Goal: Task Accomplishment & Management: Use online tool/utility

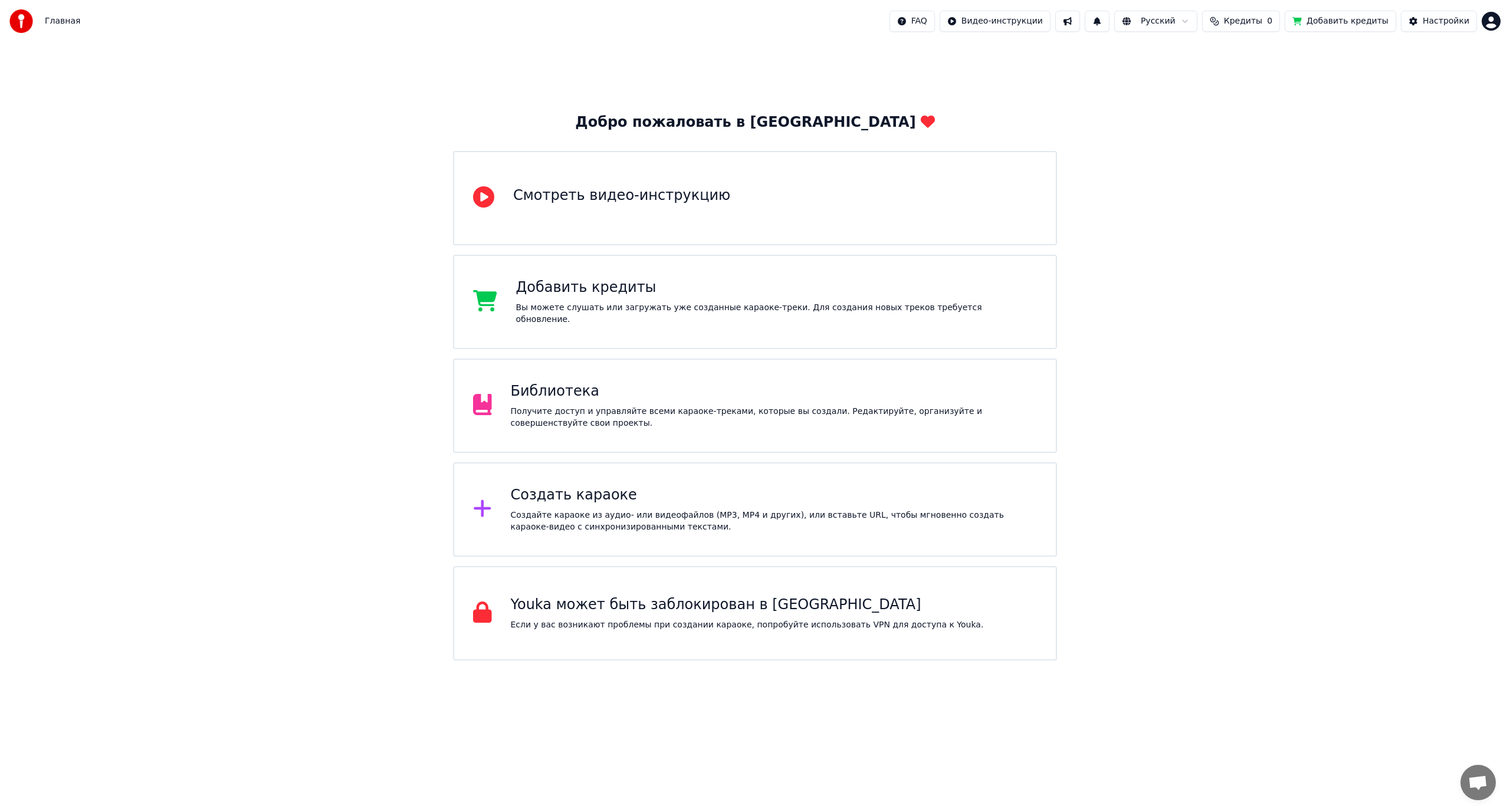
click at [634, 416] on div "Получите доступ и управляйте всеми караоке-треками, которые вы создали. Редакти…" at bounding box center [774, 418] width 527 height 24
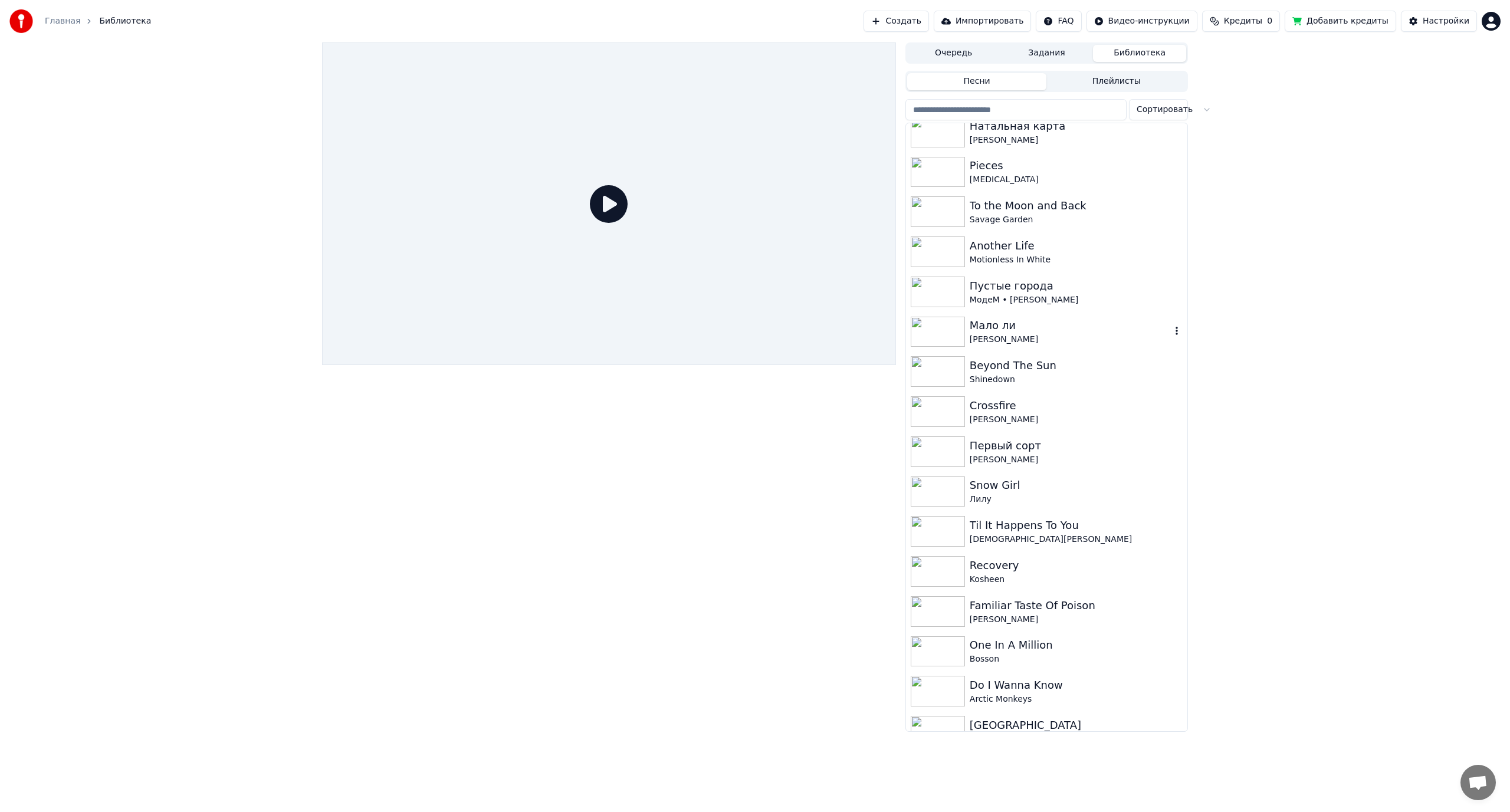
scroll to position [295, 0]
click at [1106, 333] on div "[PERSON_NAME]" at bounding box center [1070, 337] width 201 height 12
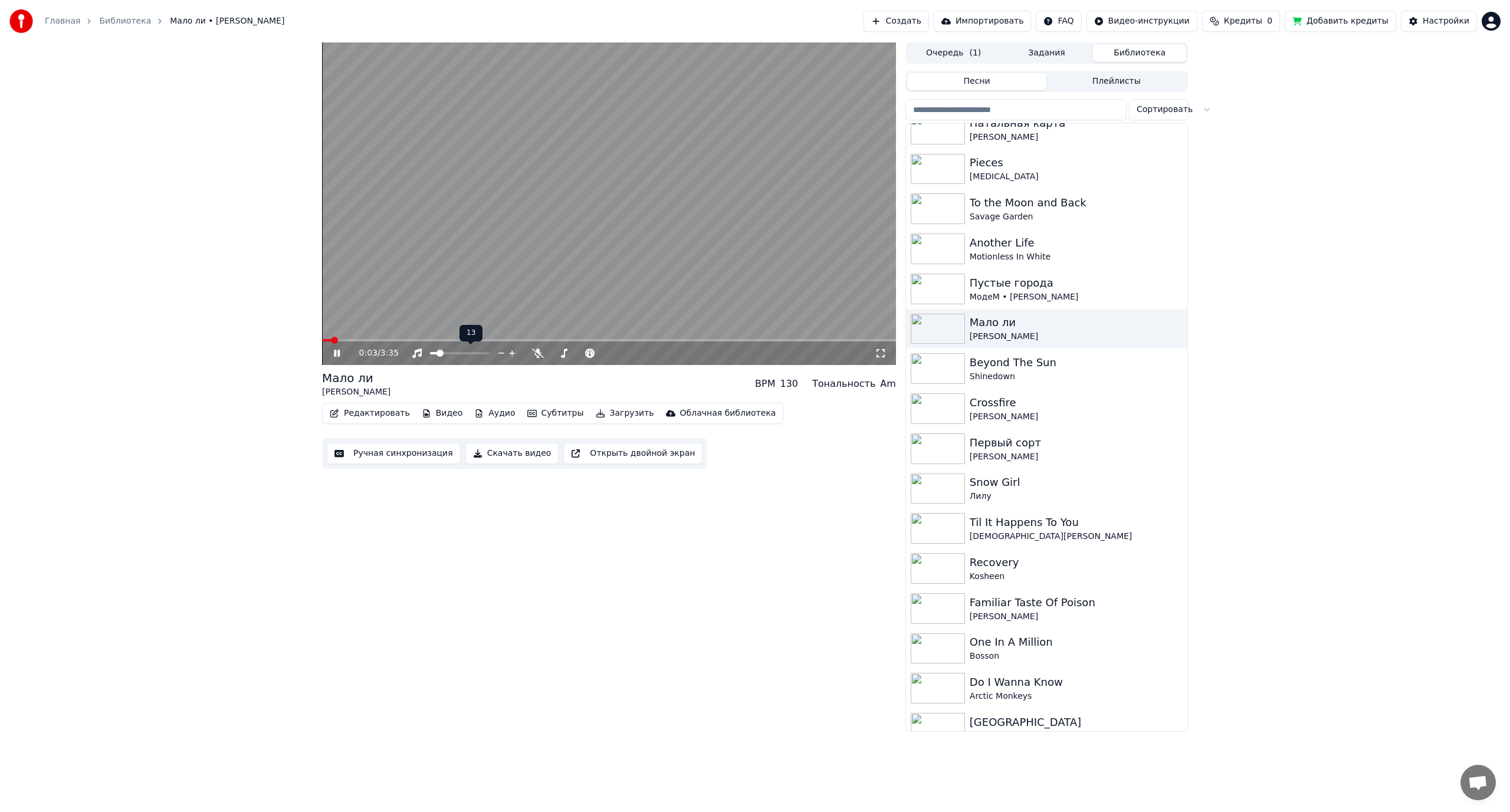
click at [437, 357] on span at bounding box center [440, 353] width 7 height 7
click at [535, 354] on icon at bounding box center [538, 353] width 12 height 10
click at [561, 357] on span at bounding box center [563, 353] width 7 height 7
click at [535, 353] on icon at bounding box center [538, 353] width 12 height 10
click at [402, 316] on video at bounding box center [609, 203] width 574 height 323
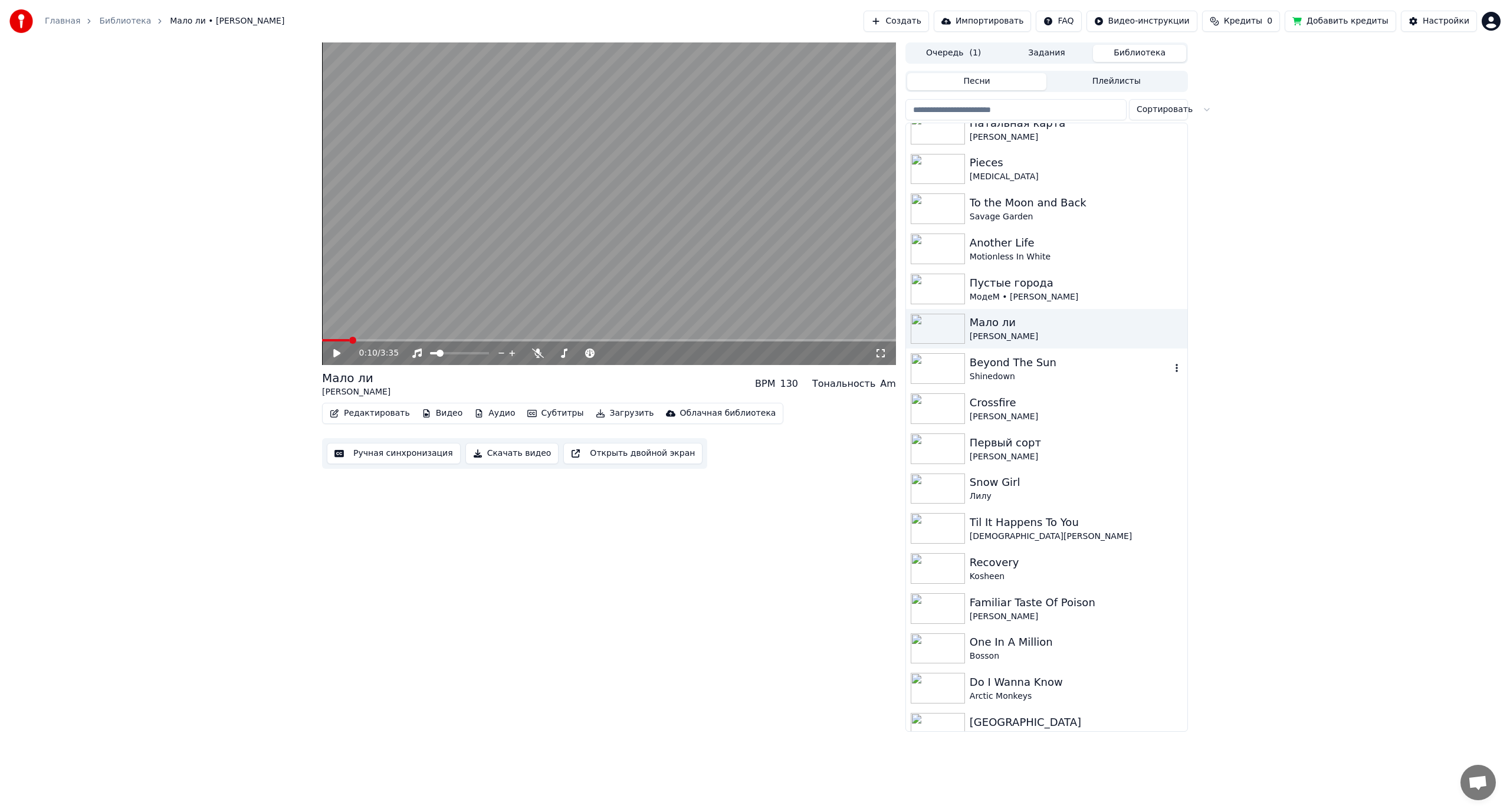
click at [1065, 376] on div "Shinedown" at bounding box center [1070, 377] width 201 height 12
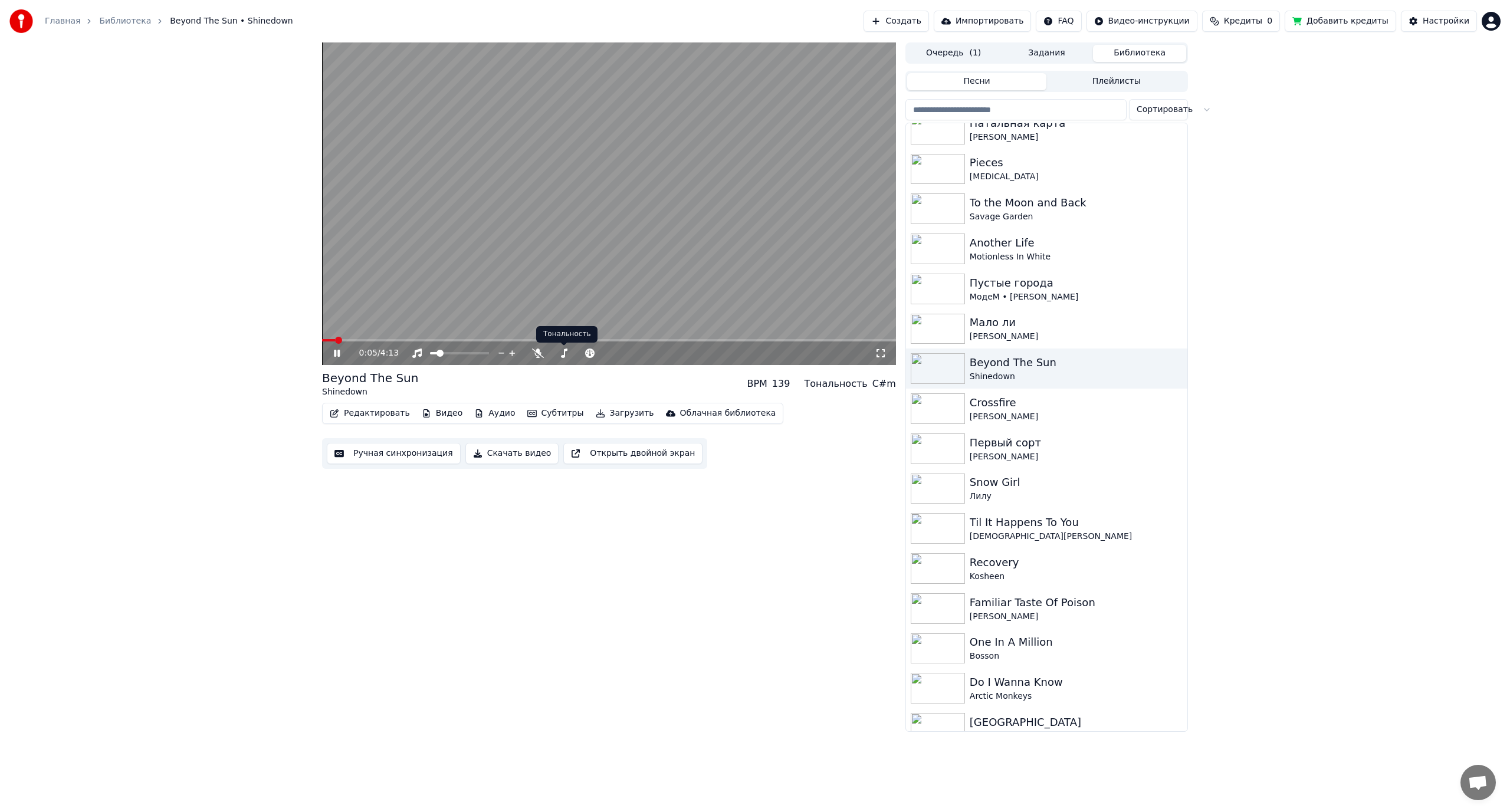
click at [548, 218] on video at bounding box center [609, 203] width 574 height 323
click at [535, 353] on icon at bounding box center [538, 353] width 12 height 10
click at [562, 351] on span at bounding box center [565, 353] width 7 height 7
click at [558, 279] on video at bounding box center [609, 203] width 574 height 323
click at [561, 352] on span at bounding box center [563, 353] width 7 height 7
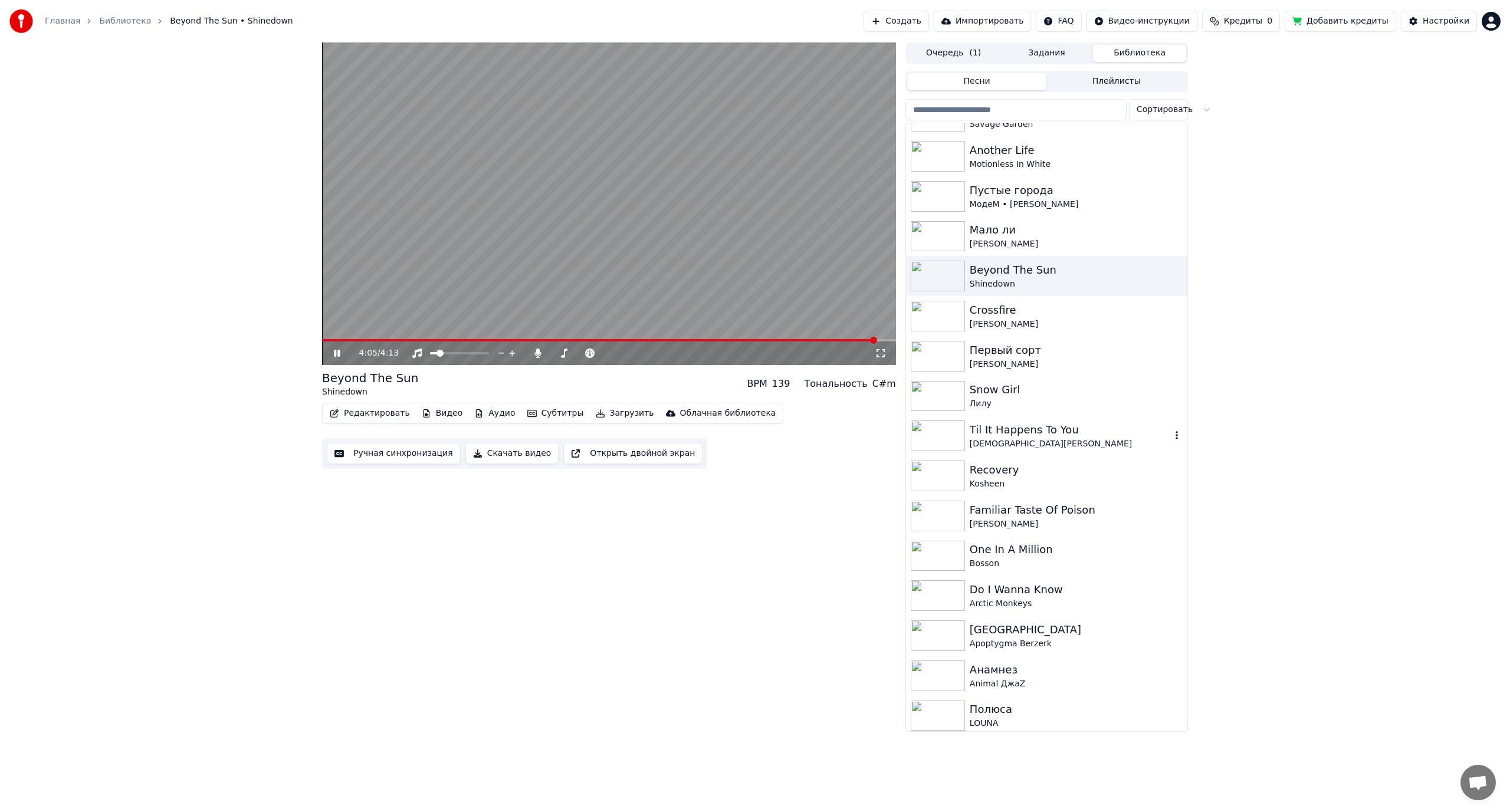
scroll to position [413, 0]
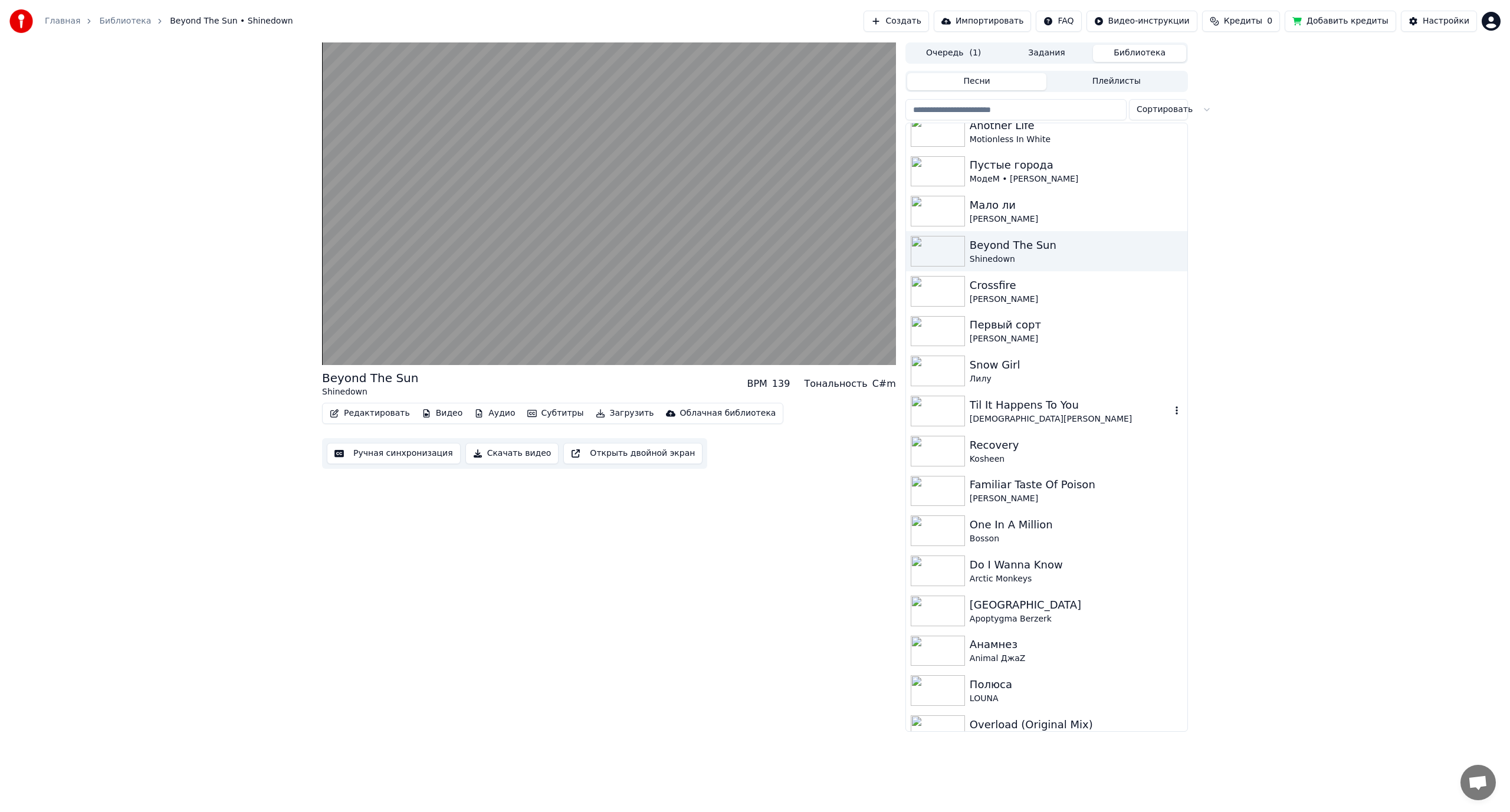
click at [1066, 413] on div "[DEMOGRAPHIC_DATA][PERSON_NAME]" at bounding box center [1070, 419] width 201 height 12
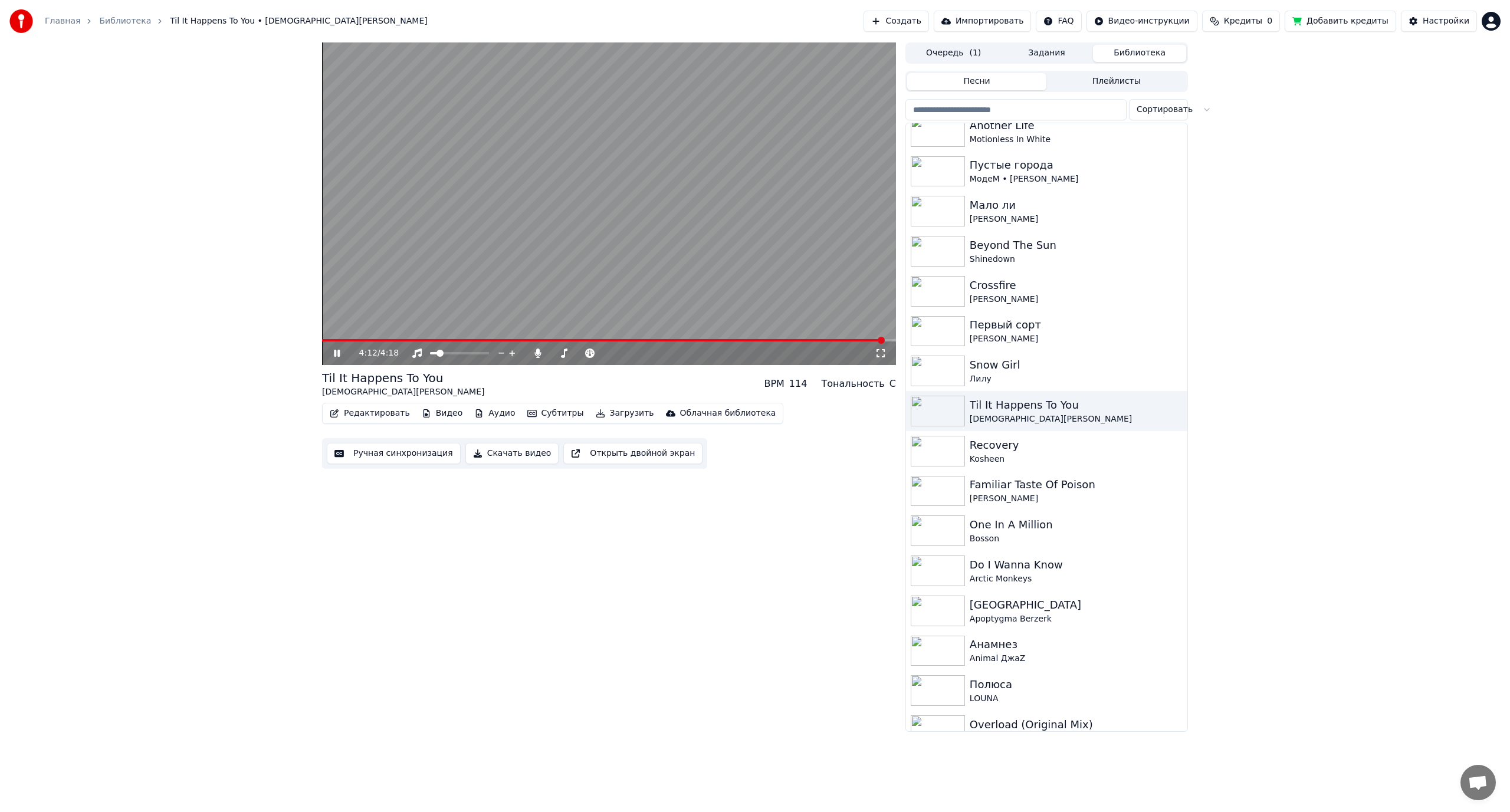
click at [546, 196] on video at bounding box center [609, 203] width 574 height 323
click at [379, 455] on button "Ручная синхронизация" at bounding box center [394, 453] width 134 height 21
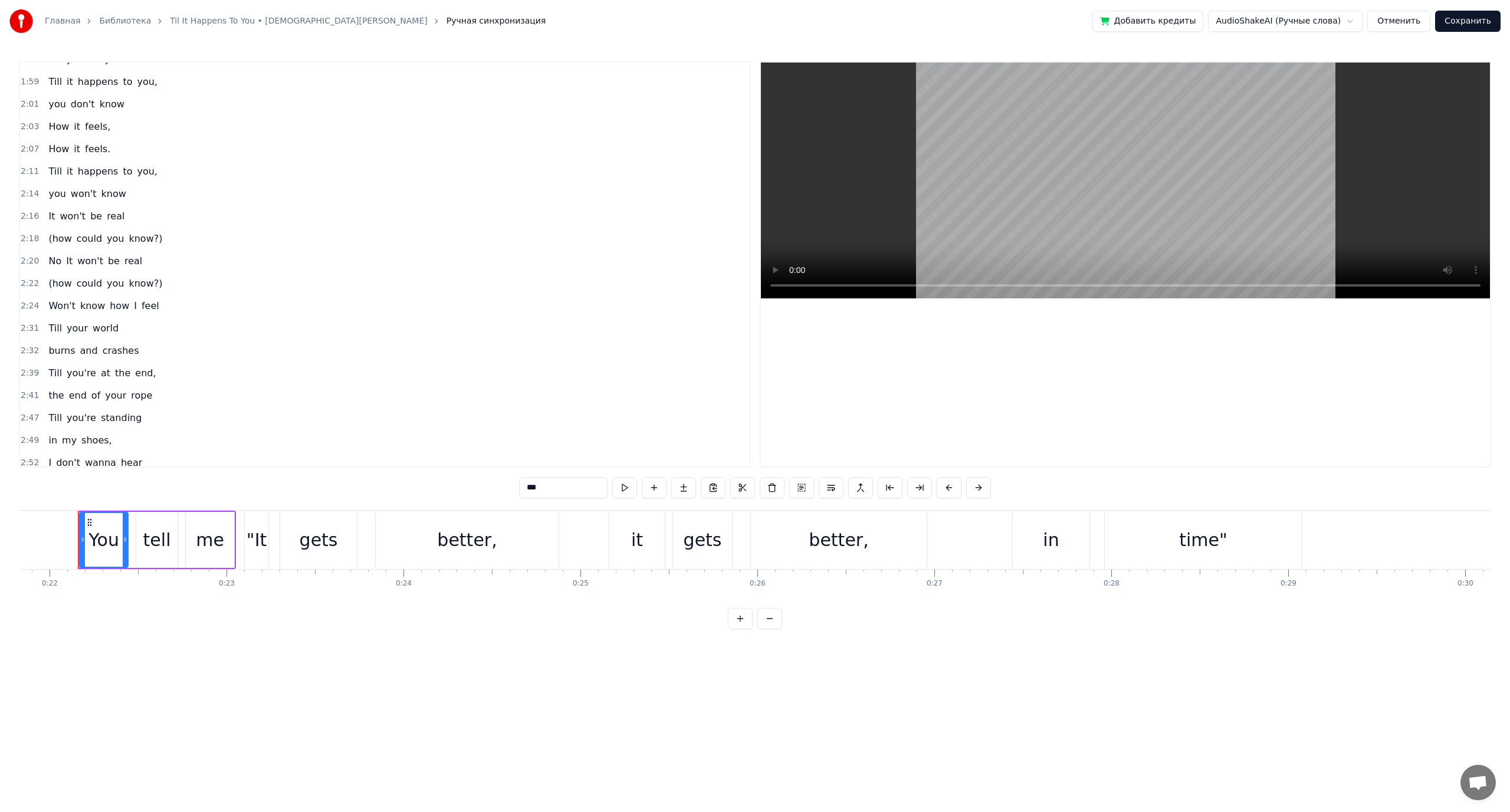
scroll to position [826, 0]
click at [76, 234] on span "could" at bounding box center [89, 234] width 27 height 14
type input "*****"
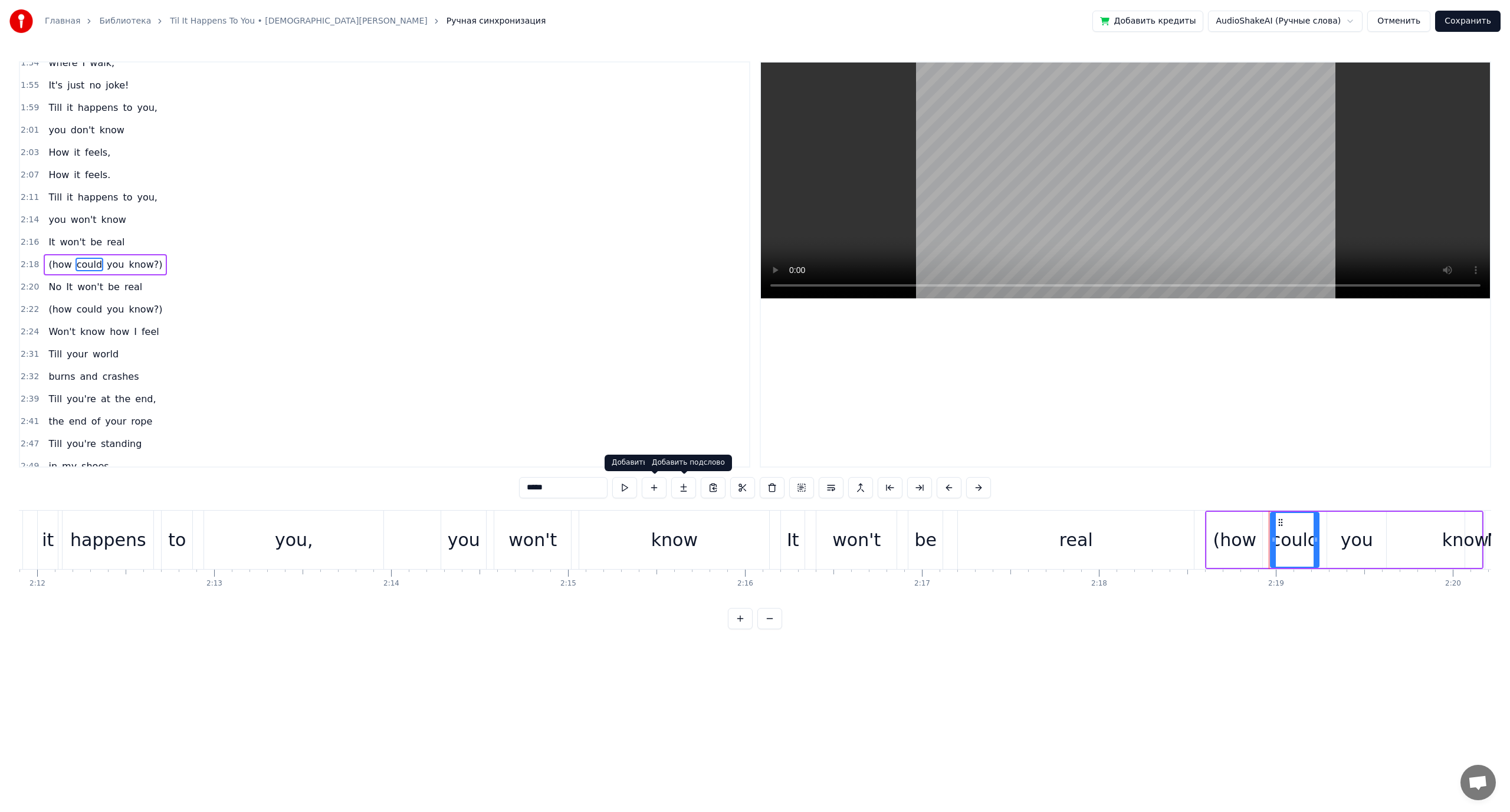
scroll to position [0, 24526]
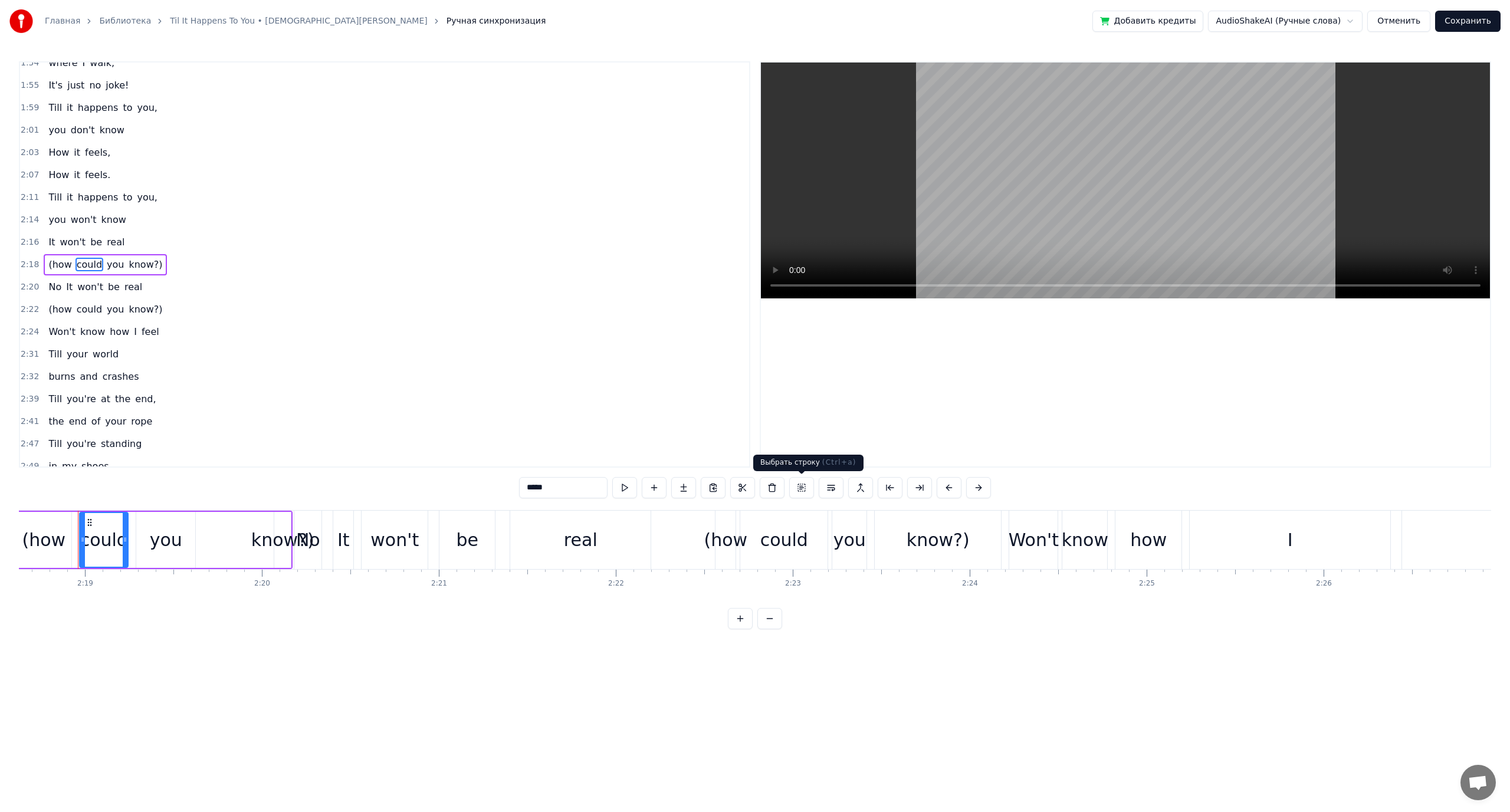
click at [801, 488] on button at bounding box center [802, 488] width 25 height 21
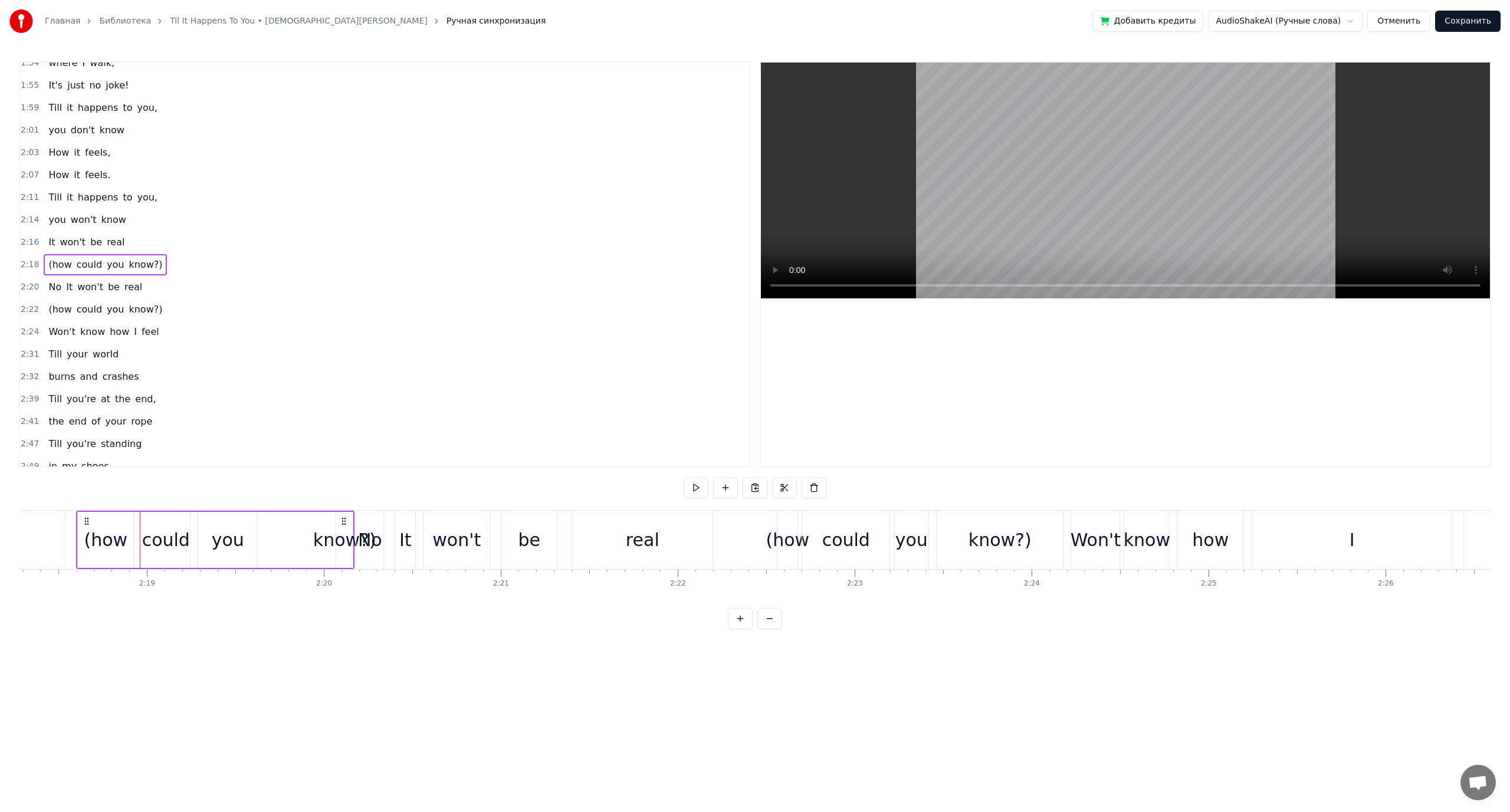
scroll to position [0, 24462]
click at [813, 490] on button at bounding box center [814, 488] width 25 height 21
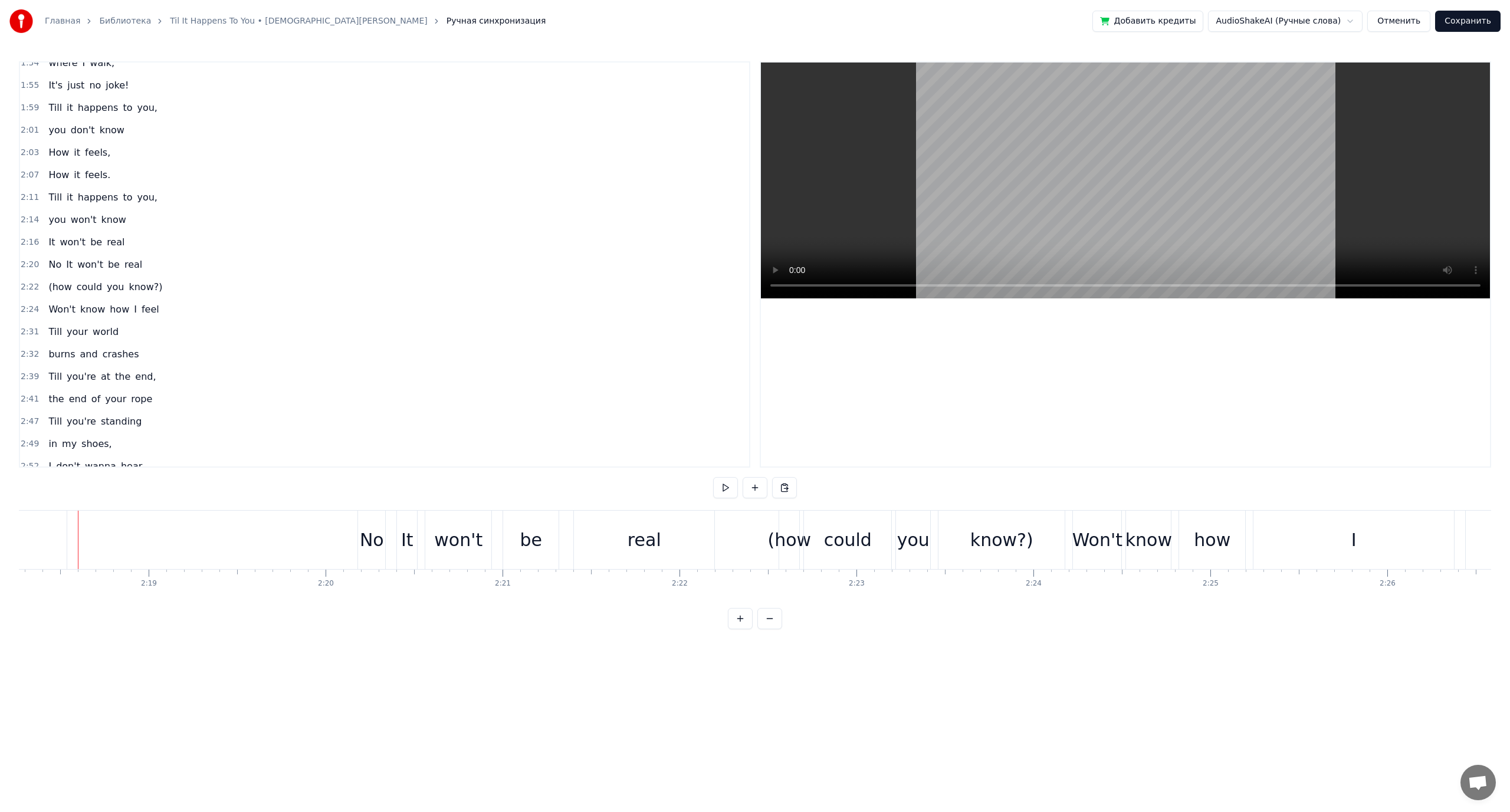
click at [88, 281] on span "could" at bounding box center [89, 287] width 27 height 14
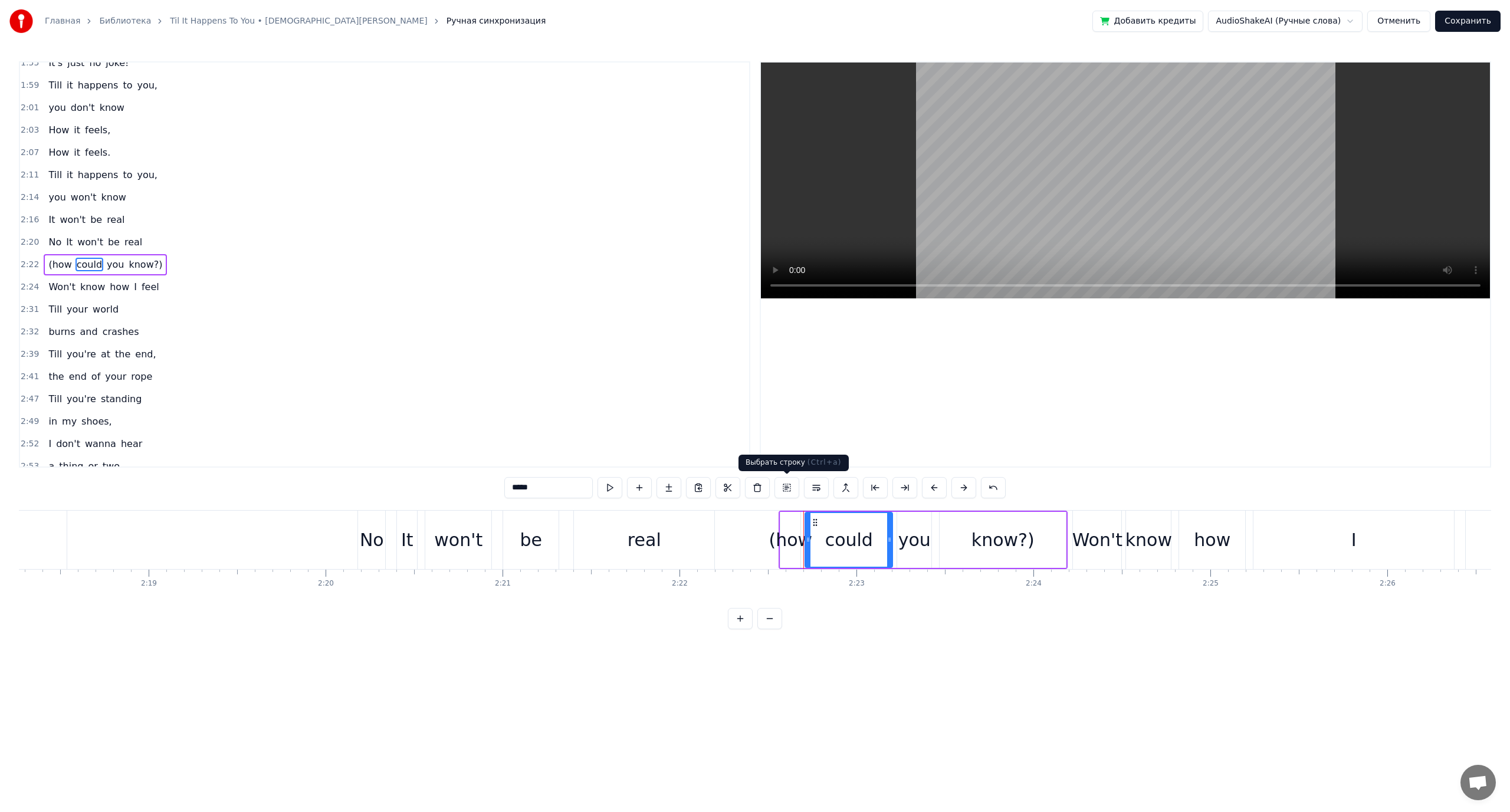
click at [791, 488] on button at bounding box center [787, 488] width 25 height 21
click at [799, 488] on button at bounding box center [799, 488] width 25 height 21
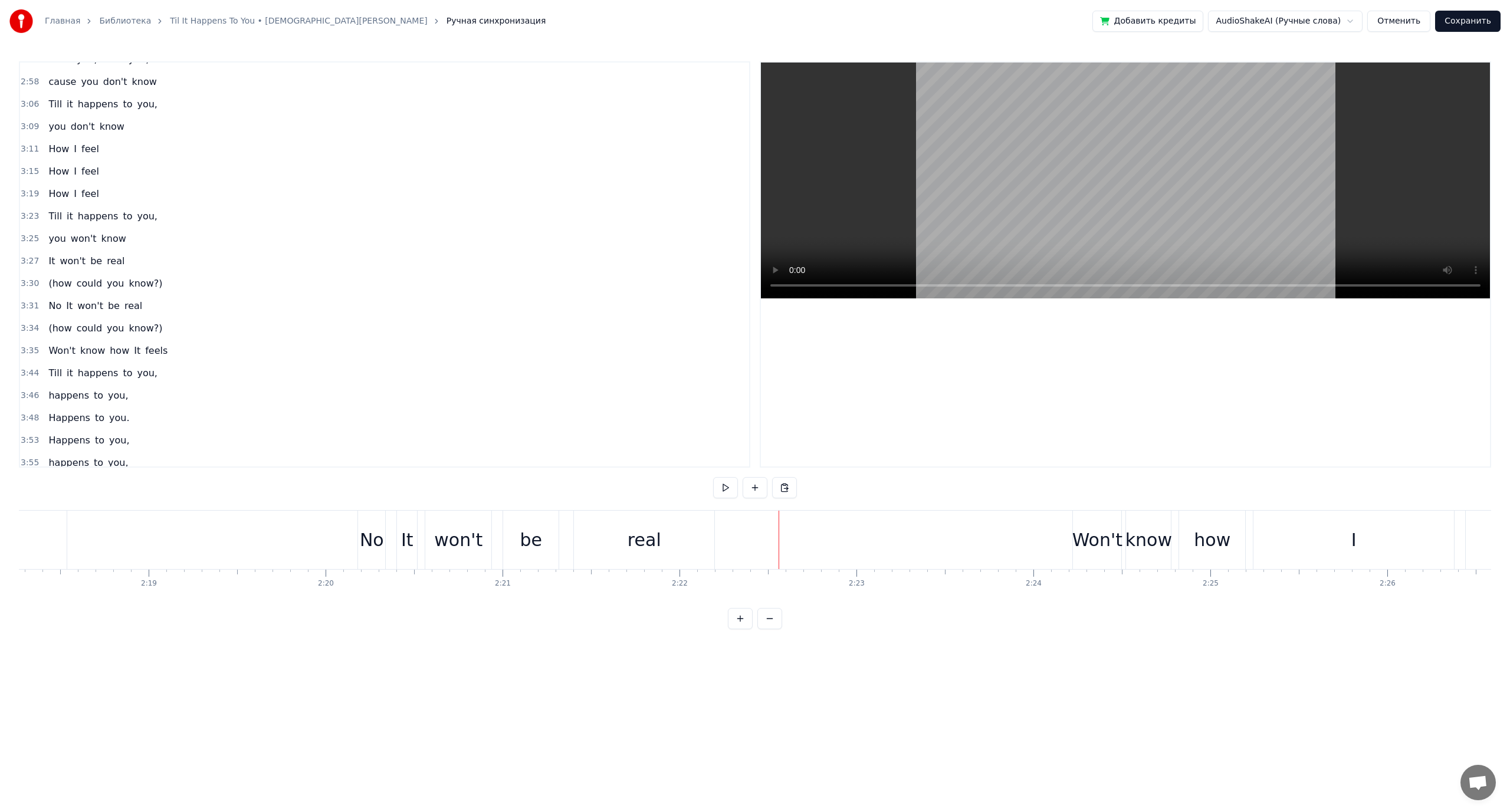
scroll to position [1230, 0]
click at [128, 280] on span "know?)" at bounding box center [146, 277] width 36 height 14
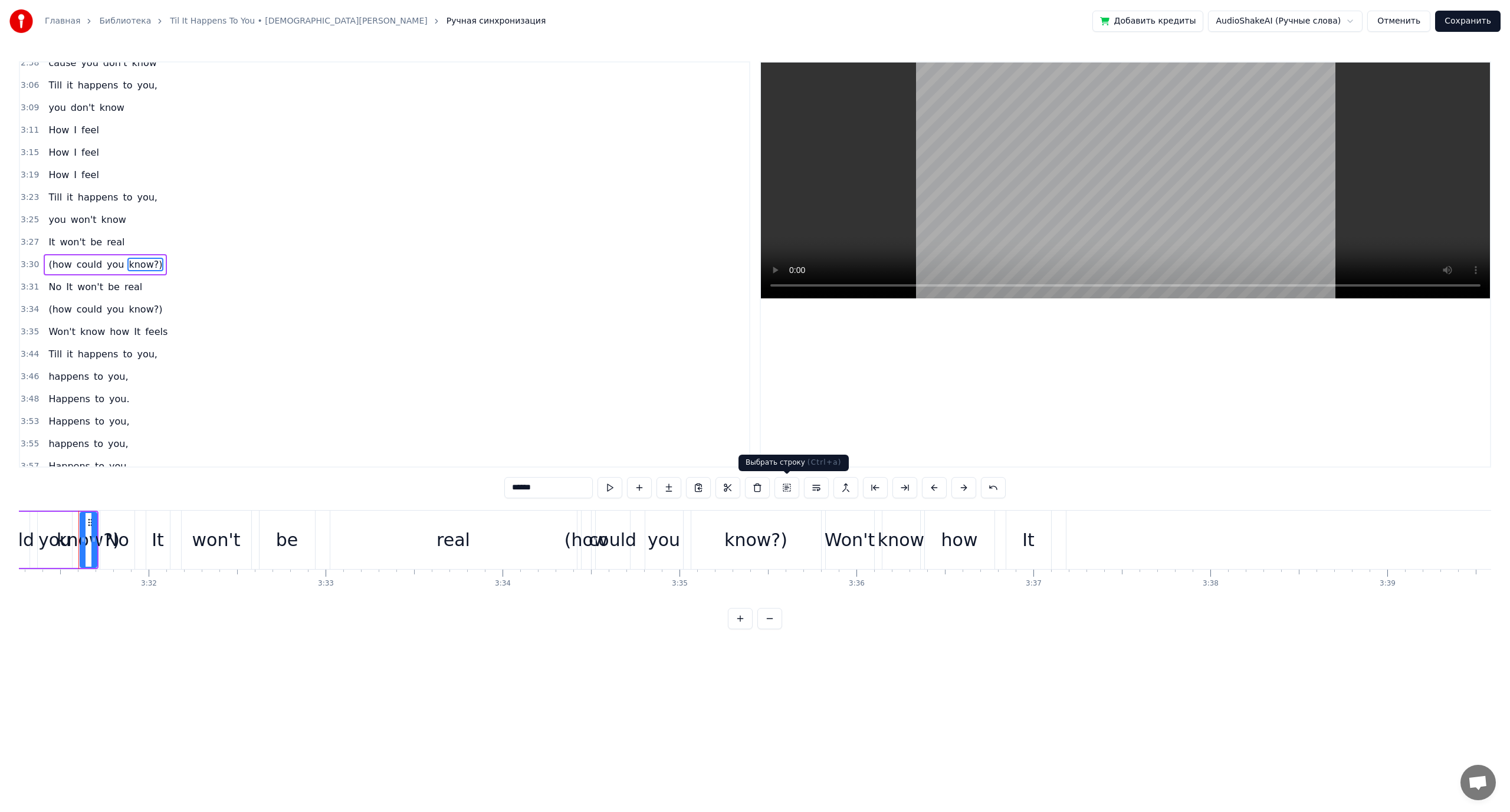
click at [786, 488] on button at bounding box center [787, 488] width 25 height 21
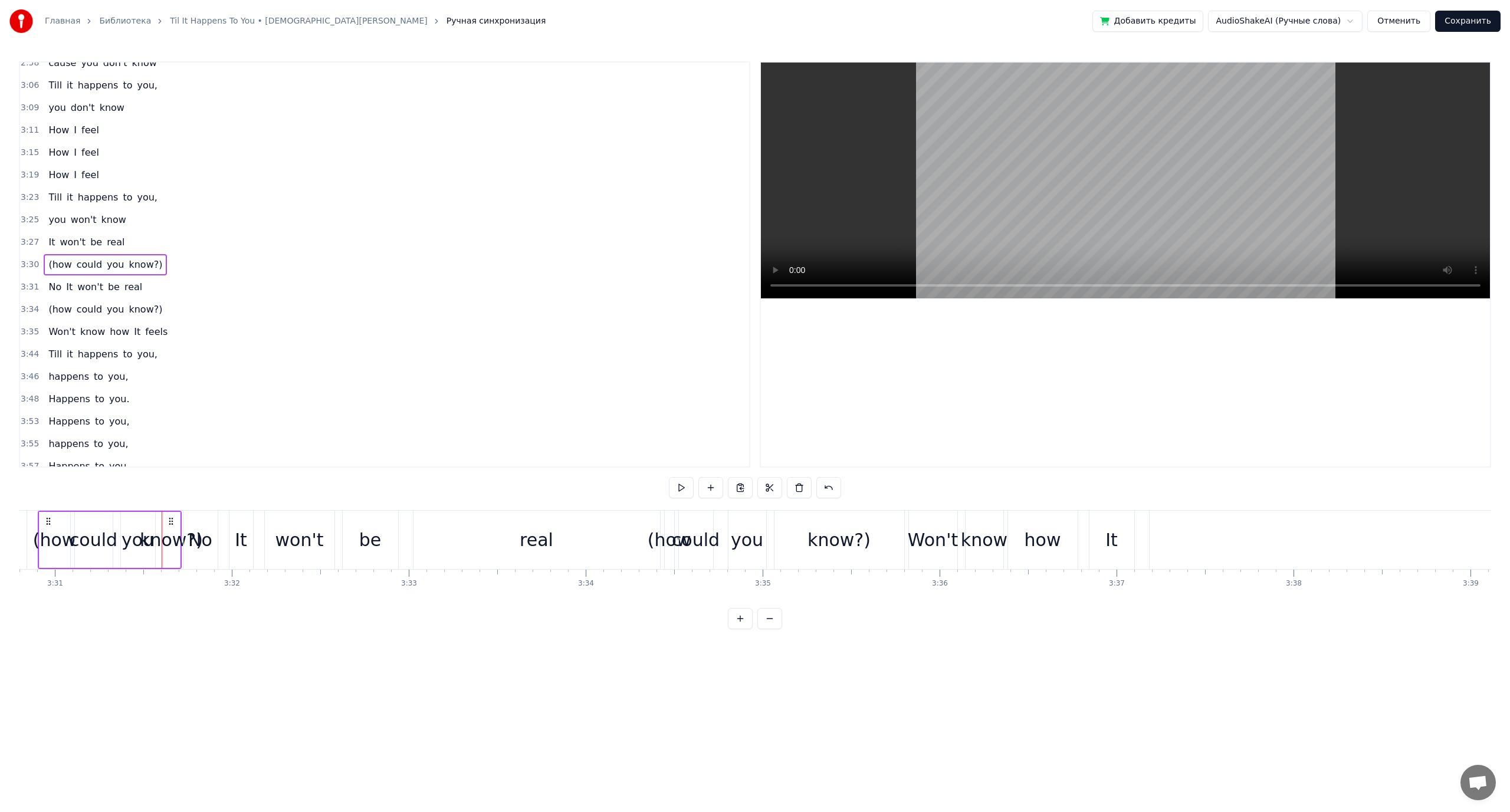
scroll to position [0, 37253]
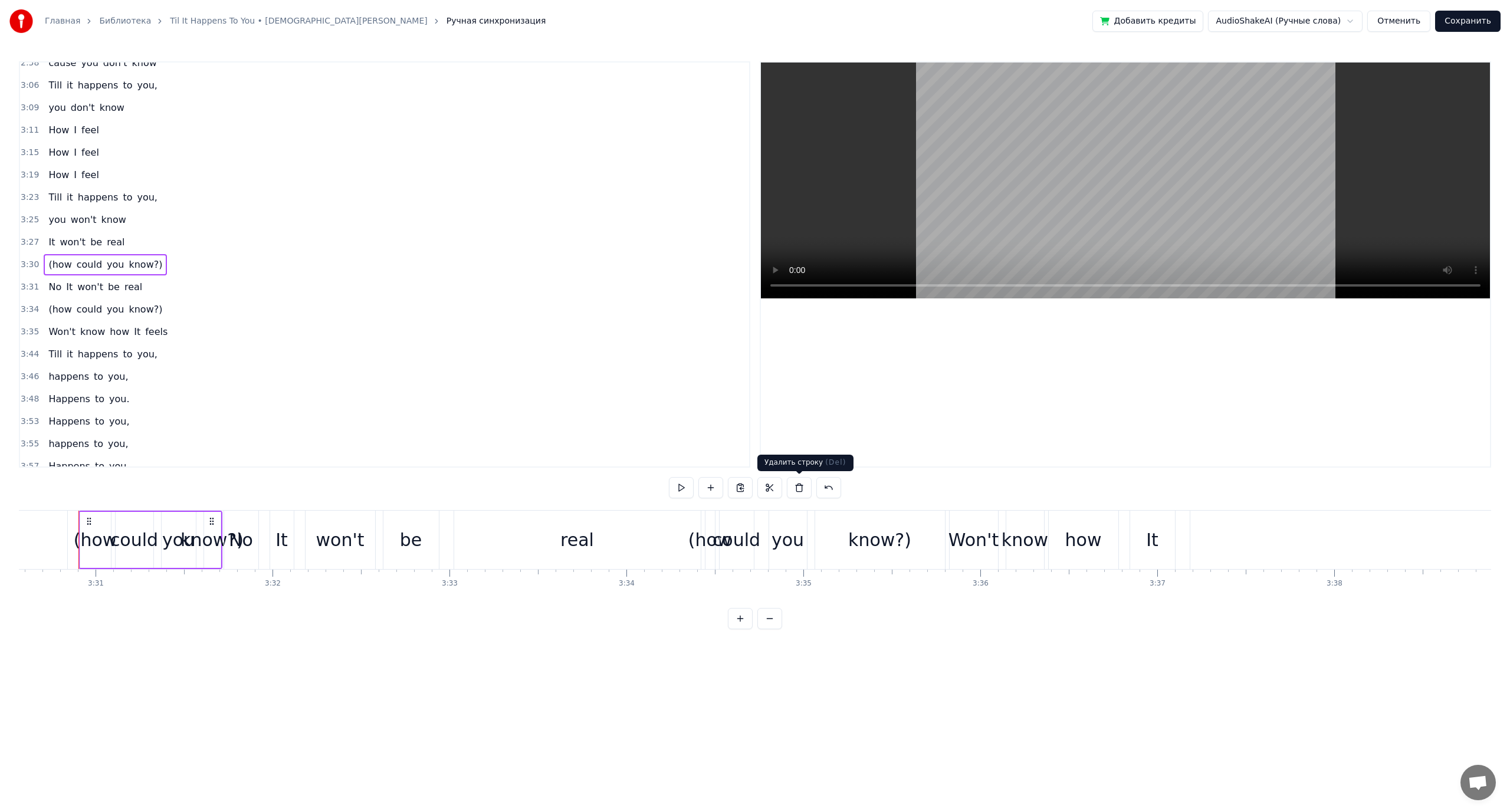
click at [793, 490] on button at bounding box center [799, 488] width 25 height 21
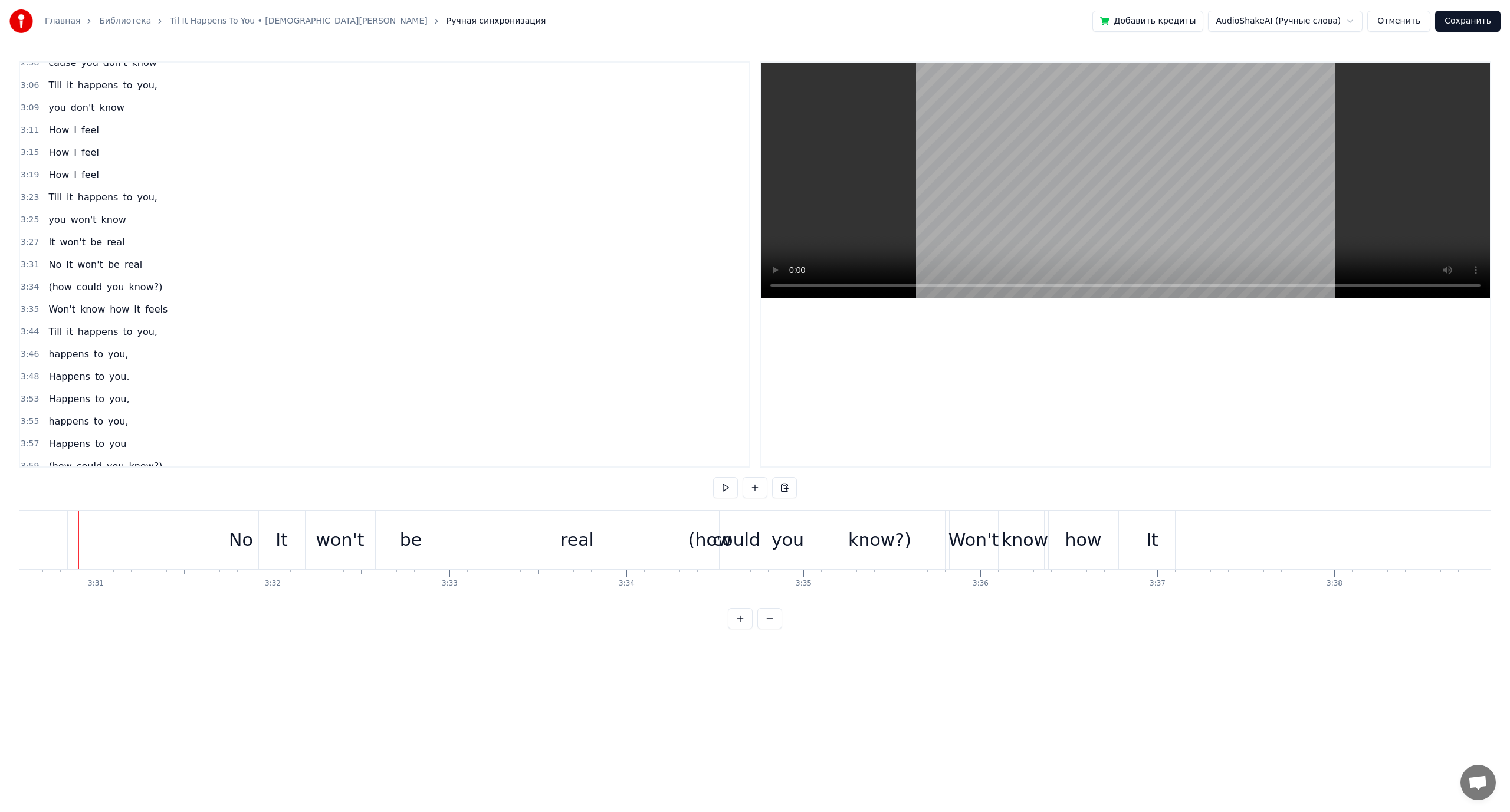
click at [76, 290] on span "could" at bounding box center [89, 287] width 27 height 14
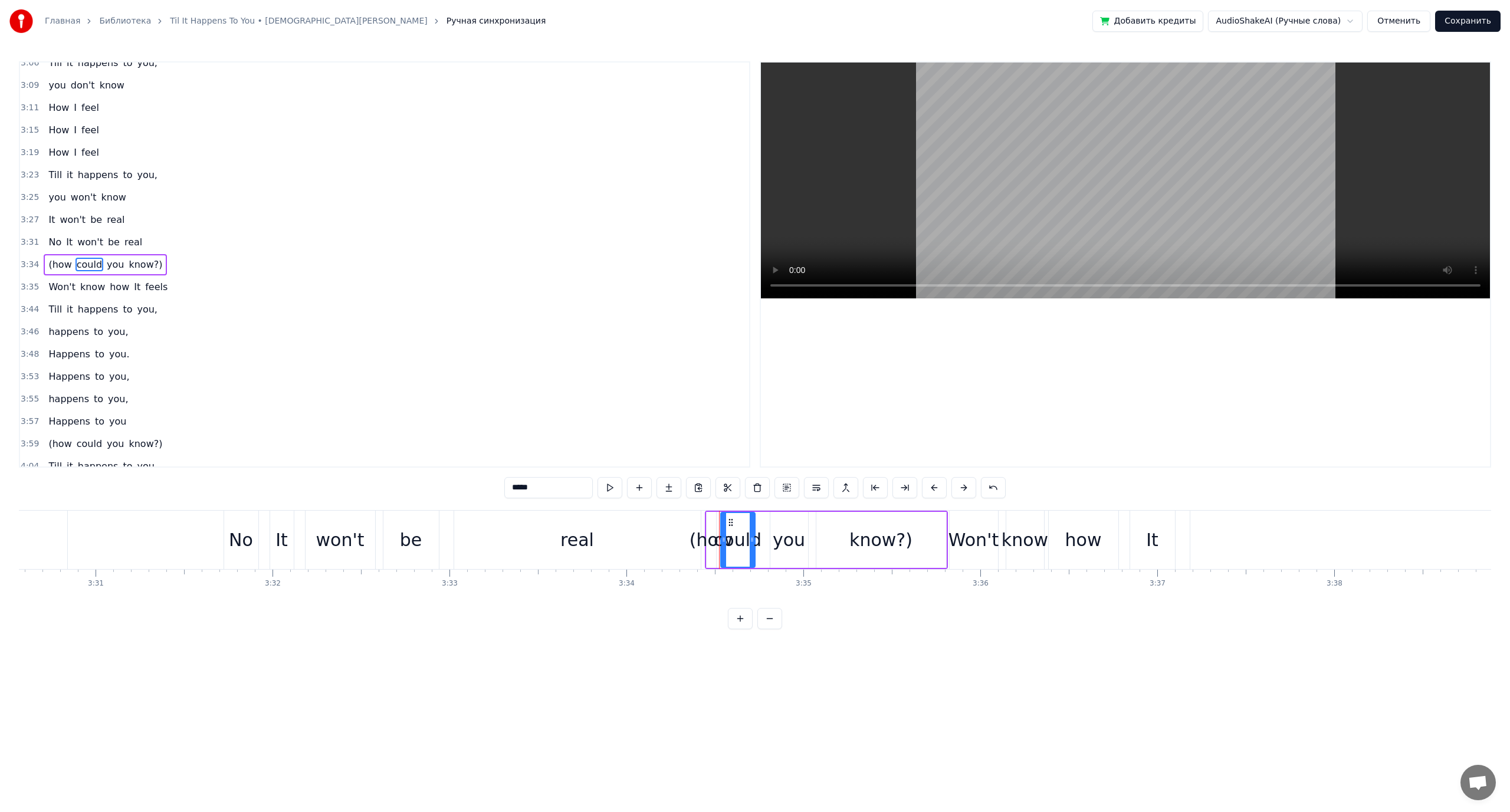
click at [789, 486] on button at bounding box center [787, 488] width 25 height 21
click at [796, 488] on button at bounding box center [799, 488] width 25 height 21
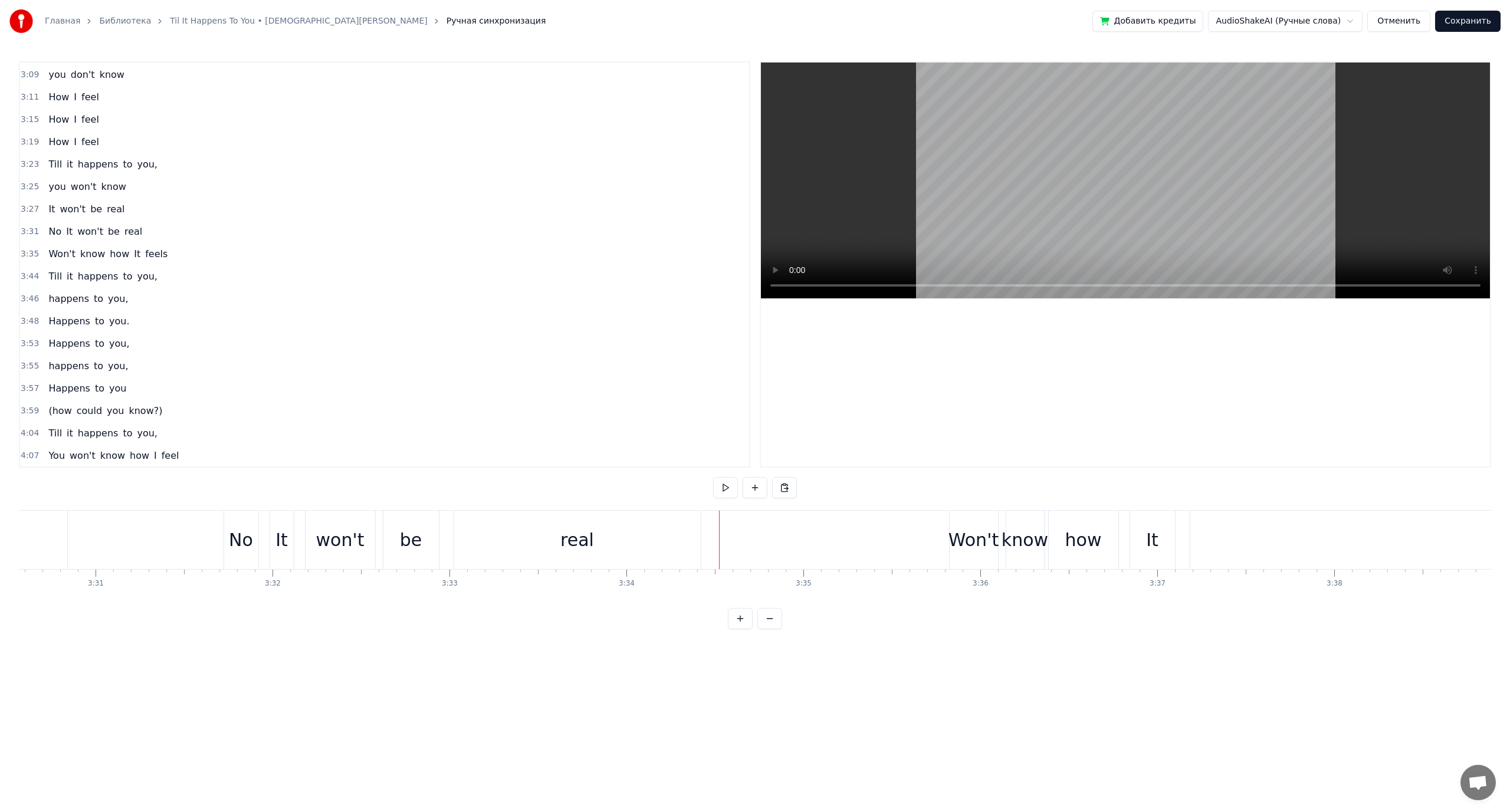
scroll to position [1277, 0]
click at [113, 414] on span "you" at bounding box center [115, 410] width 20 height 14
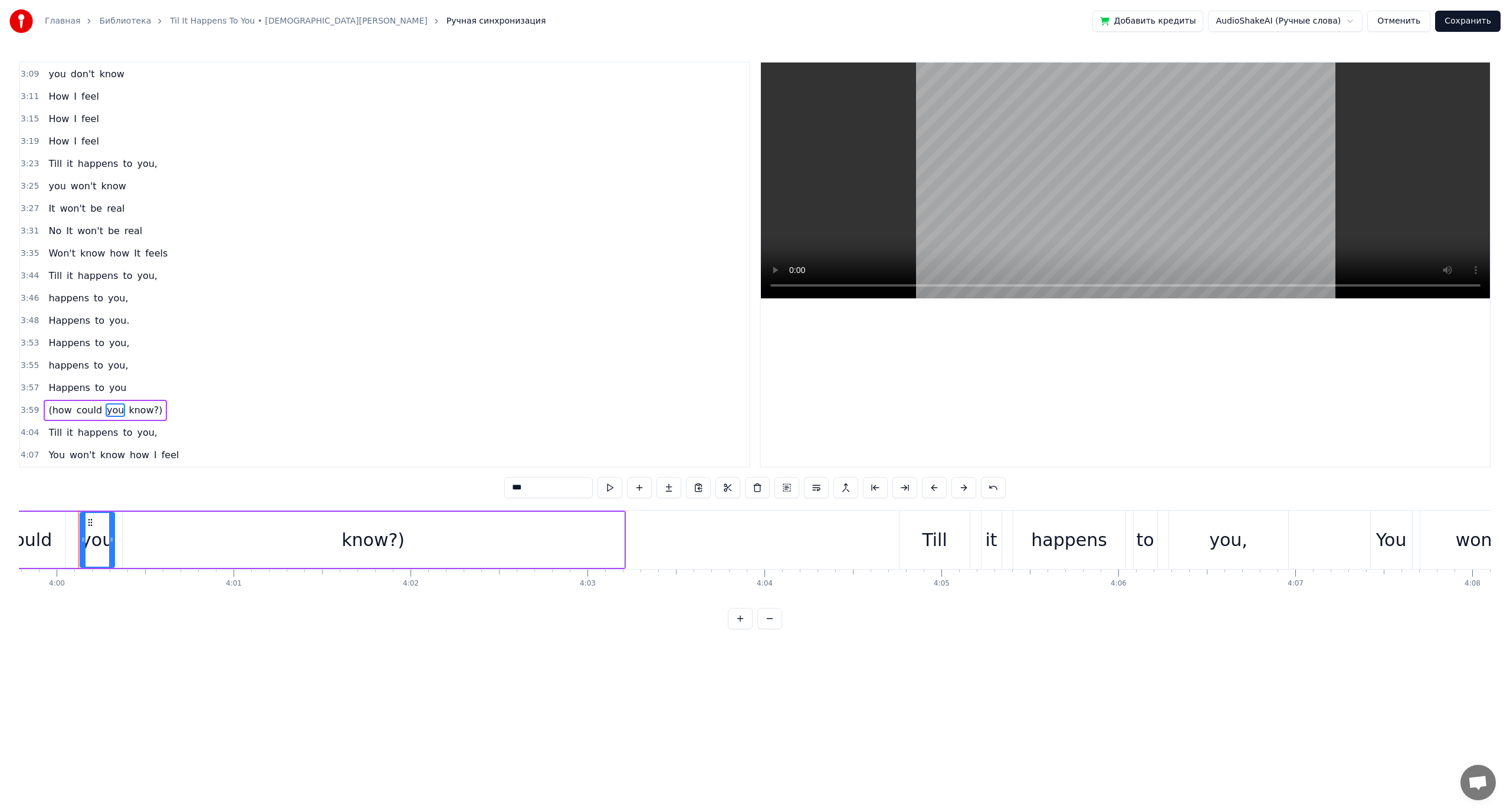
click at [785, 487] on button at bounding box center [787, 488] width 25 height 21
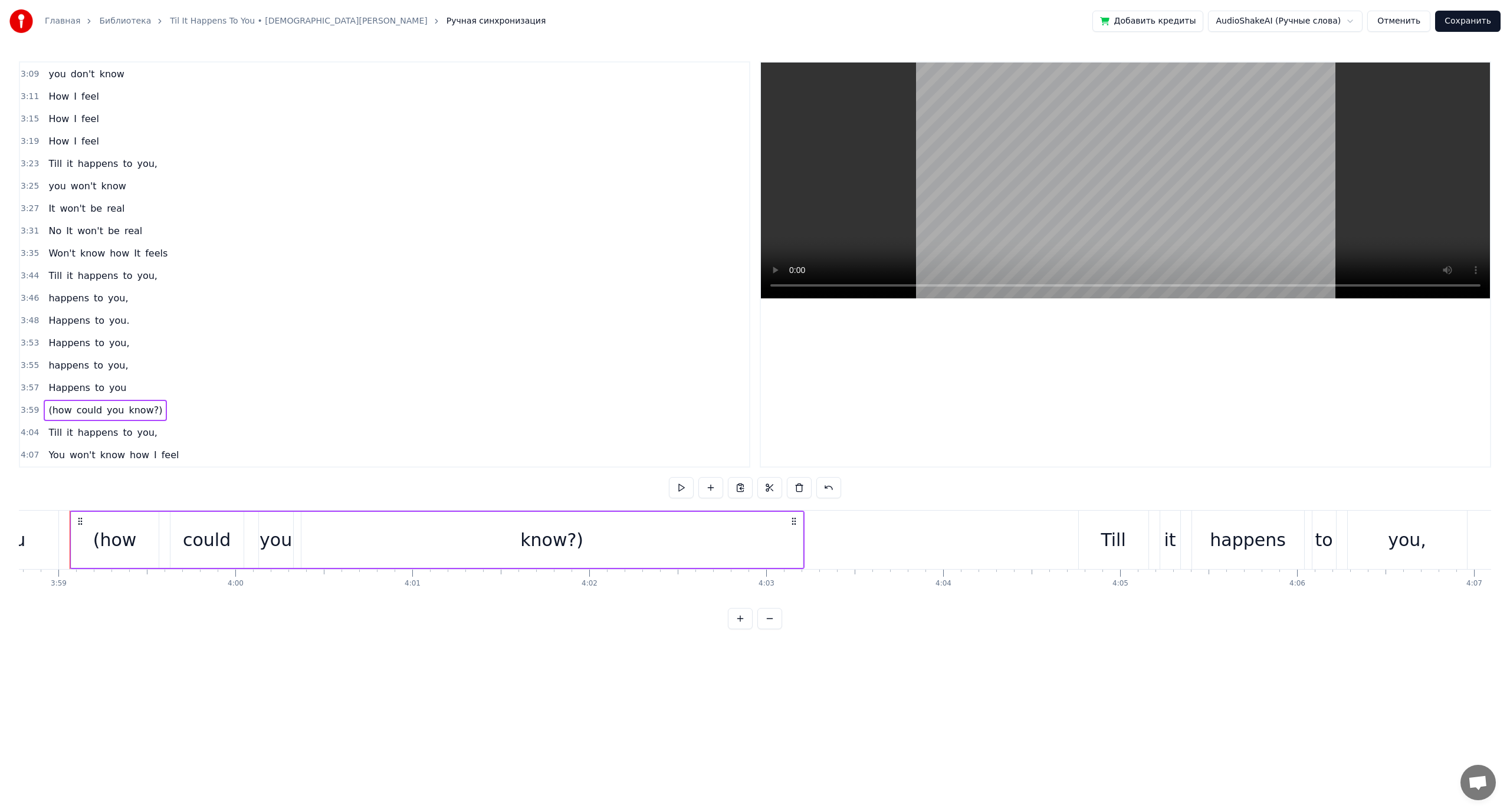
scroll to position [0, 42235]
click at [801, 487] on button at bounding box center [799, 488] width 25 height 21
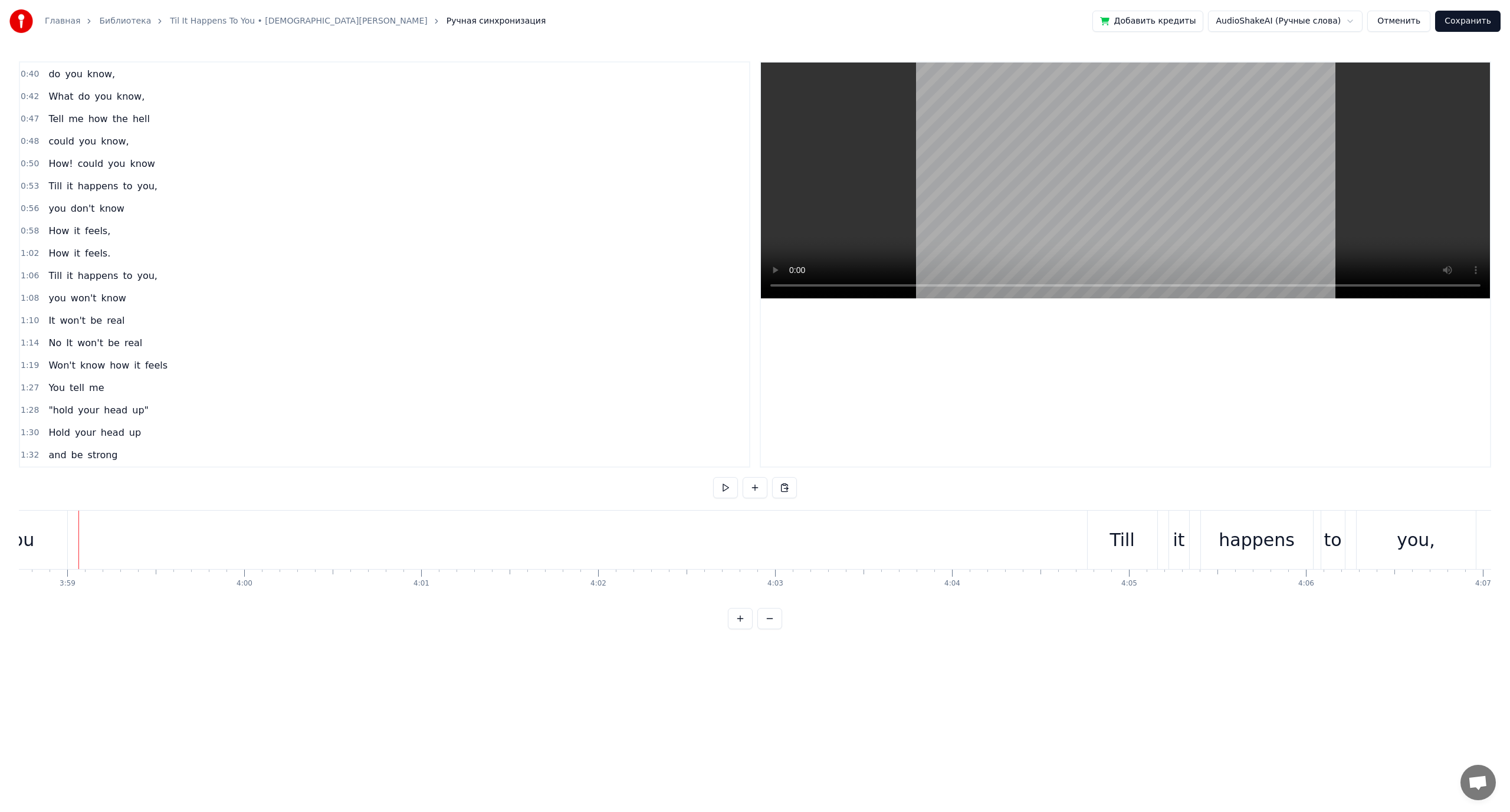
scroll to position [0, 0]
click at [1474, 25] on button "Сохранить" at bounding box center [1468, 21] width 66 height 21
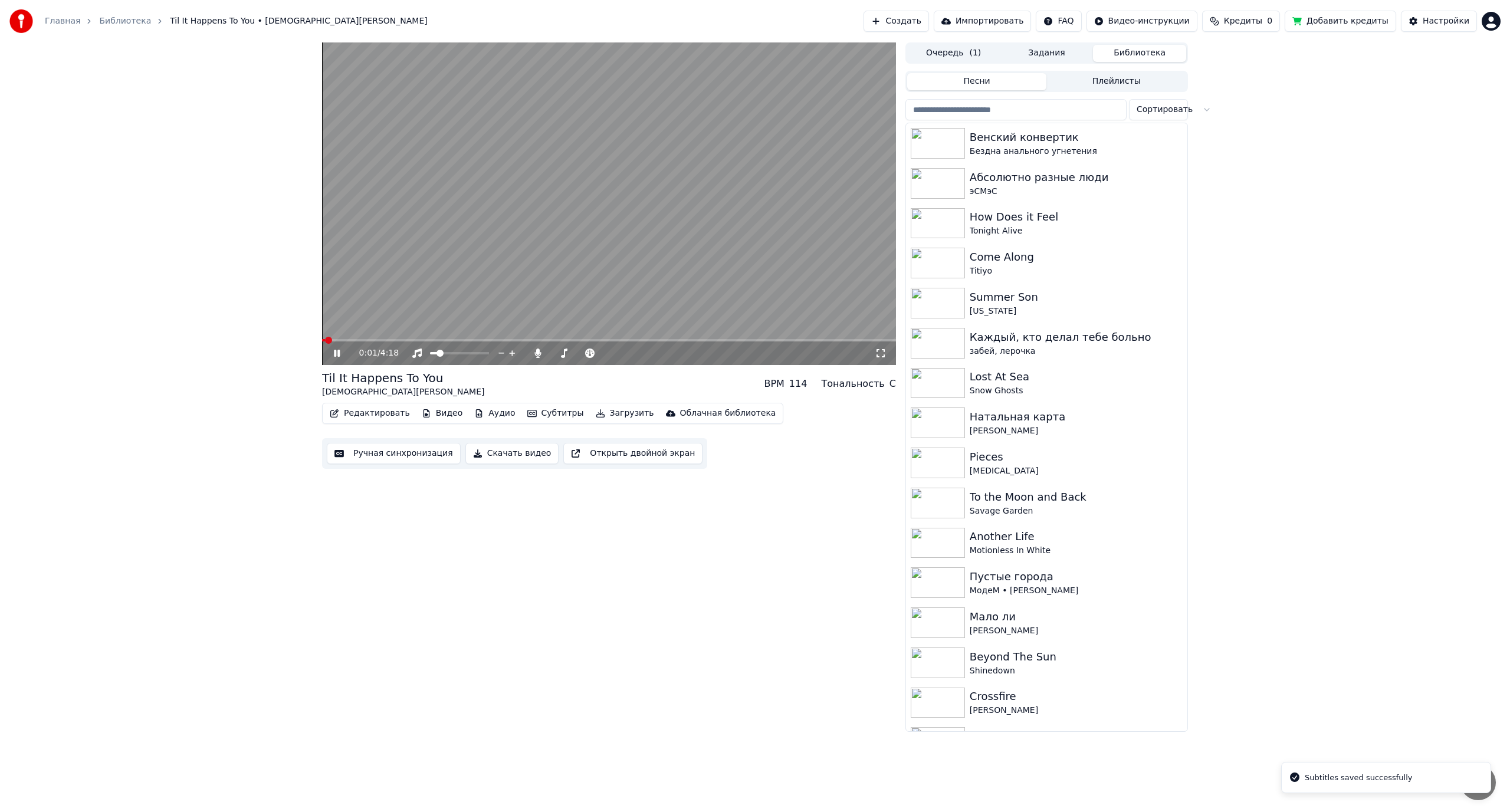
click at [628, 247] on video at bounding box center [609, 203] width 574 height 323
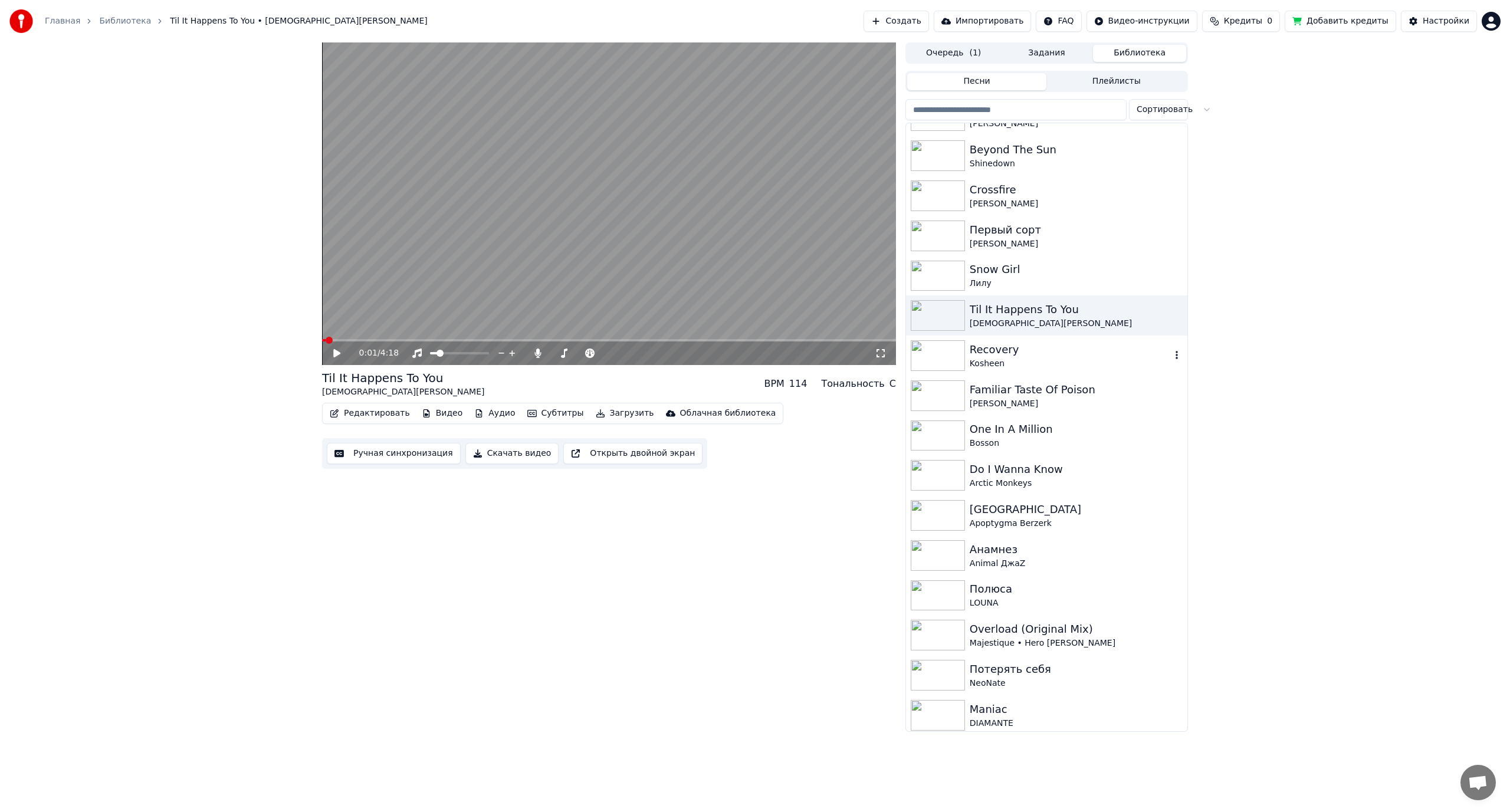
scroll to position [531, 0]
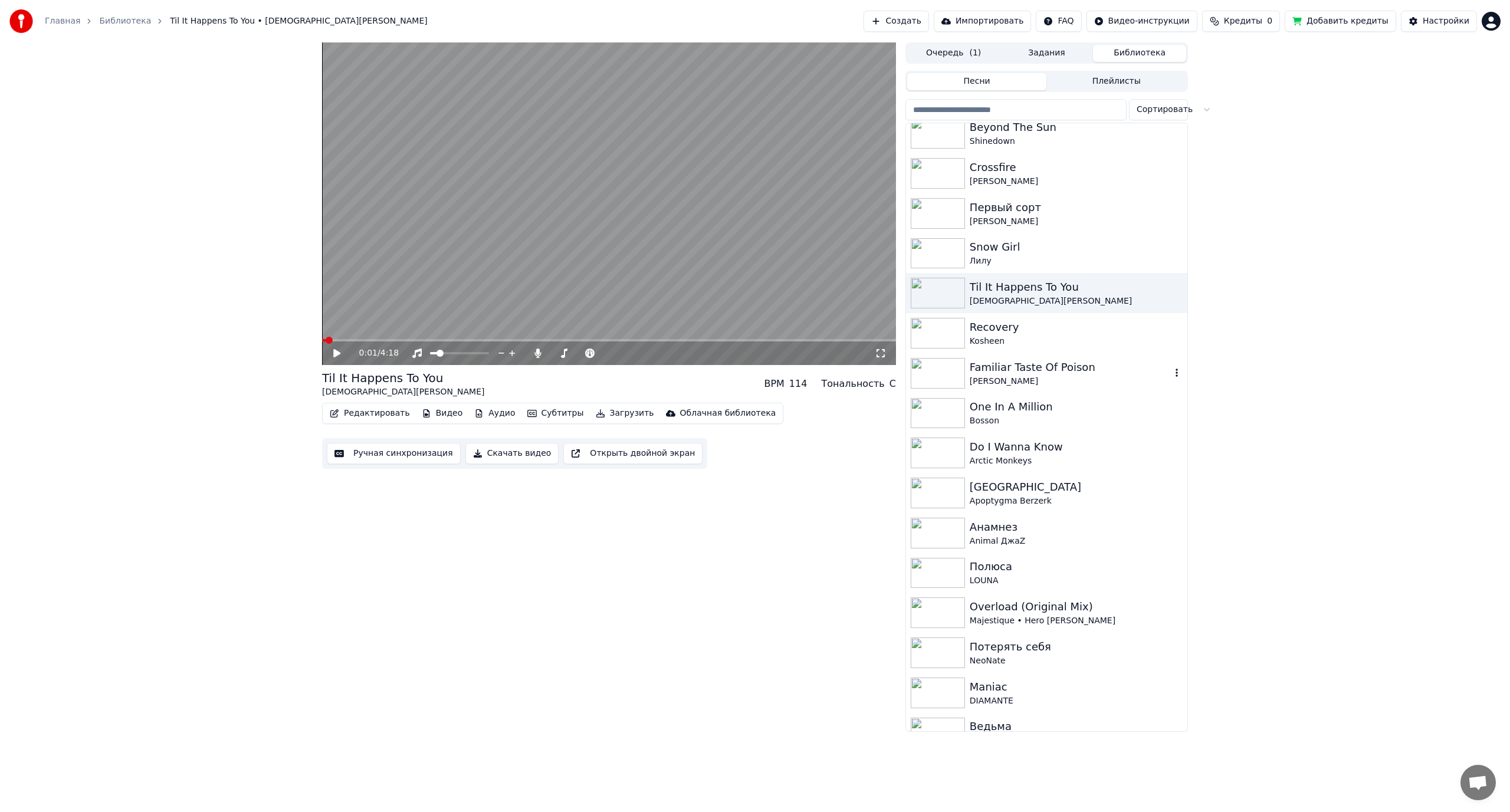
click at [1031, 380] on div "[PERSON_NAME]" at bounding box center [1070, 382] width 201 height 12
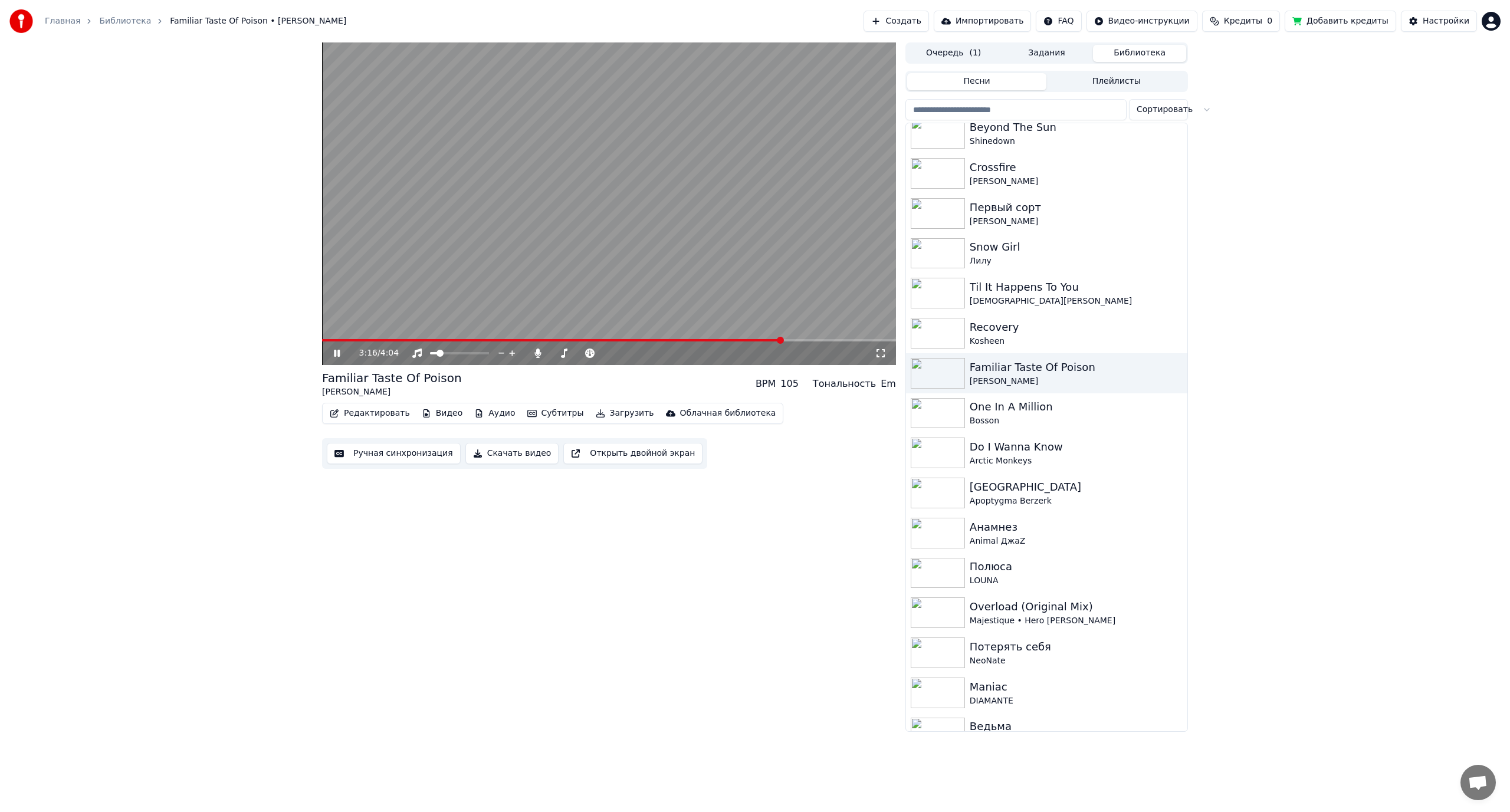
click at [783, 341] on span at bounding box center [552, 340] width 461 height 2
click at [768, 340] on span at bounding box center [545, 340] width 446 height 2
click at [372, 447] on button "Ручная синхронизация" at bounding box center [394, 453] width 134 height 21
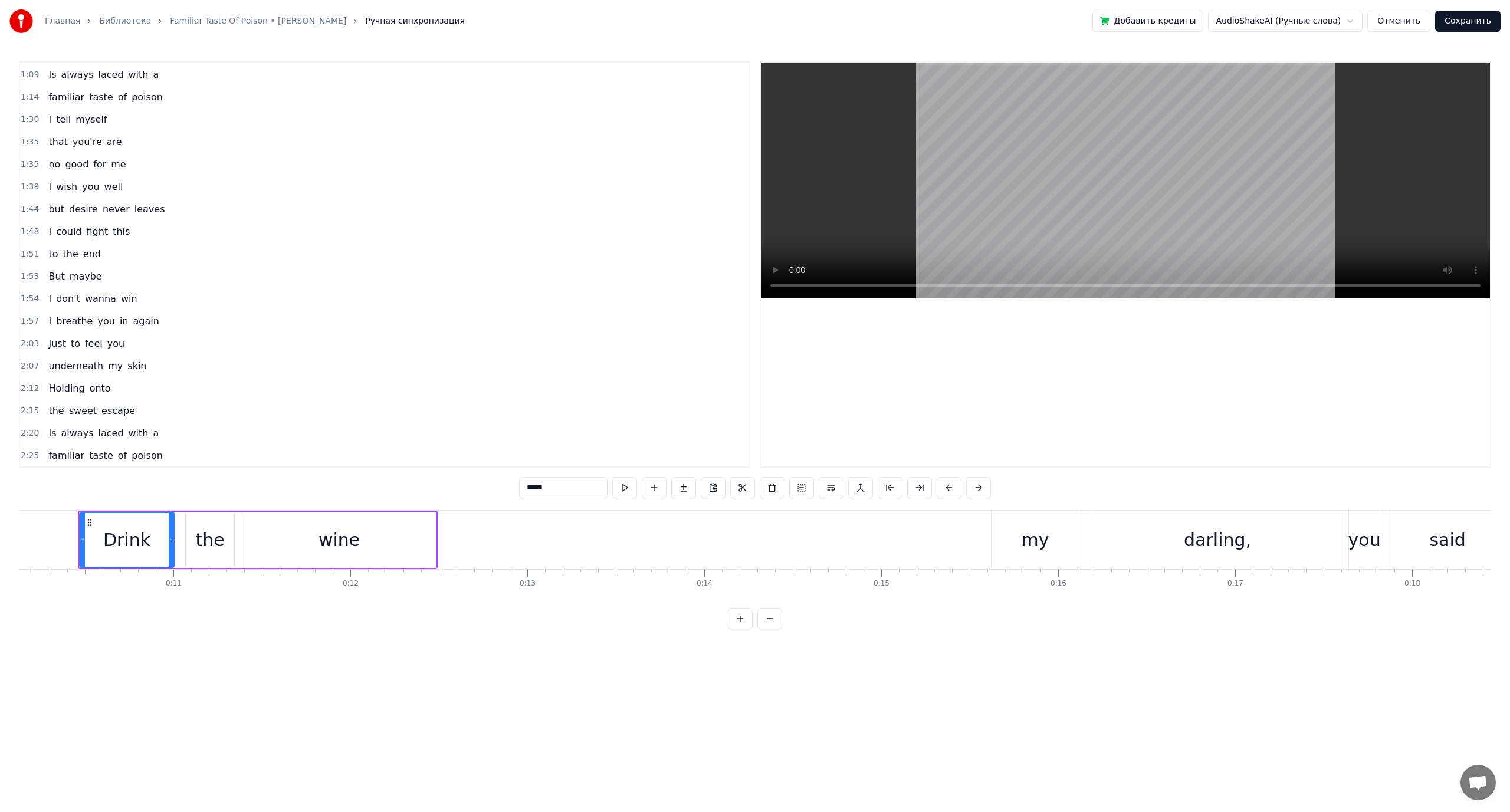
scroll to position [295, 0]
click at [75, 180] on span "you're" at bounding box center [87, 182] width 32 height 14
type input "******"
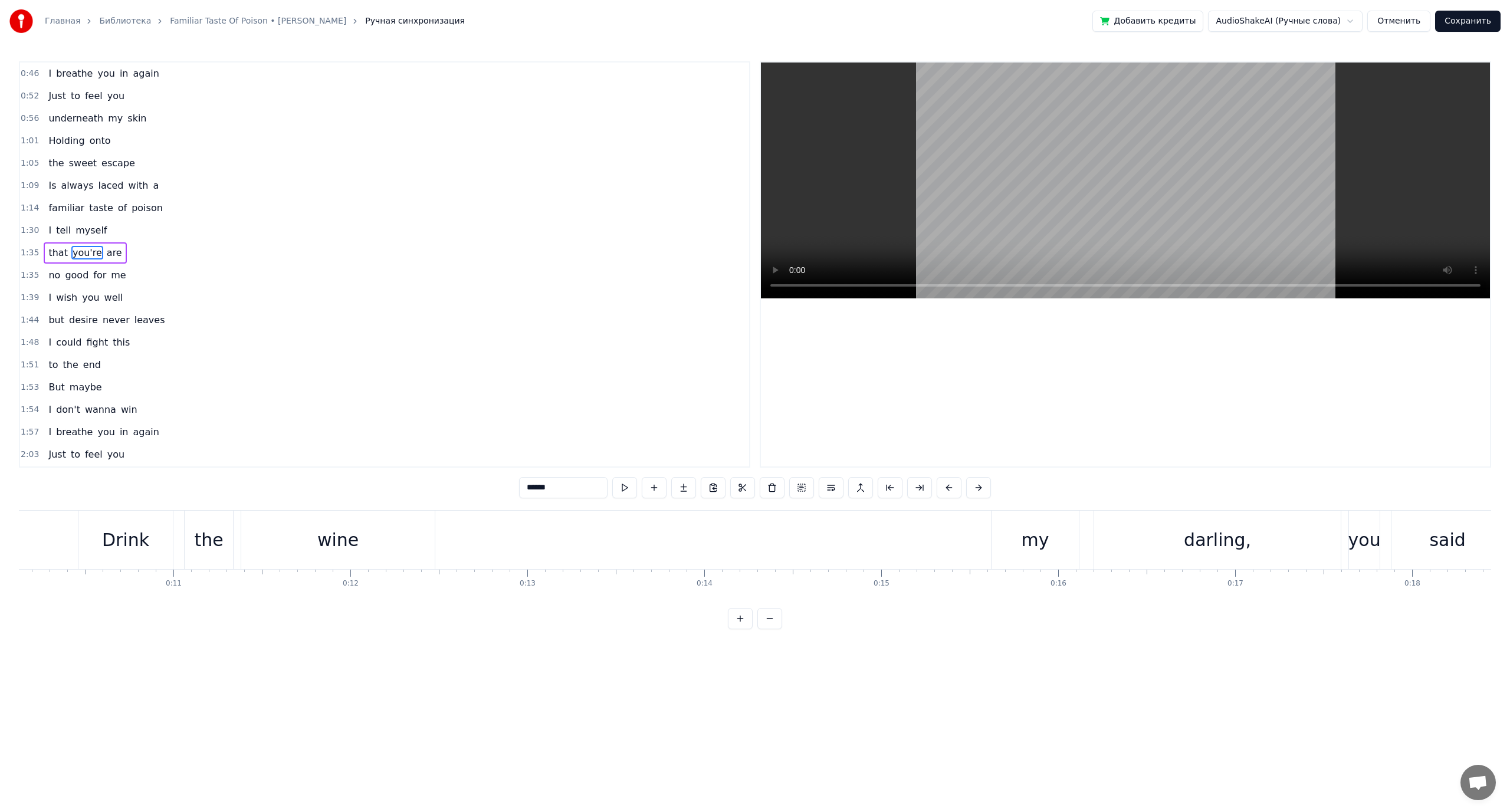
scroll to position [212, 0]
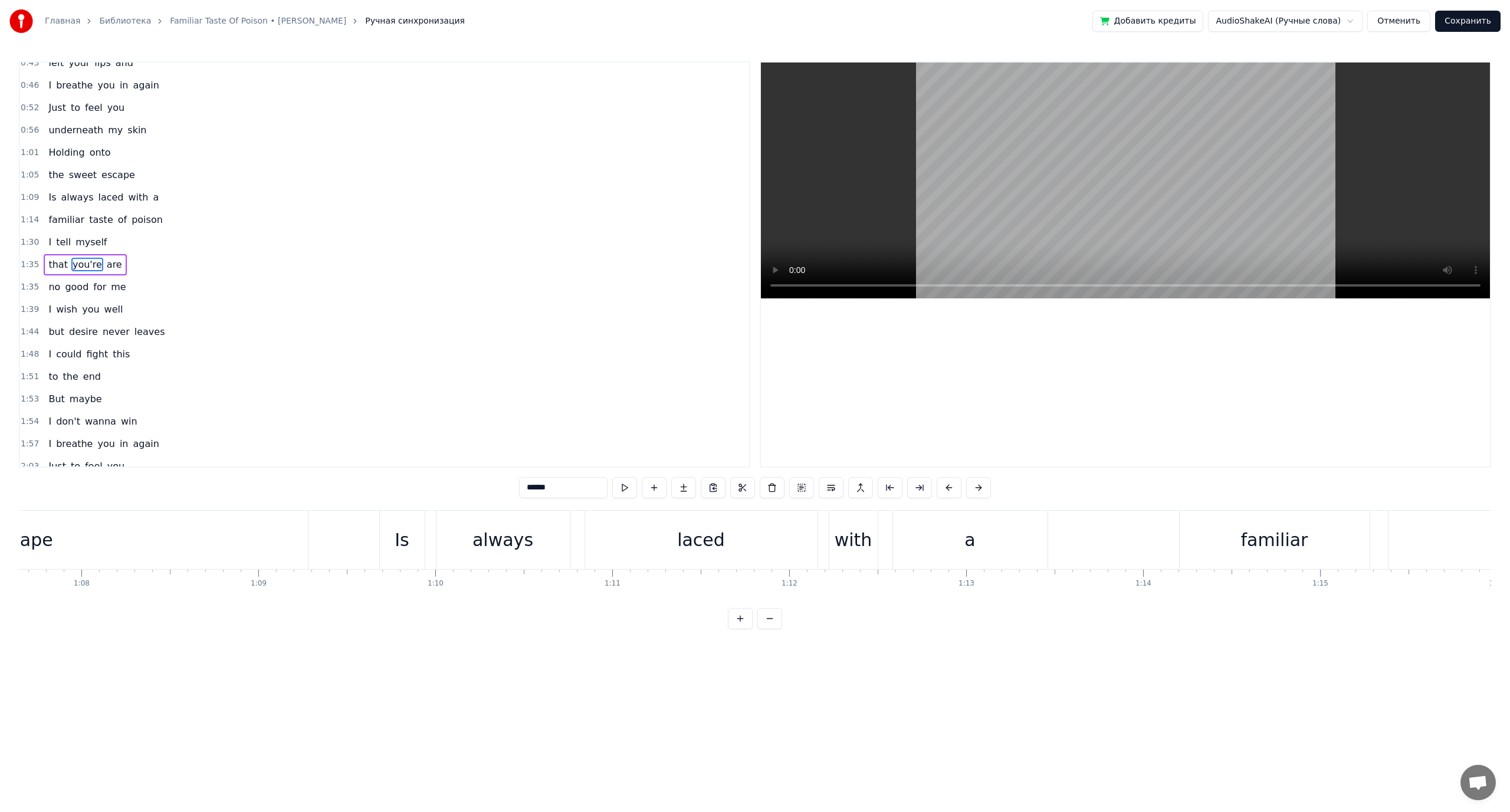
click at [67, 244] on div "I tell myself" at bounding box center [78, 242] width 68 height 21
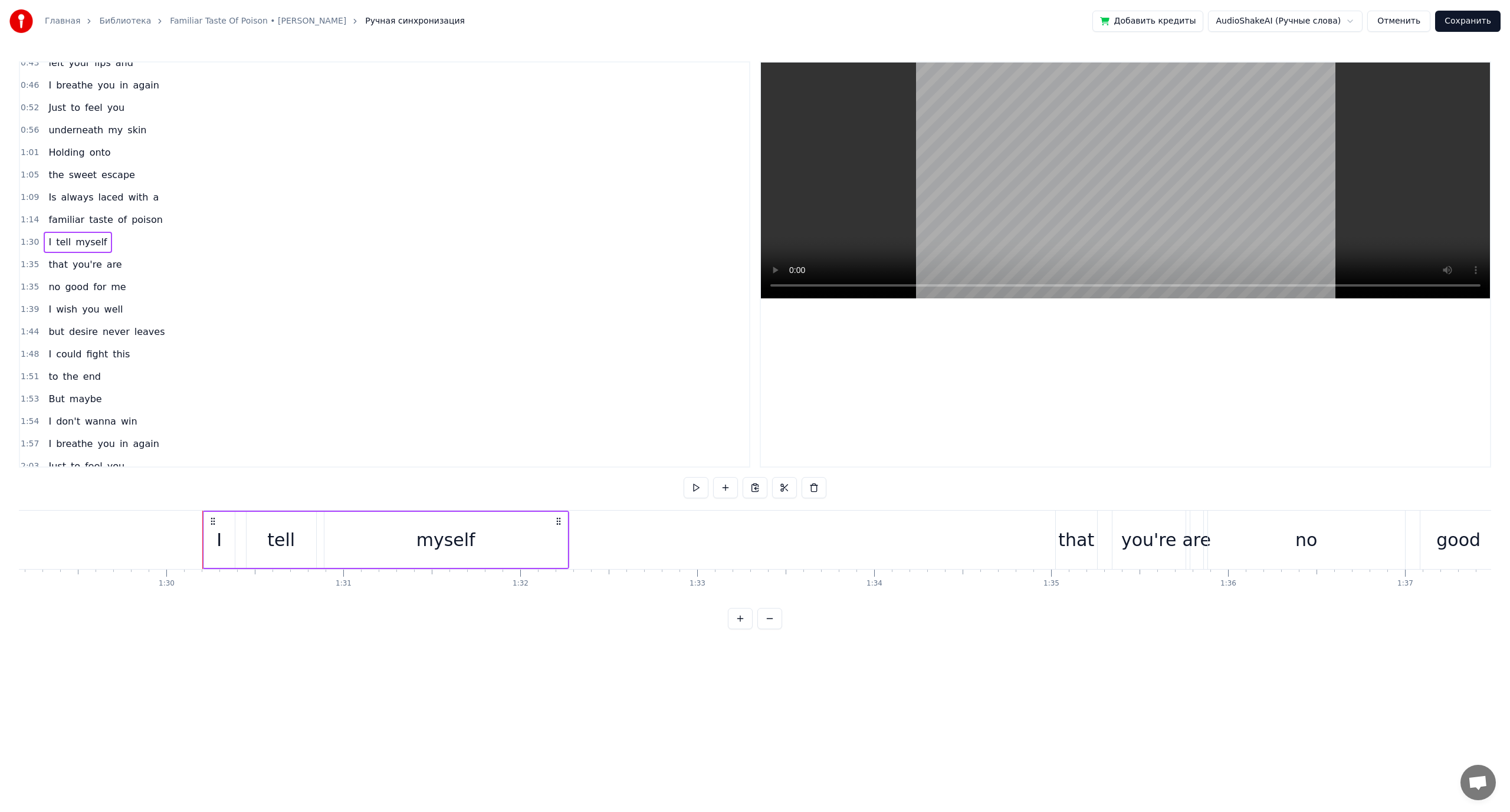
scroll to position [0, 15899]
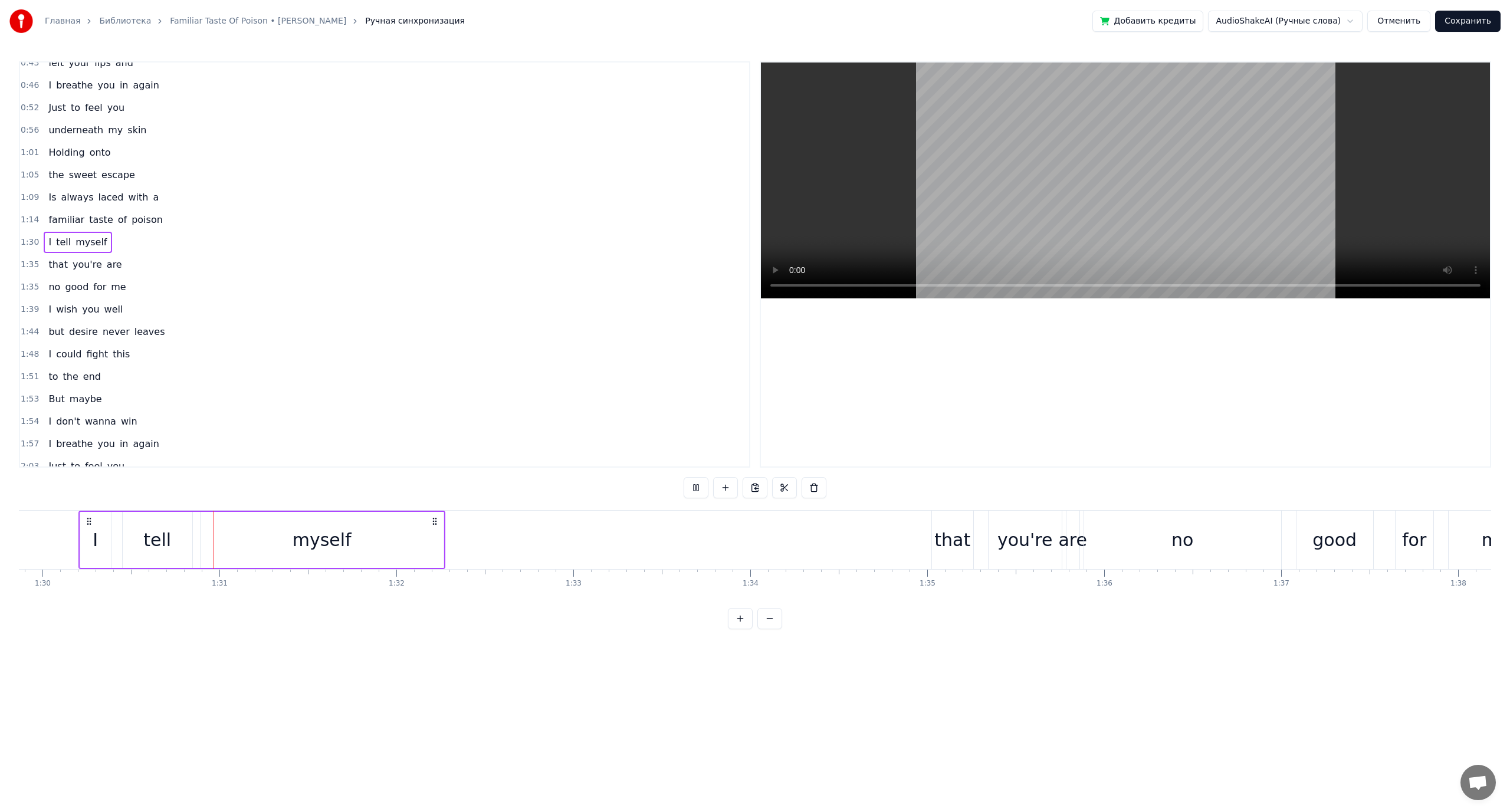
click at [851, 241] on video at bounding box center [1125, 180] width 729 height 236
click at [1166, 240] on video at bounding box center [1125, 180] width 729 height 236
click at [986, 189] on video at bounding box center [1125, 180] width 729 height 236
click at [106, 266] on span "are" at bounding box center [115, 264] width 18 height 14
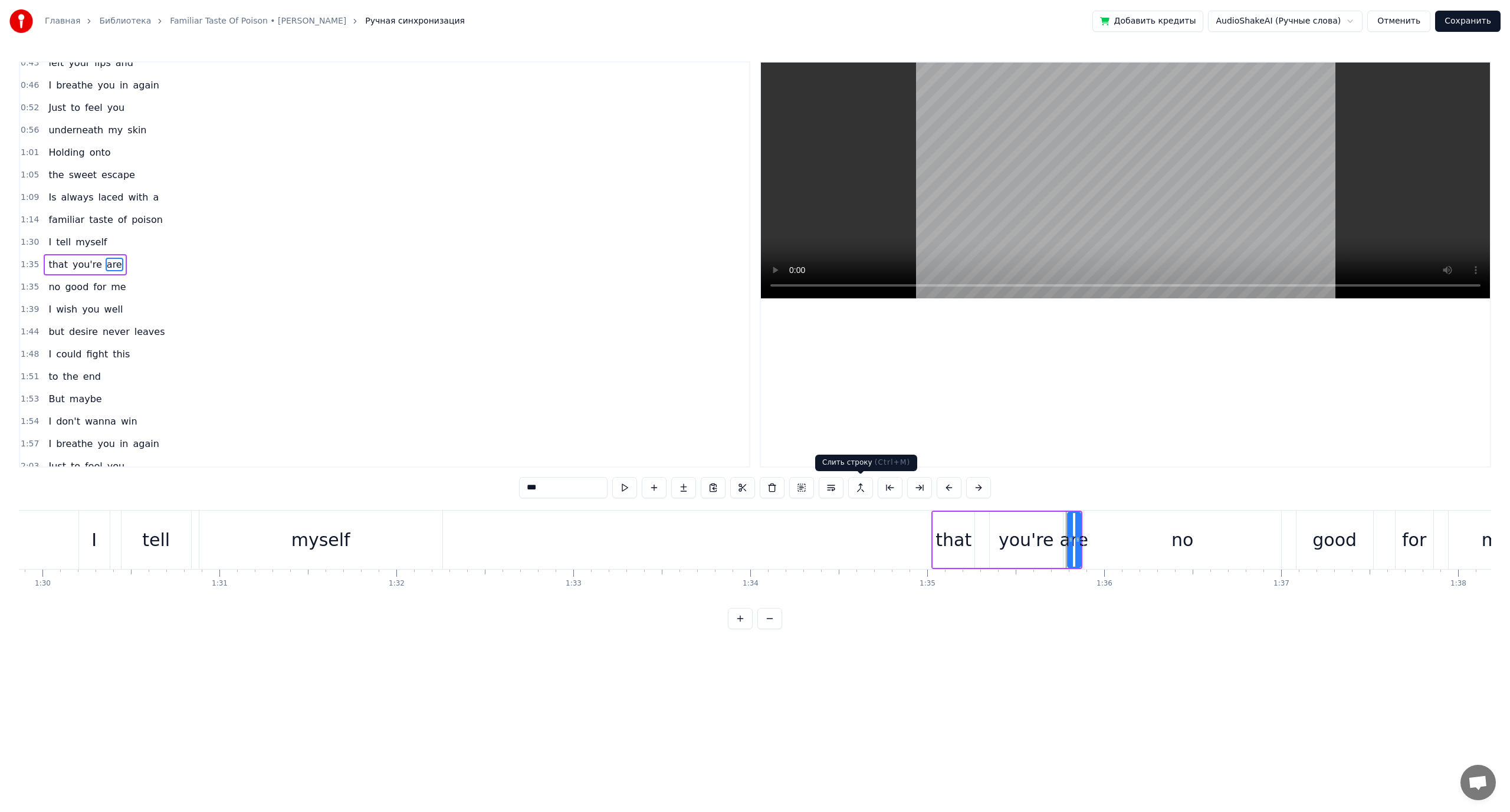
click at [857, 489] on button at bounding box center [860, 488] width 25 height 21
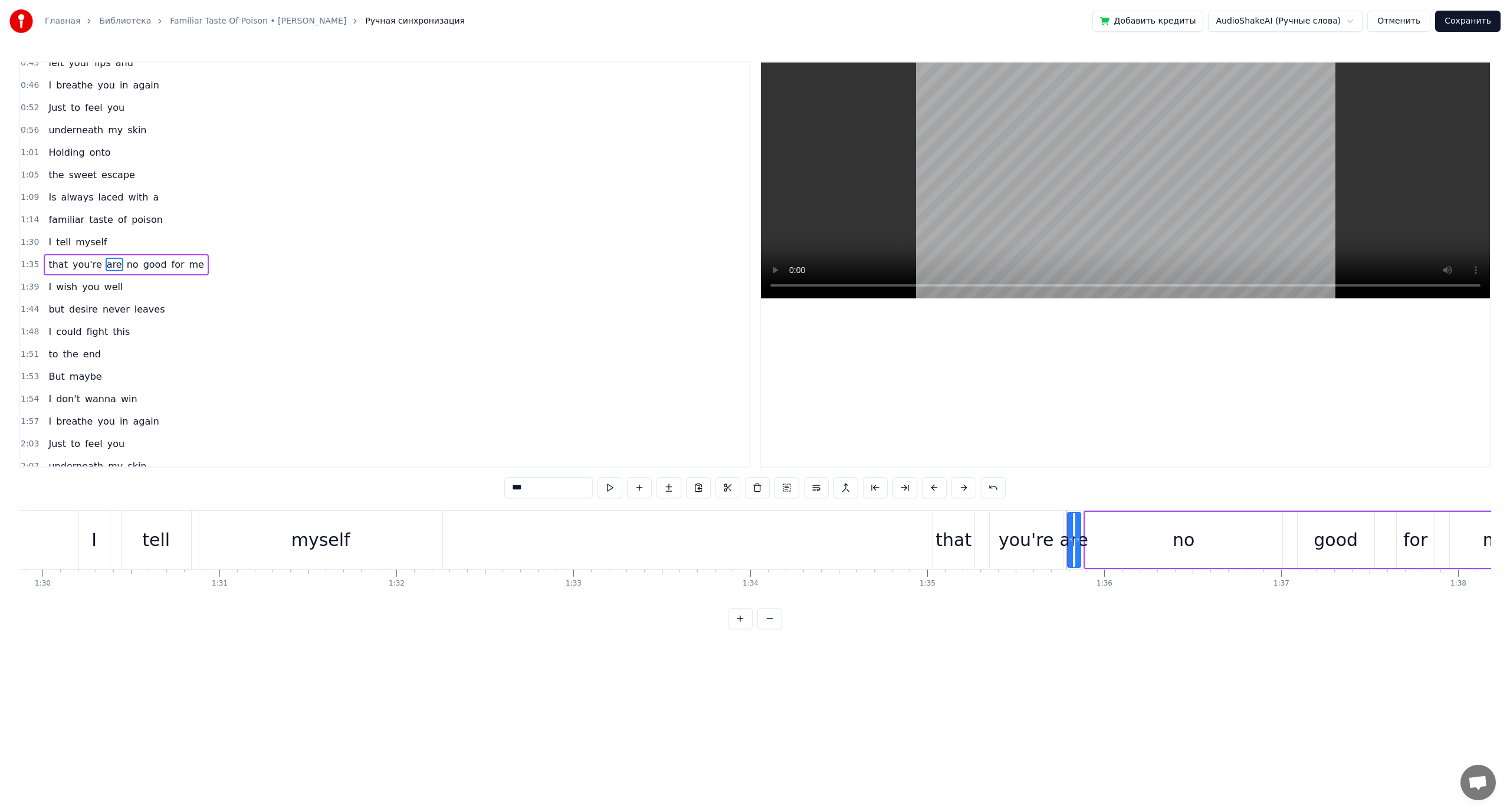
click at [142, 265] on span "good" at bounding box center [155, 264] width 26 height 14
click at [816, 486] on button at bounding box center [816, 488] width 25 height 21
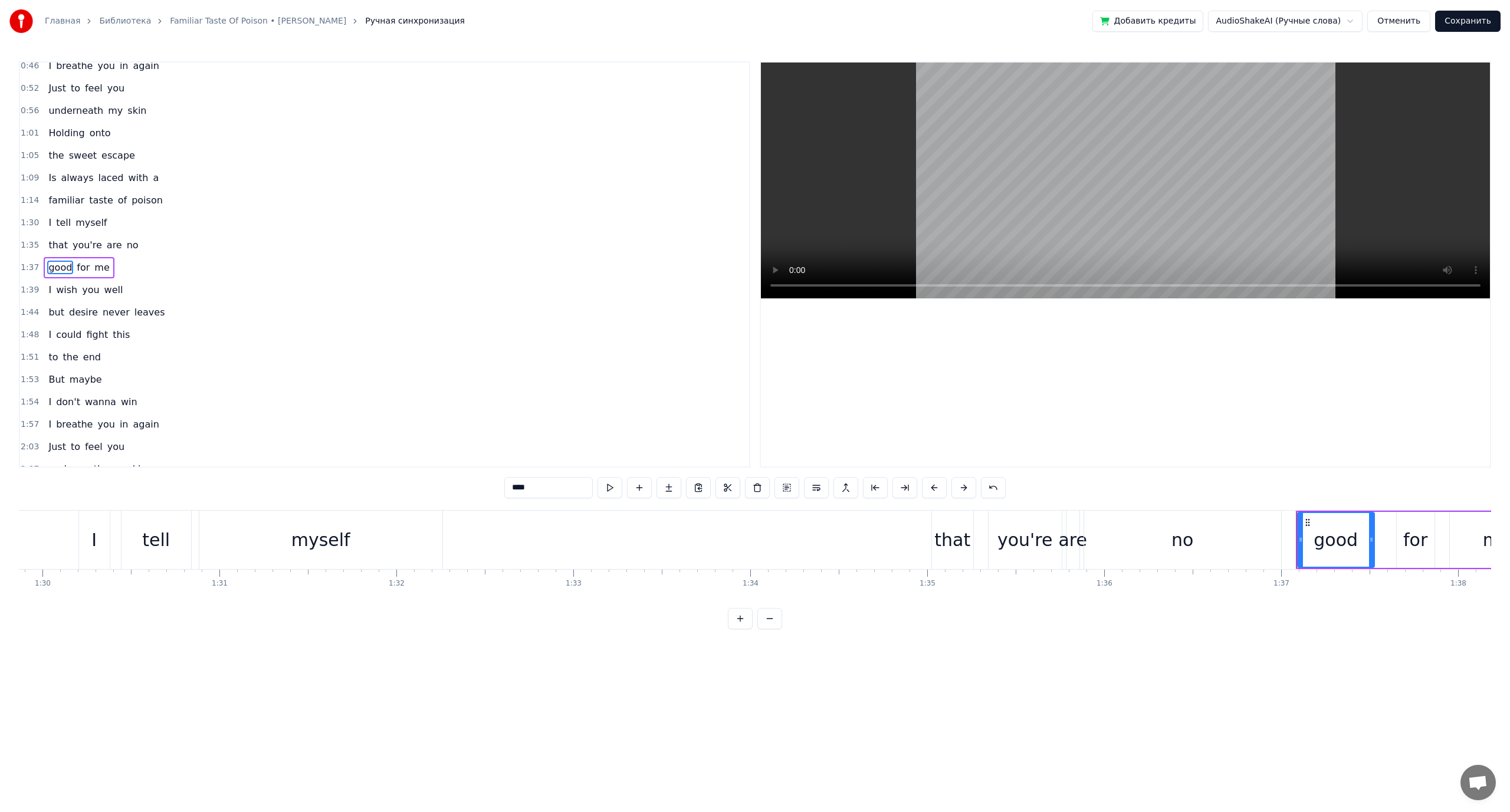
scroll to position [234, 0]
click at [58, 289] on span "wish" at bounding box center [67, 287] width 24 height 14
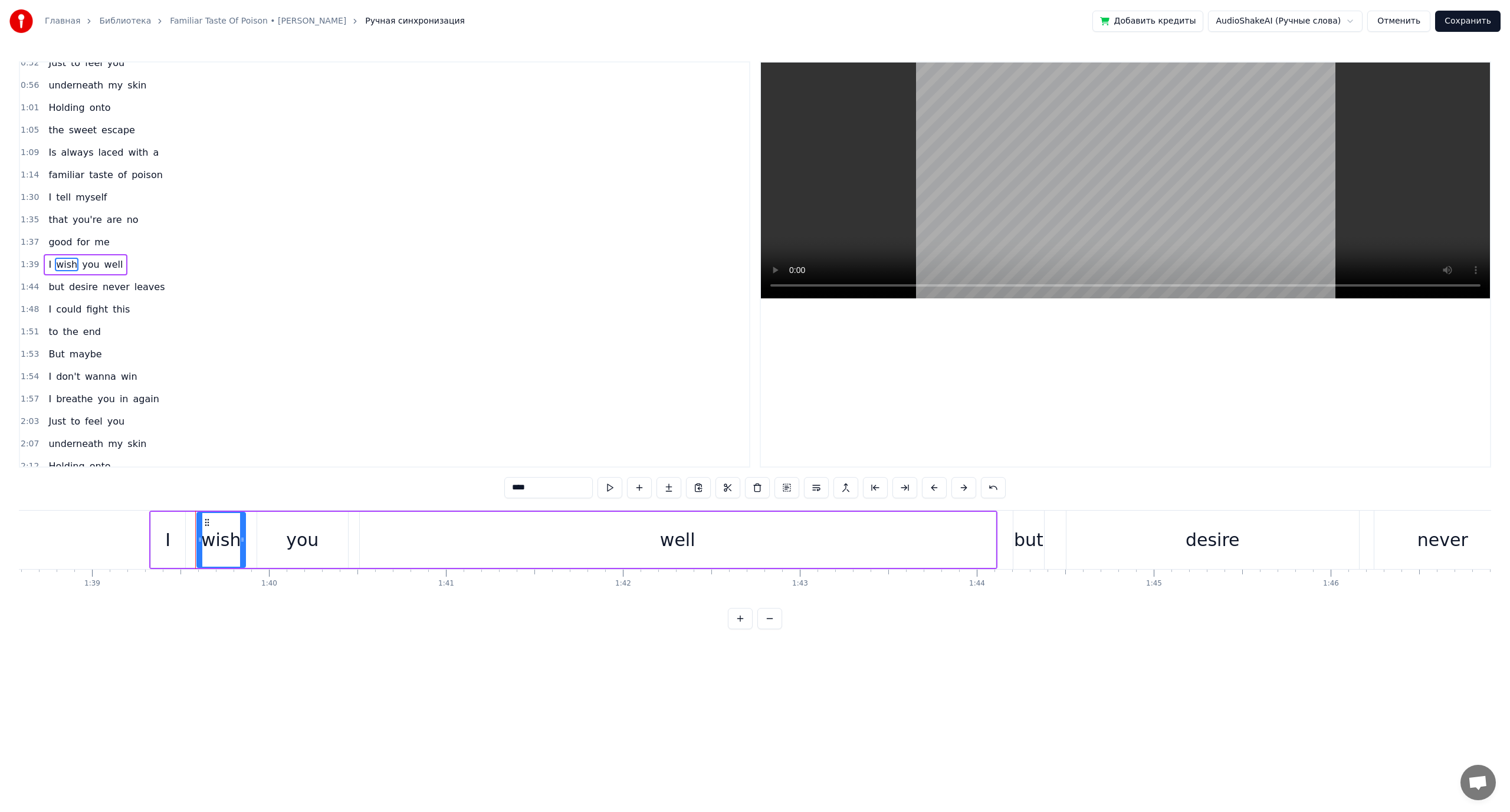
click at [81, 220] on span "you're" at bounding box center [87, 220] width 32 height 14
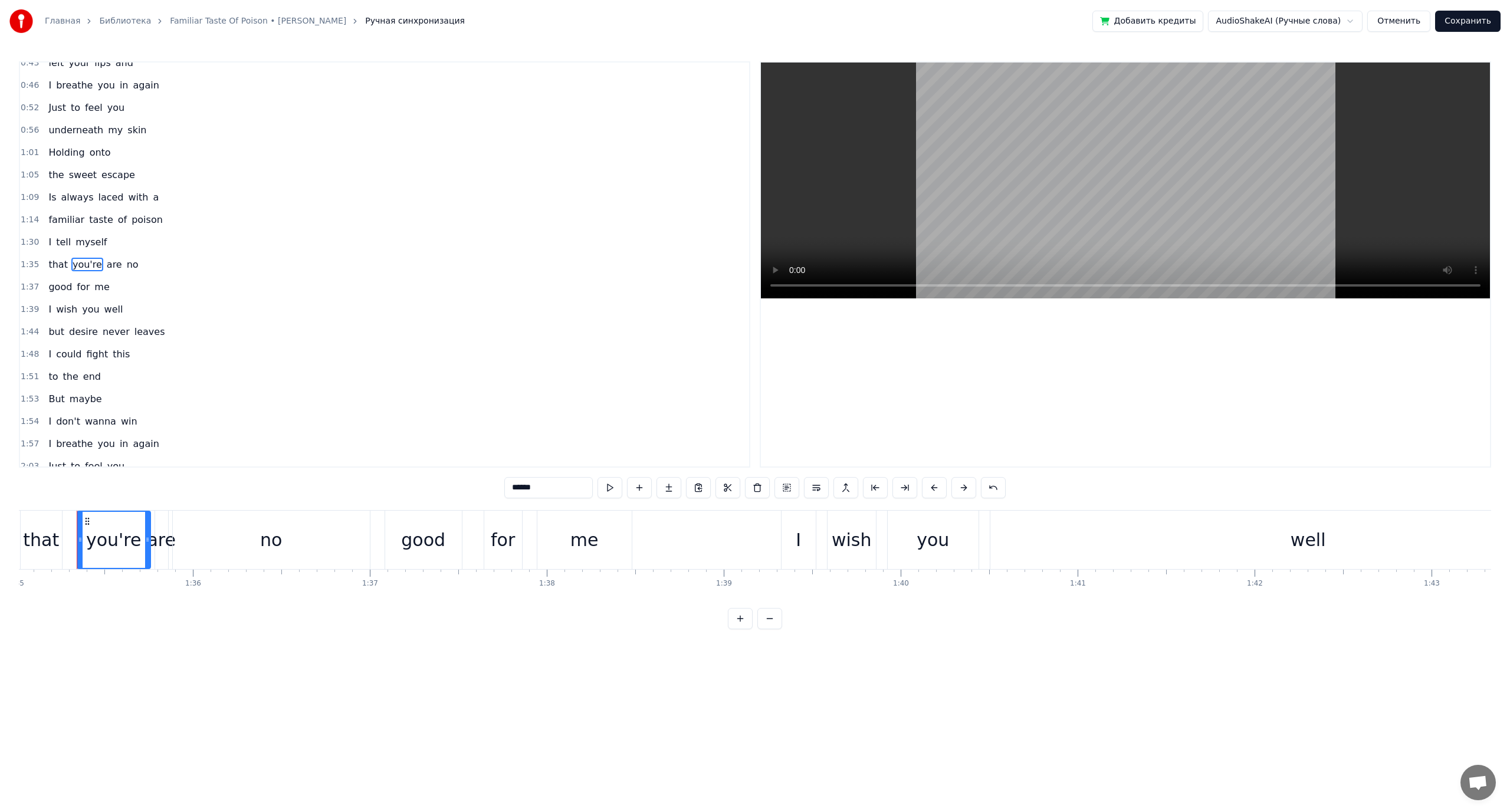
scroll to position [0, 16809]
click at [126, 267] on span "no" at bounding box center [133, 264] width 14 height 14
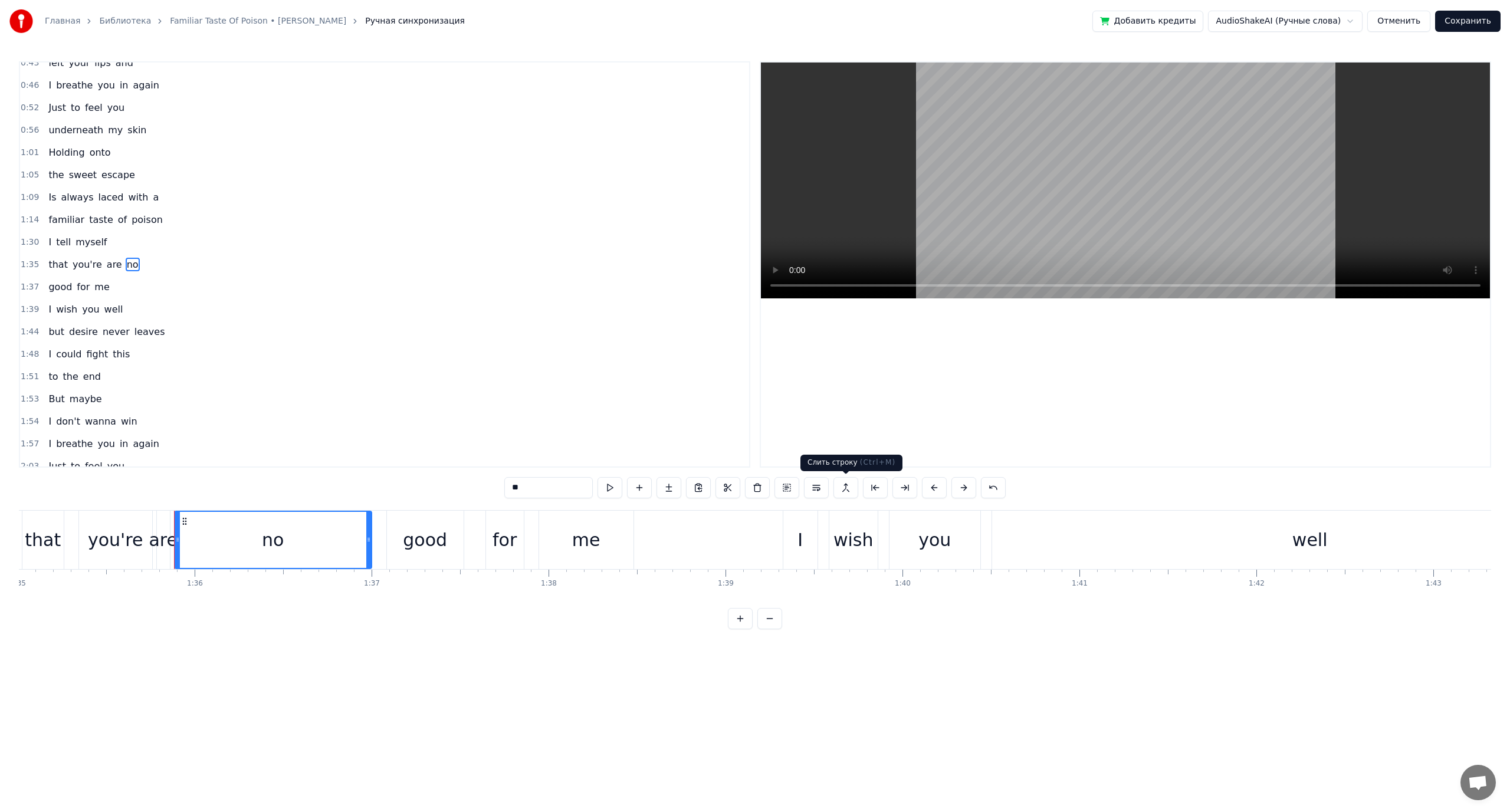
click at [845, 487] on button at bounding box center [846, 488] width 25 height 21
click at [95, 292] on span "me" at bounding box center [101, 287] width 17 height 14
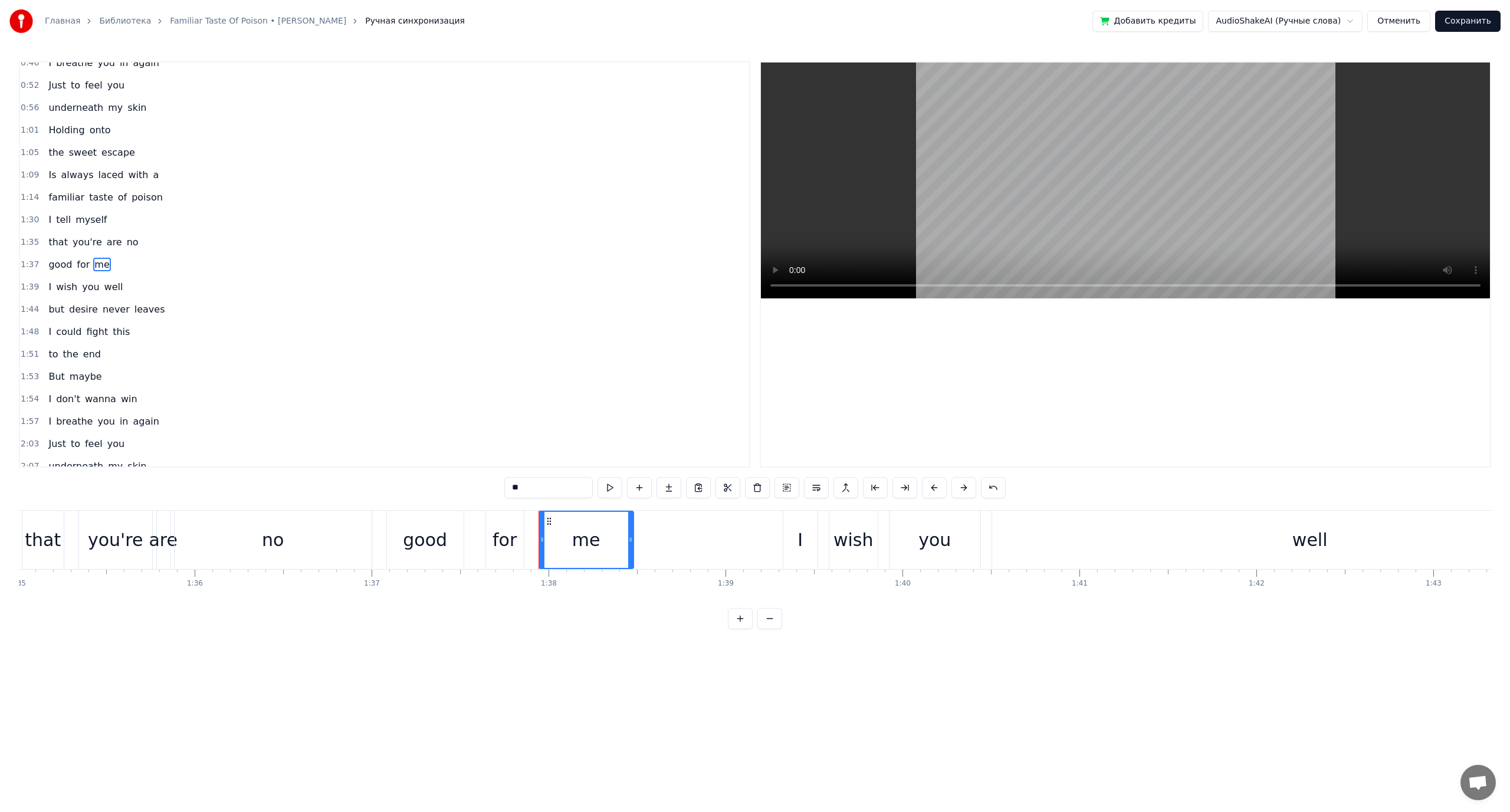
click at [126, 243] on span "no" at bounding box center [133, 242] width 14 height 14
type input "**"
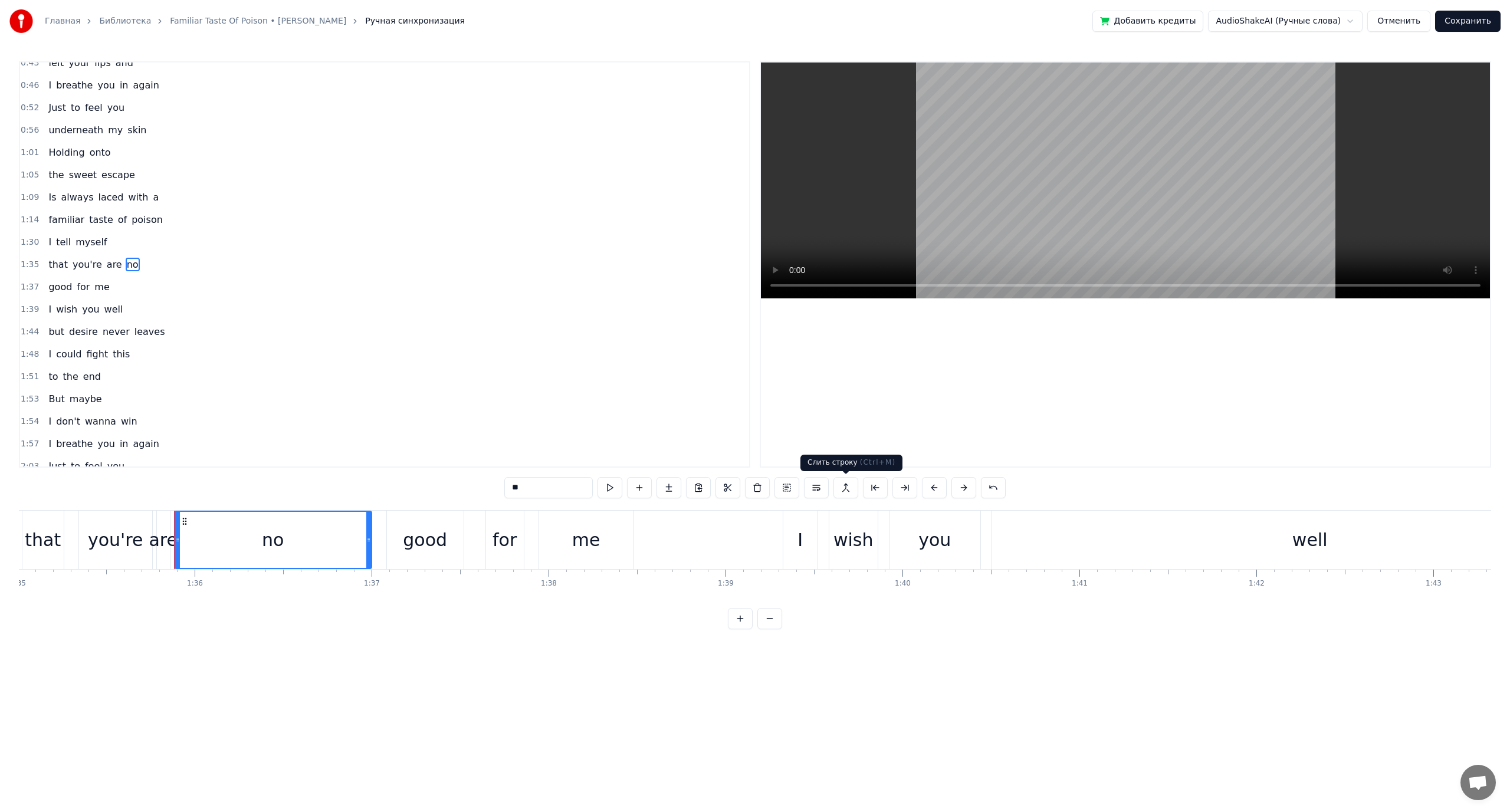
click at [842, 488] on button at bounding box center [846, 488] width 25 height 21
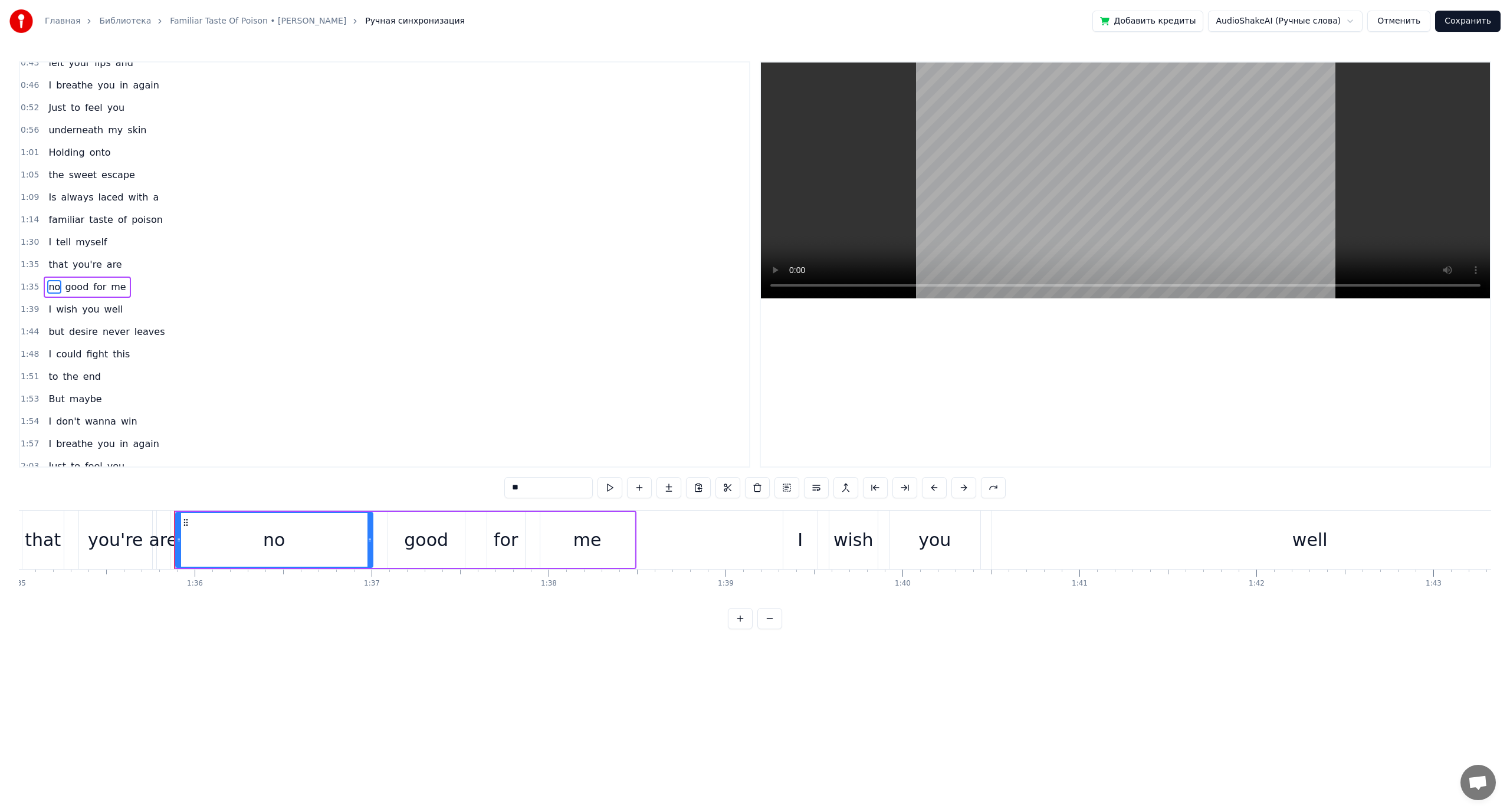
click at [107, 265] on span "are" at bounding box center [115, 264] width 18 height 14
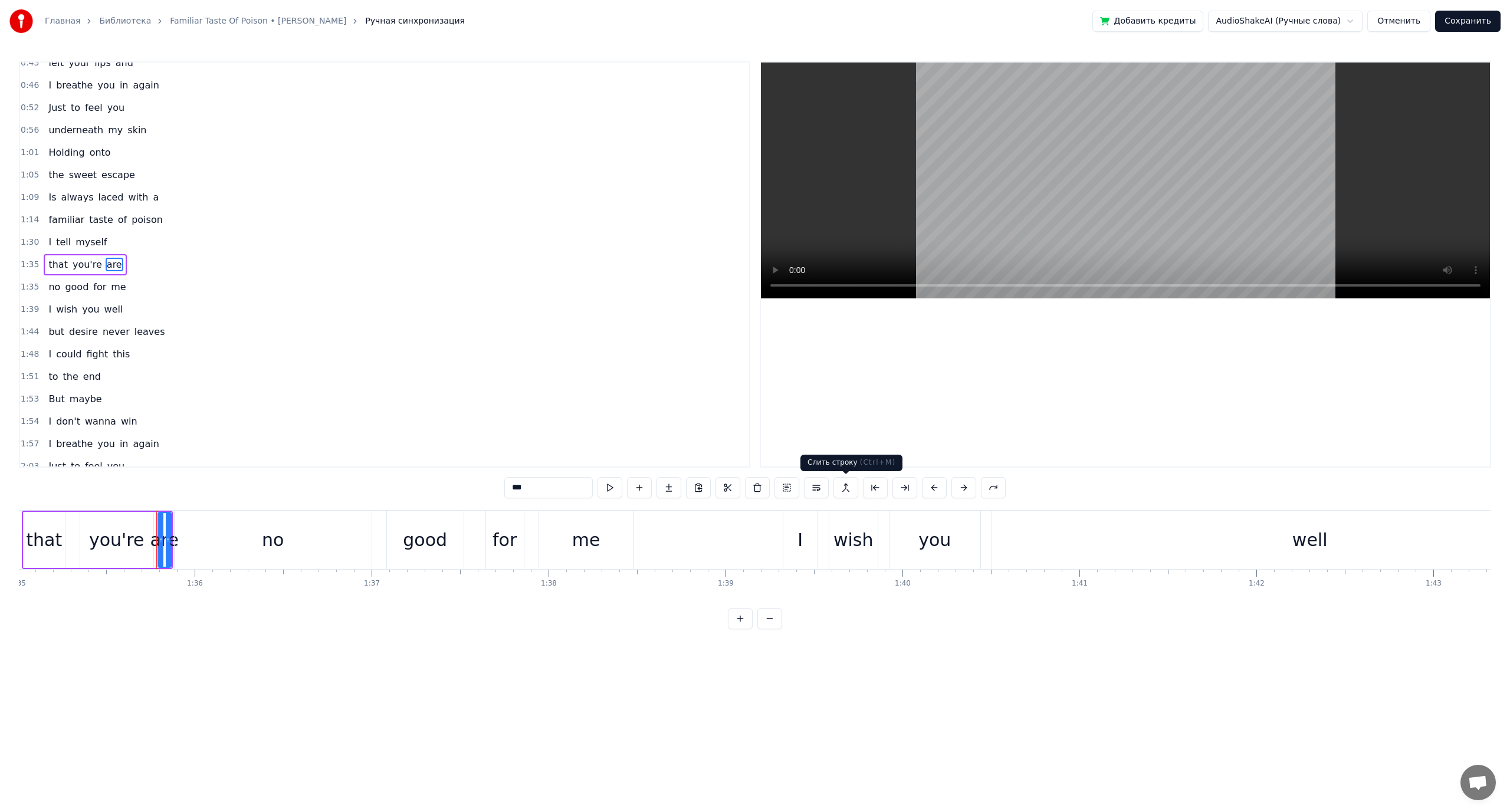
click at [839, 490] on button at bounding box center [846, 488] width 25 height 21
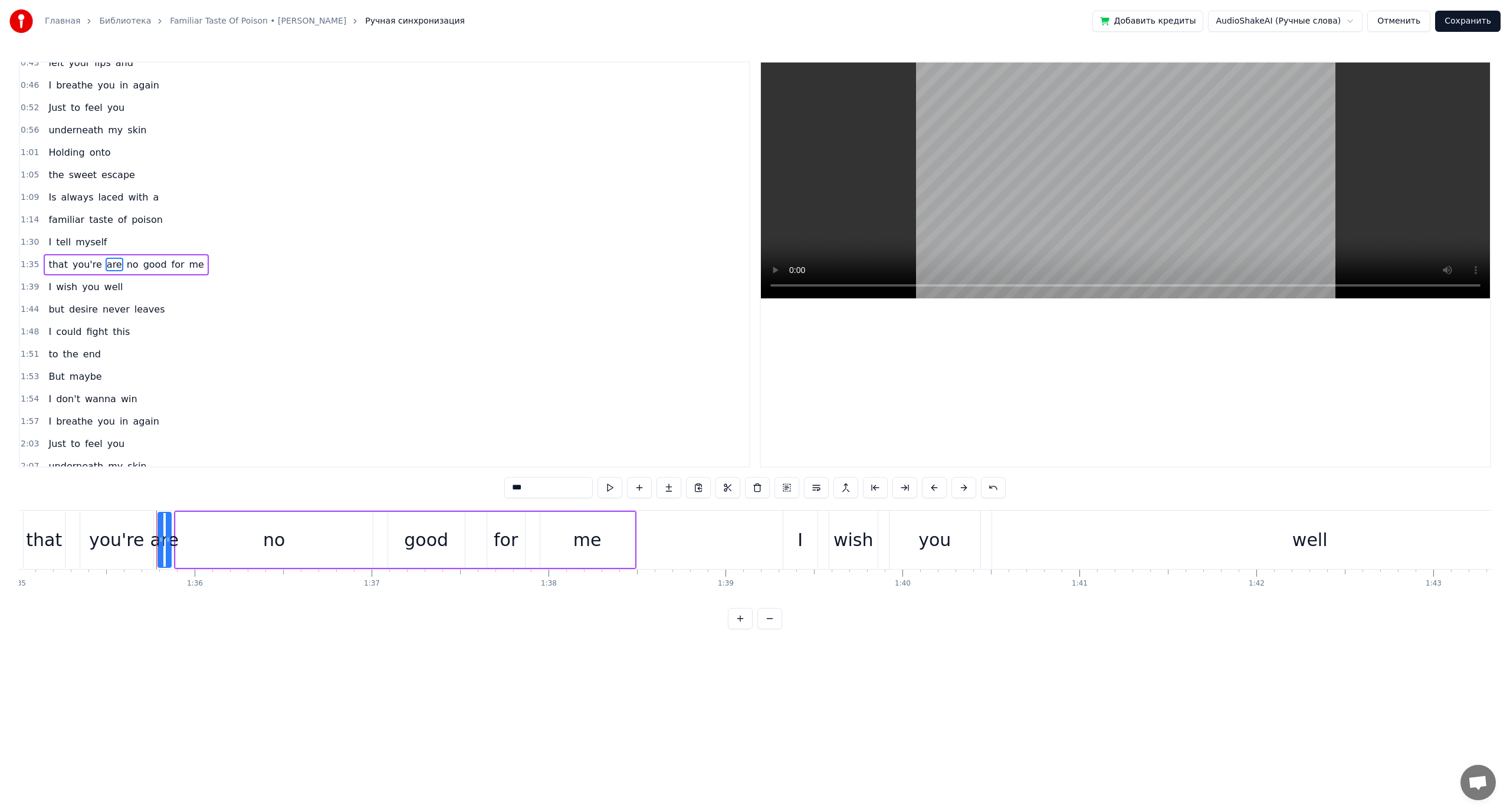
click at [77, 239] on span "myself" at bounding box center [91, 242] width 33 height 14
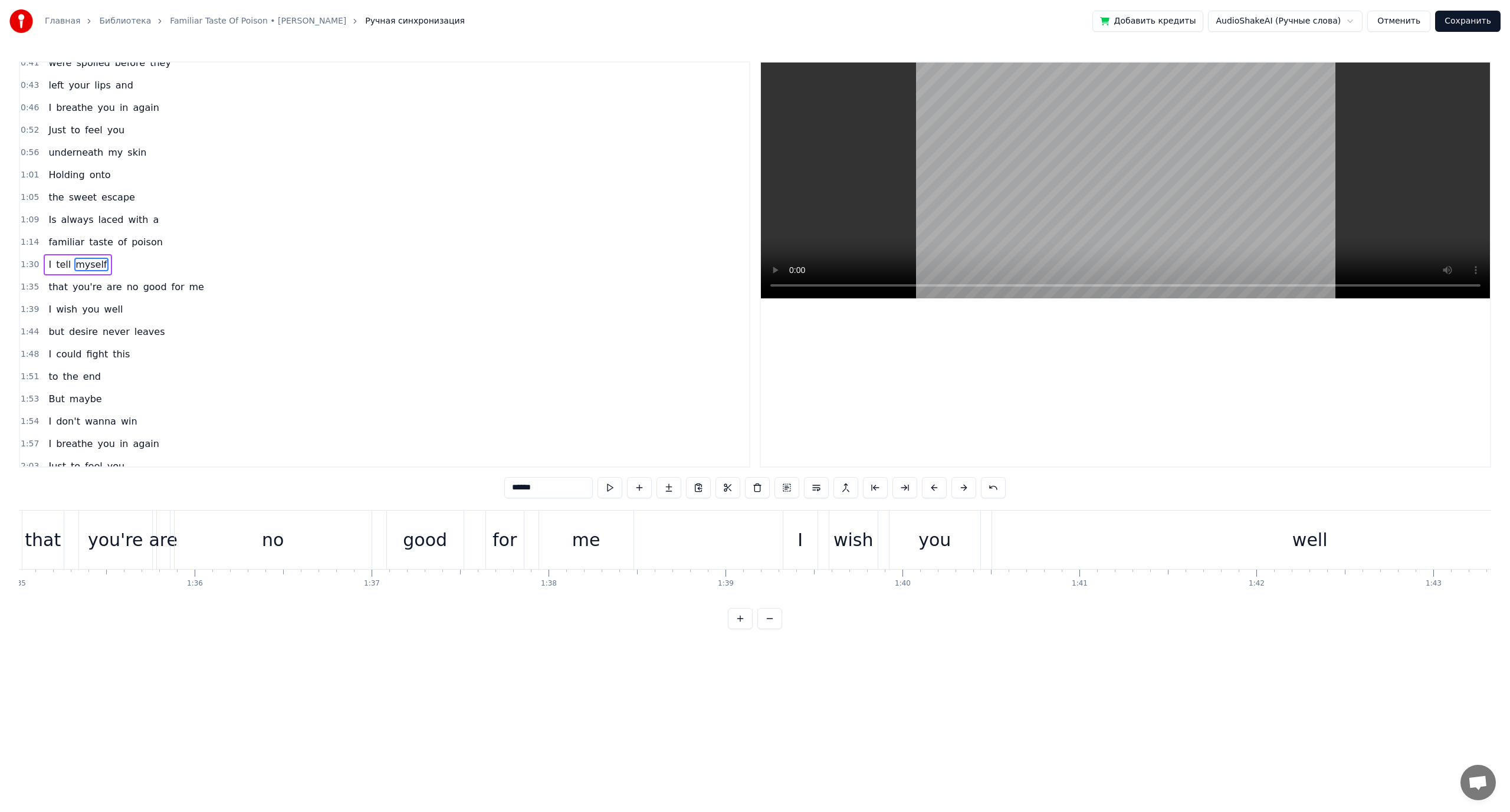
scroll to position [0, 16609]
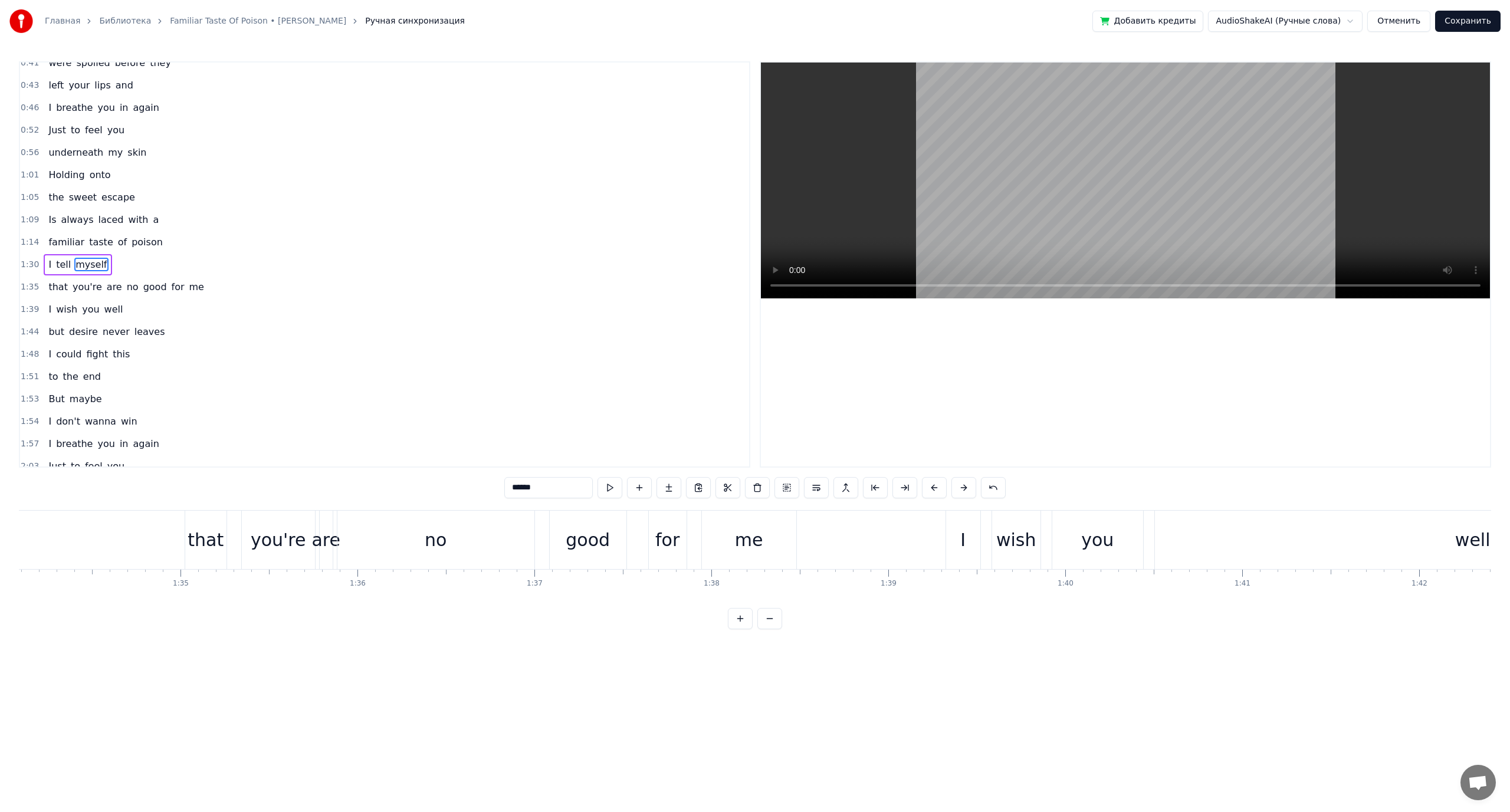
click at [87, 283] on span "you're" at bounding box center [87, 287] width 32 height 14
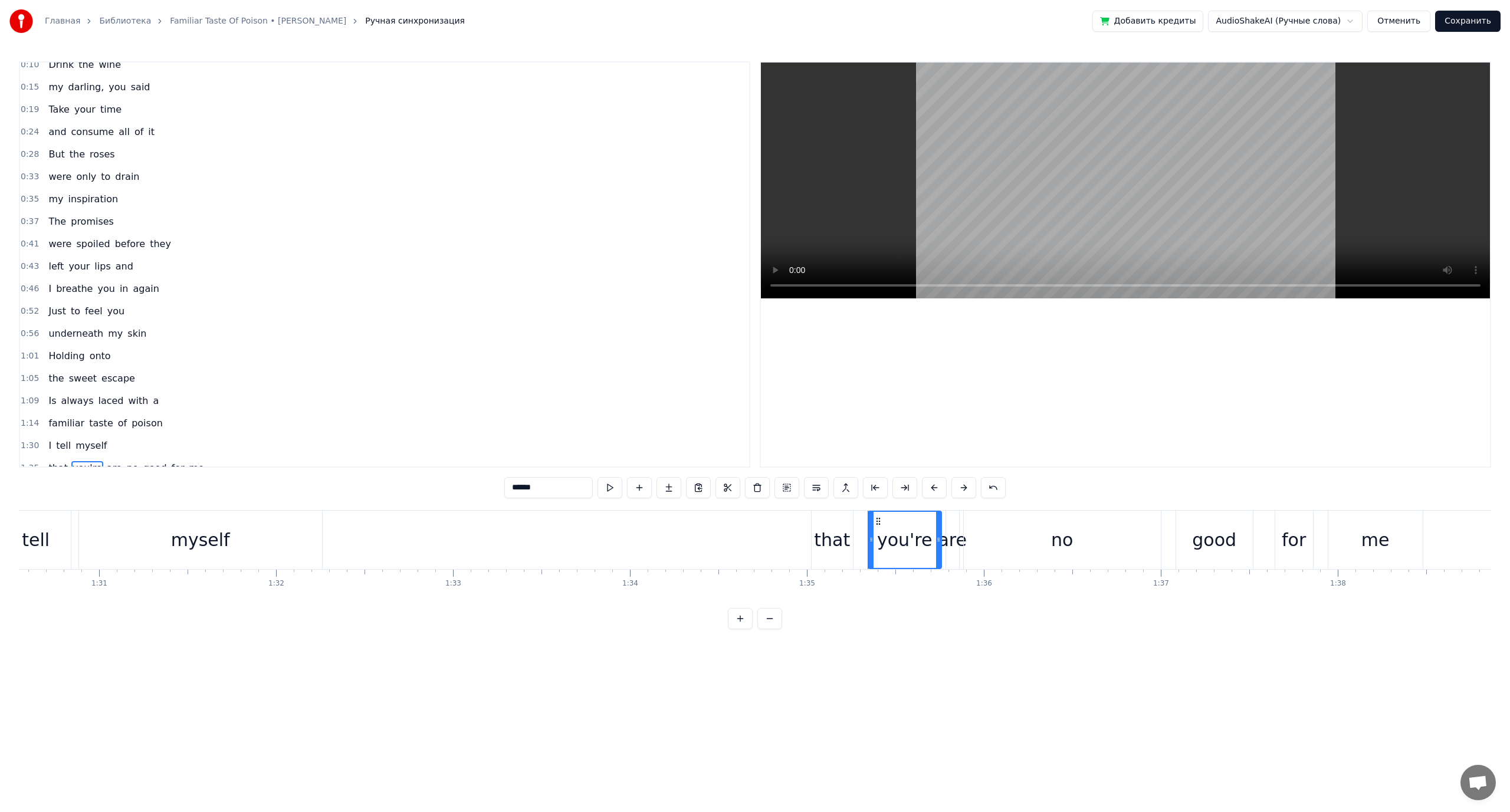
scroll to position [0, 0]
click at [121, 188] on span "drain" at bounding box center [127, 186] width 26 height 14
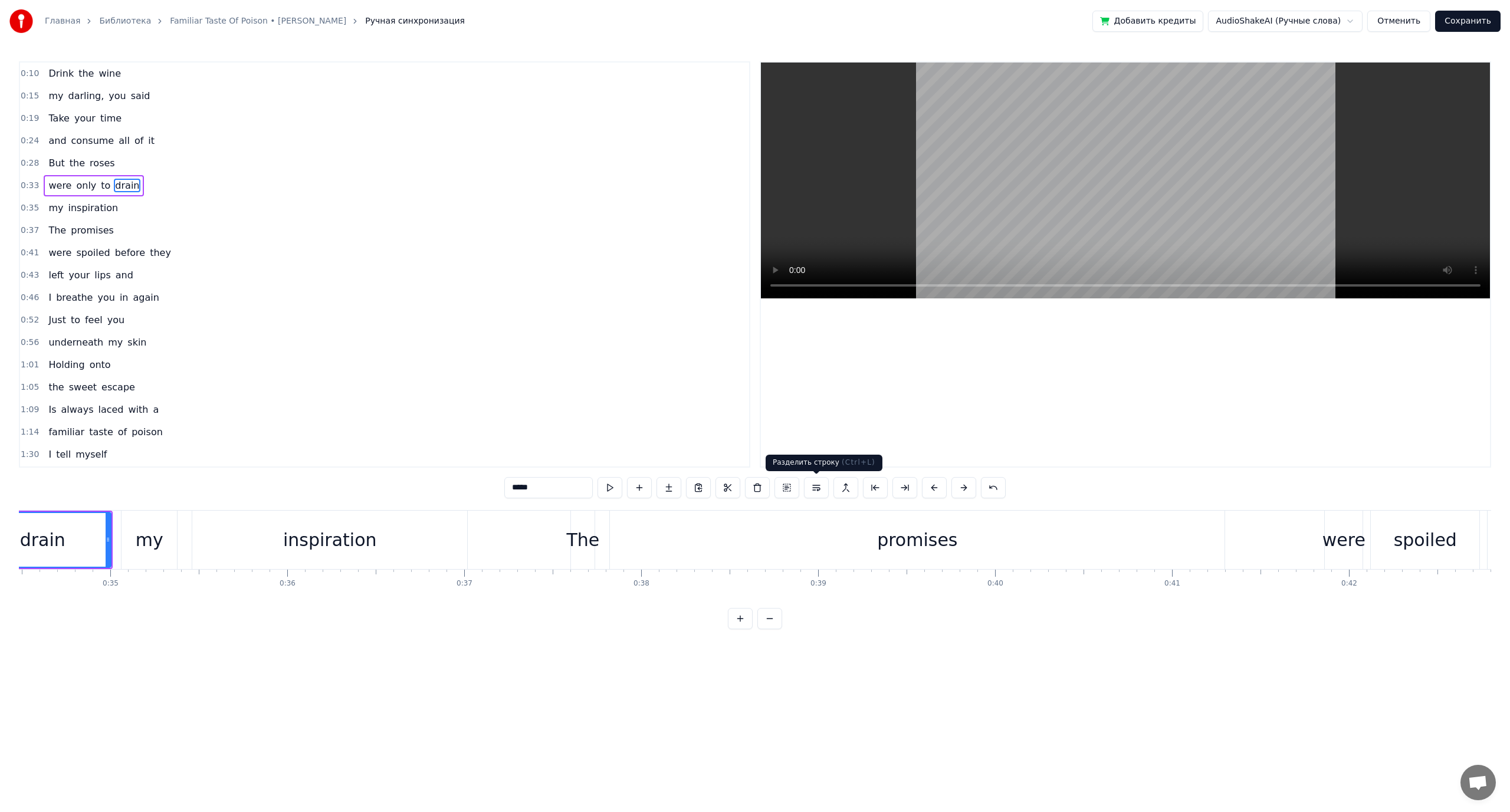
scroll to position [0, 5995]
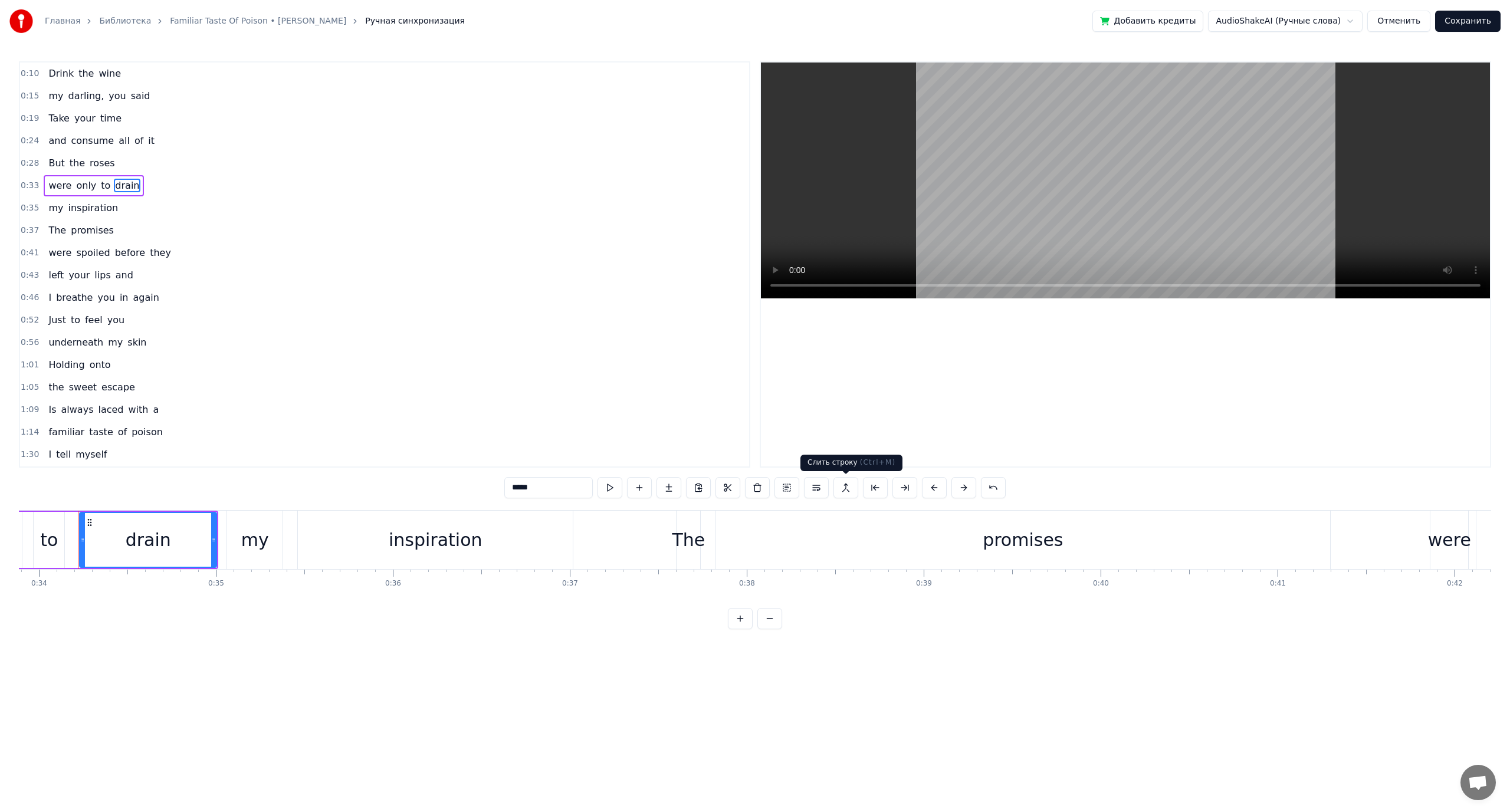
click at [846, 489] on button at bounding box center [846, 488] width 25 height 21
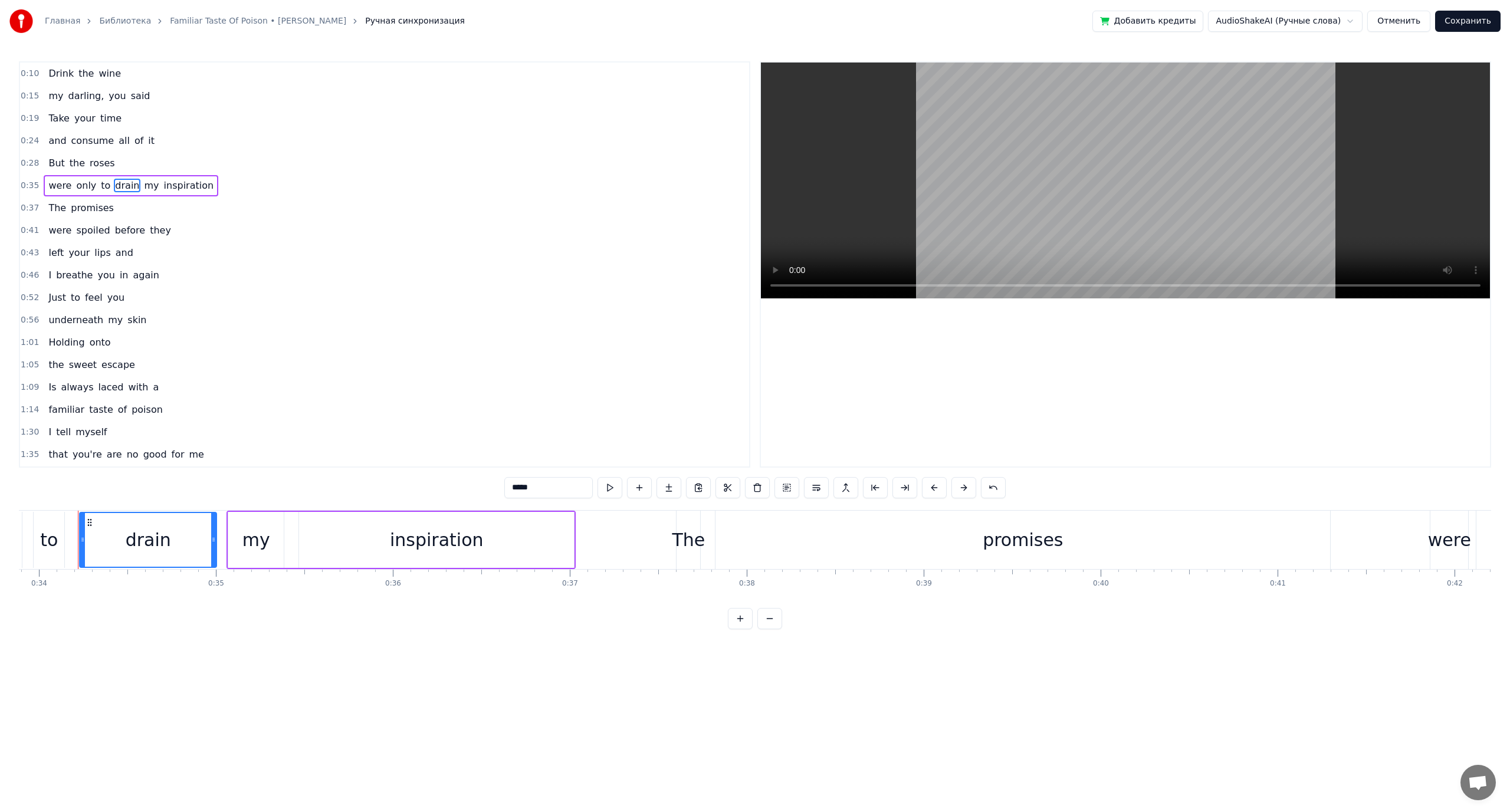
click at [144, 187] on span "my" at bounding box center [151, 186] width 17 height 14
click at [149, 234] on span "they" at bounding box center [160, 230] width 24 height 14
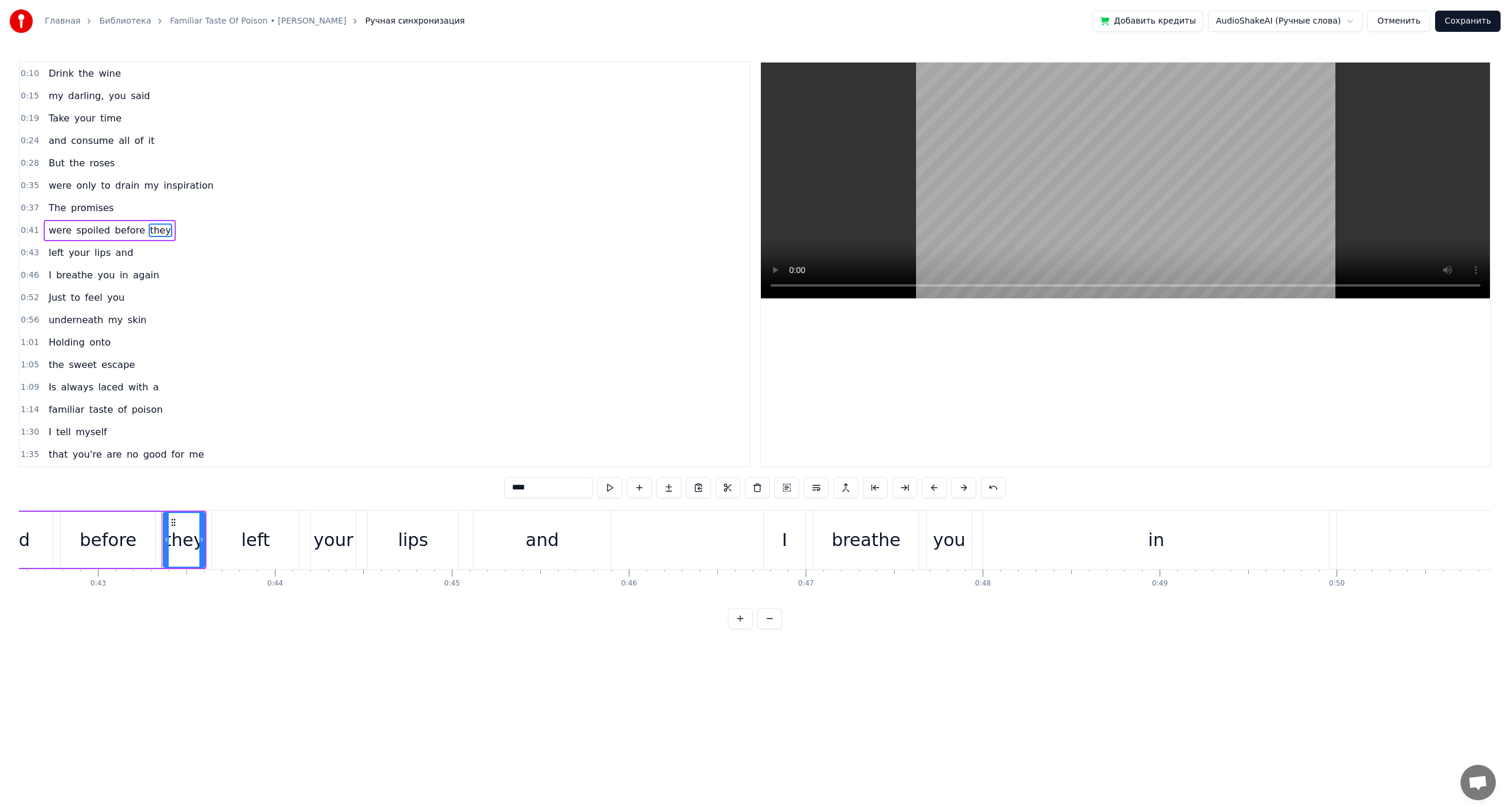
scroll to position [0, 7612]
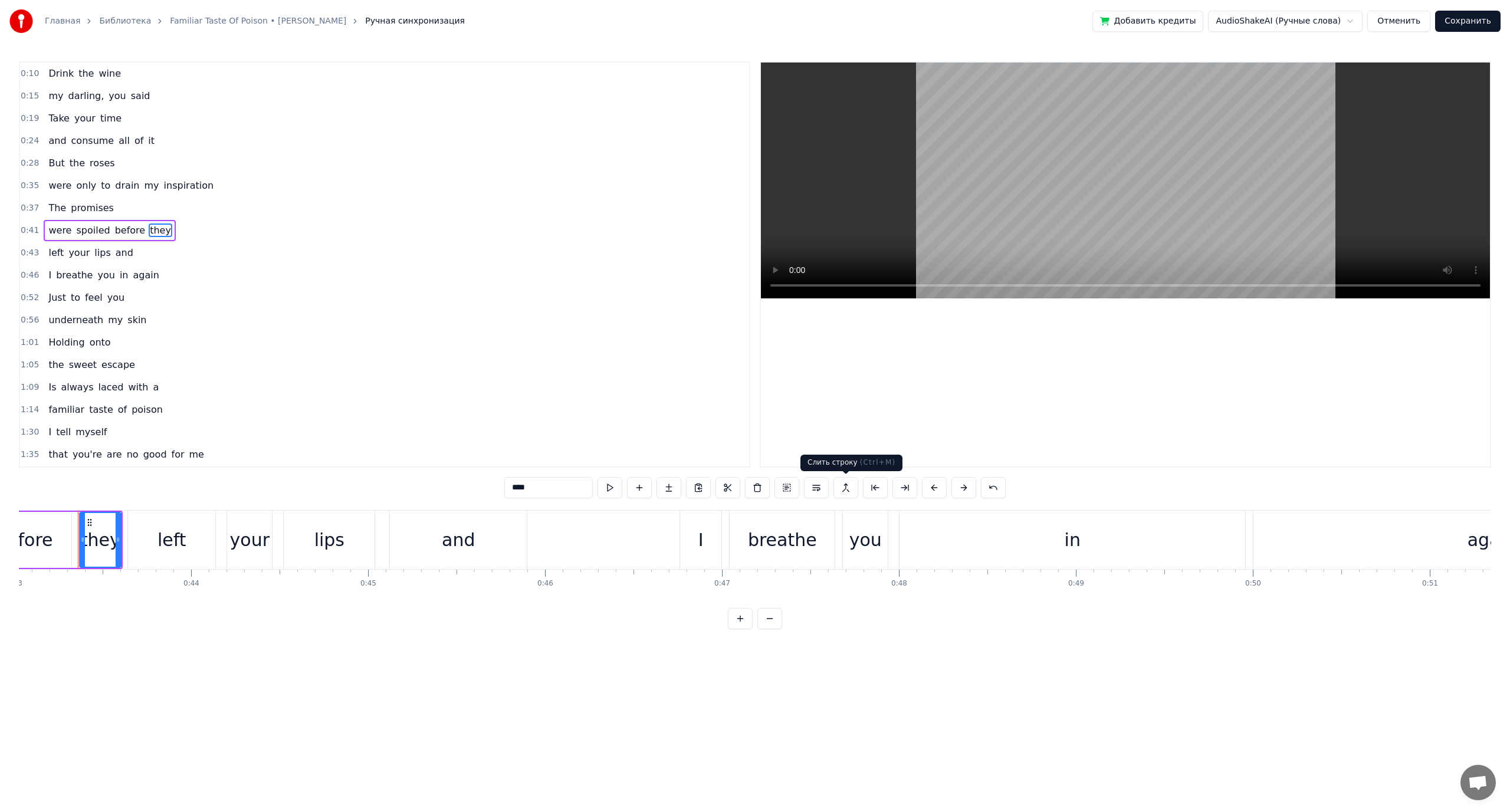
click at [850, 487] on button at bounding box center [846, 488] width 25 height 21
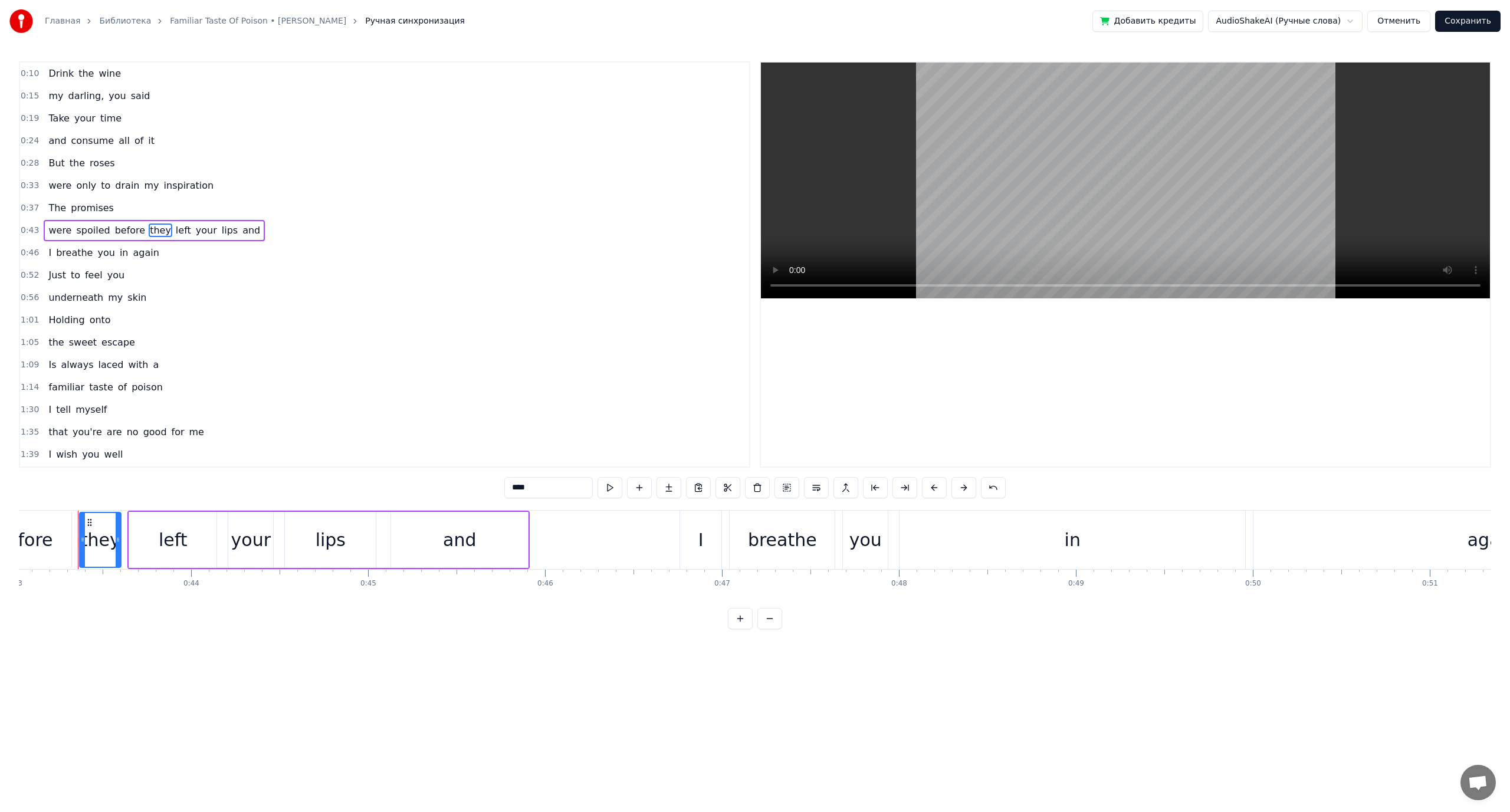
click at [221, 226] on span "lips" at bounding box center [230, 230] width 18 height 14
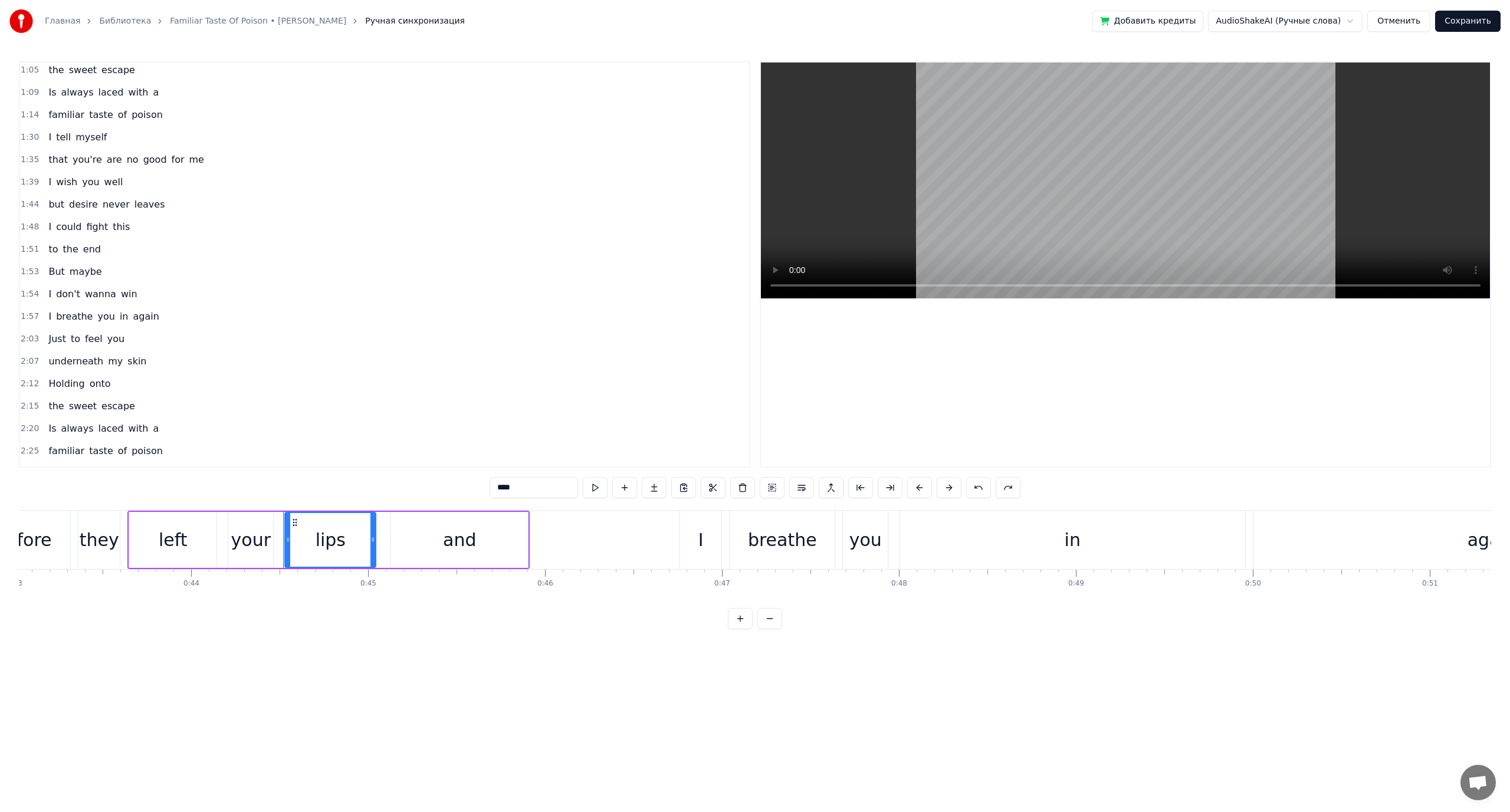
scroll to position [354, 0]
click at [53, 193] on span "to" at bounding box center [53, 190] width 12 height 14
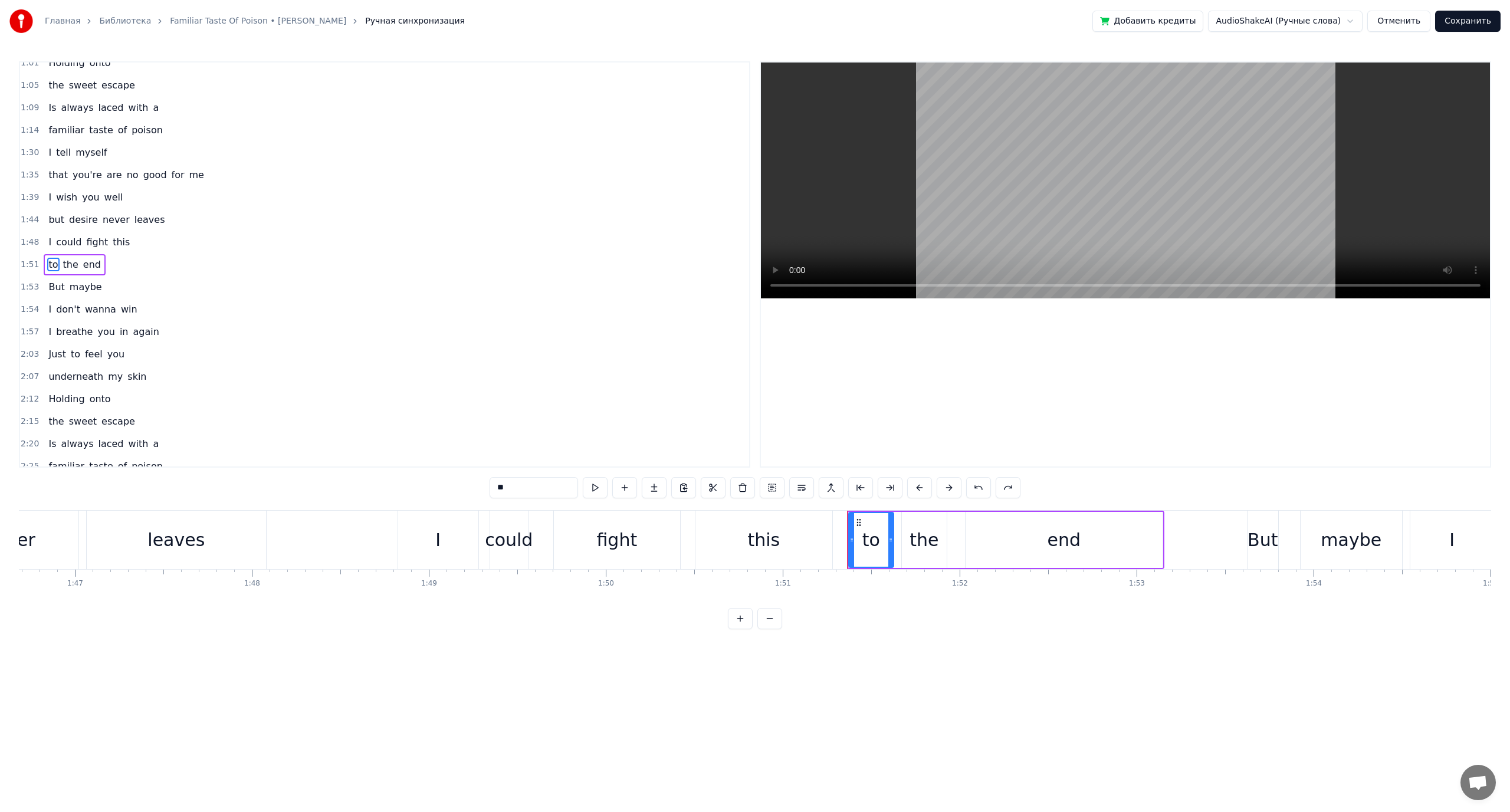
scroll to position [0, 19643]
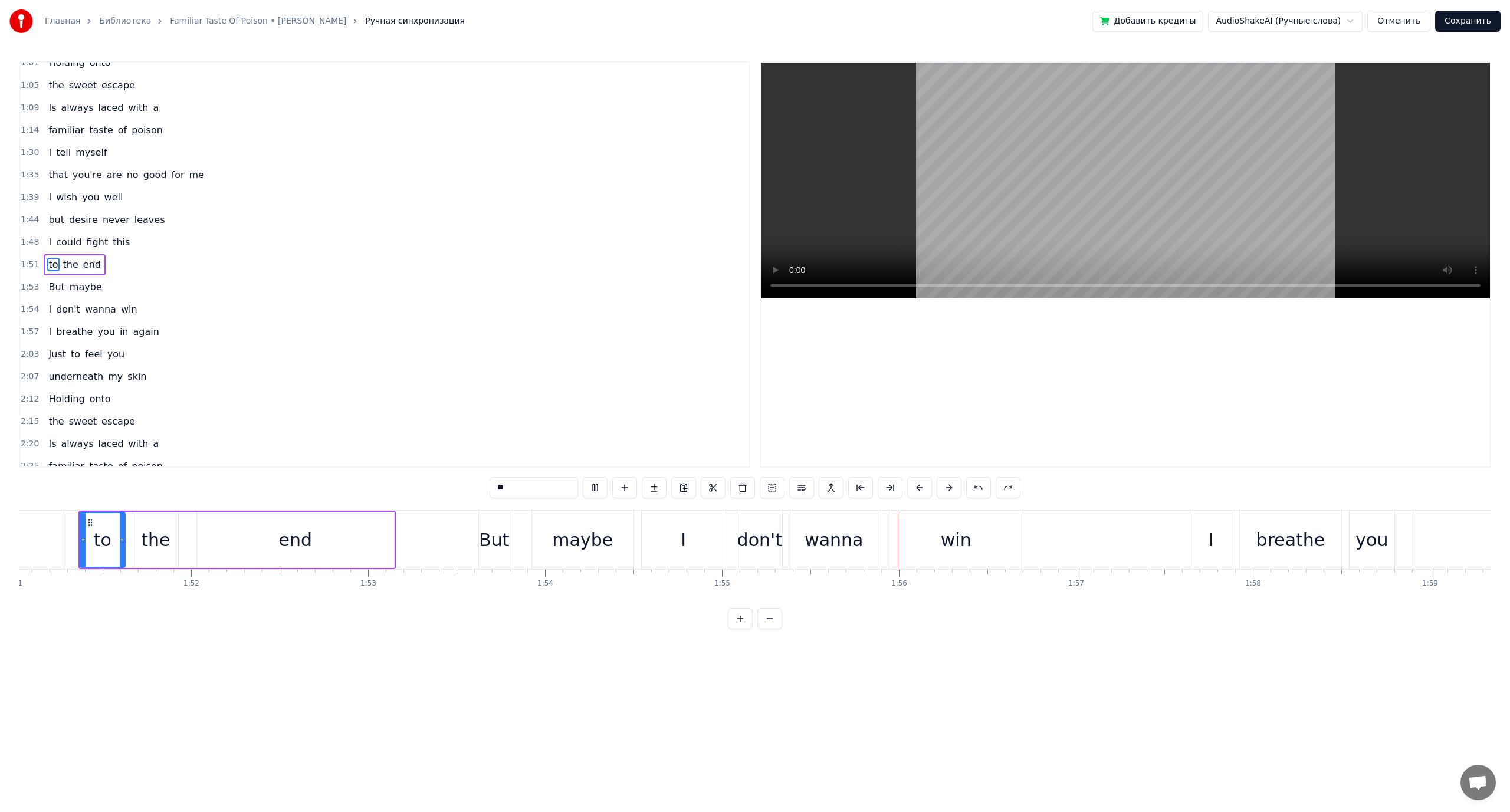
click at [987, 190] on video at bounding box center [1125, 180] width 729 height 236
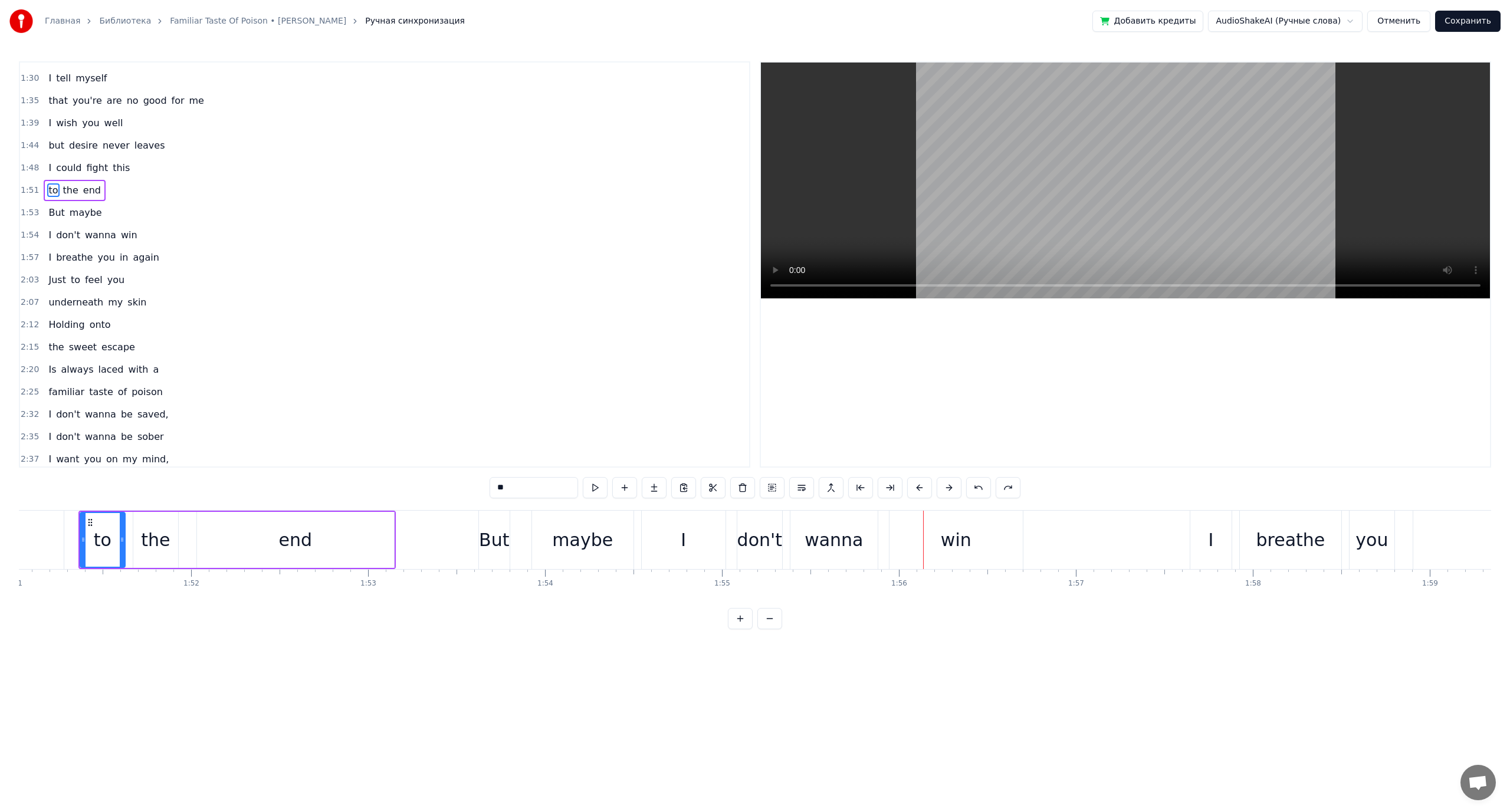
click at [48, 236] on span "I" at bounding box center [50, 235] width 5 height 14
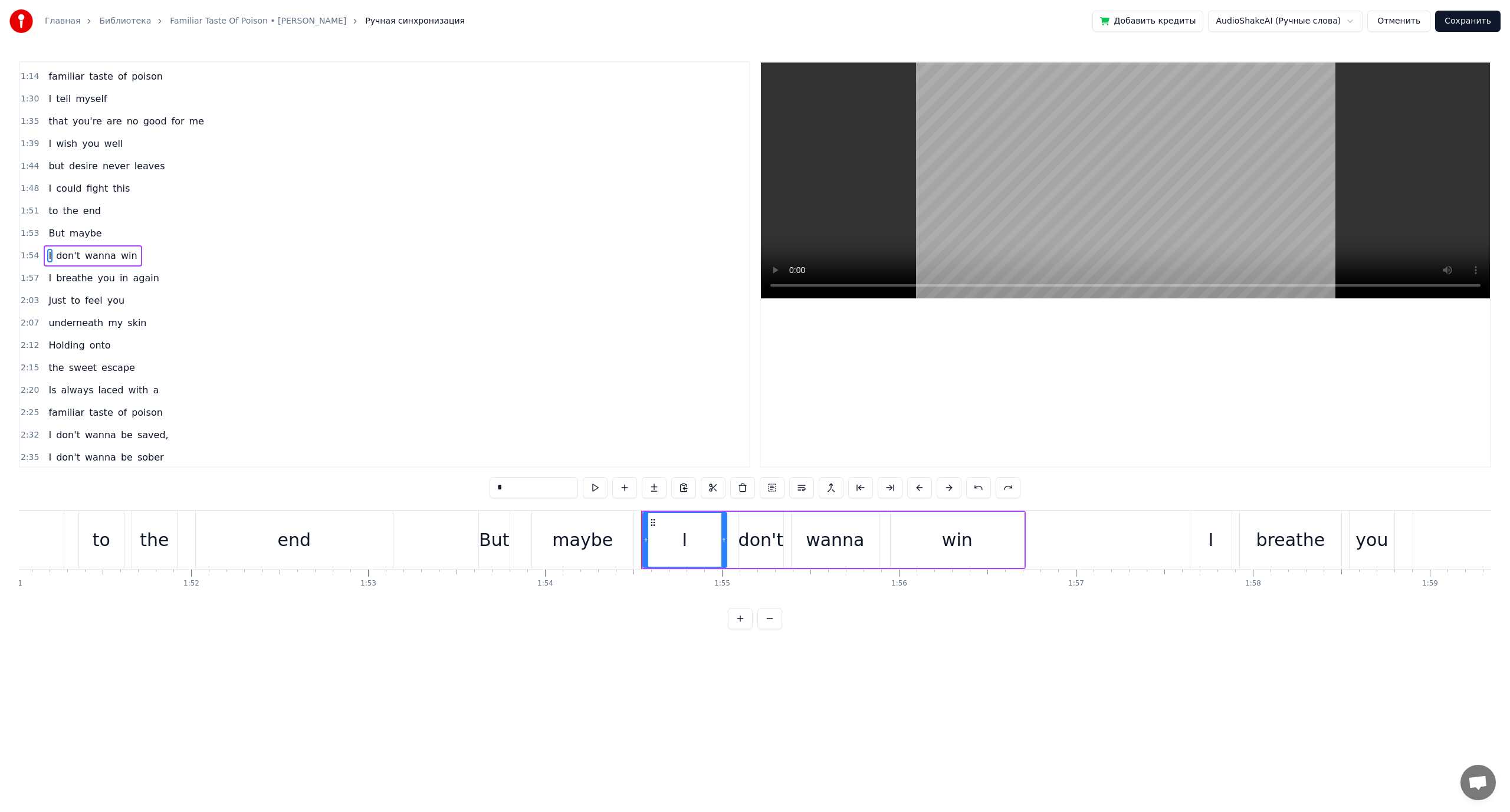
scroll to position [325, 0]
click at [72, 245] on span "maybe" at bounding box center [86, 242] width 35 height 14
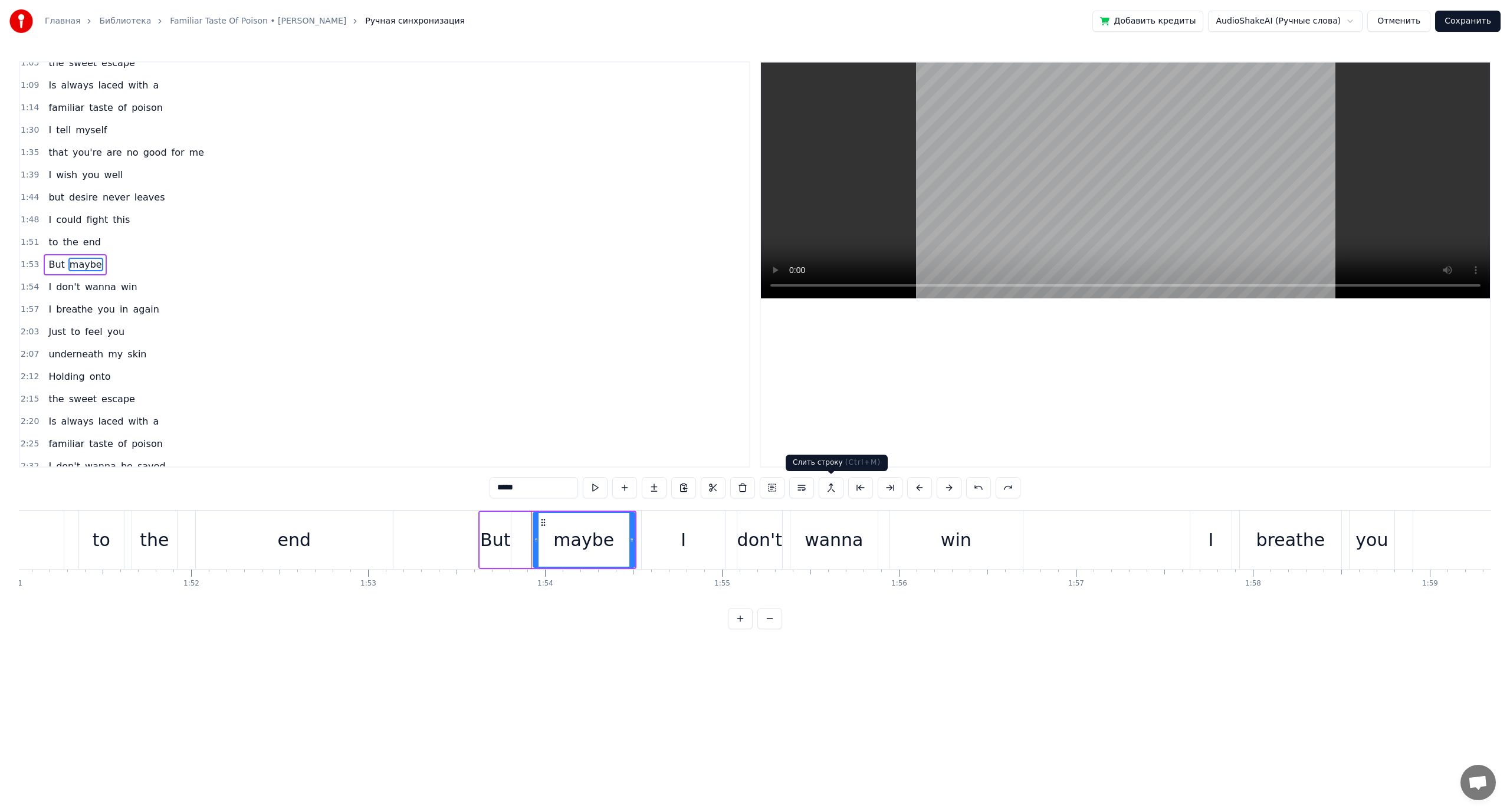
click at [831, 488] on button at bounding box center [831, 488] width 25 height 21
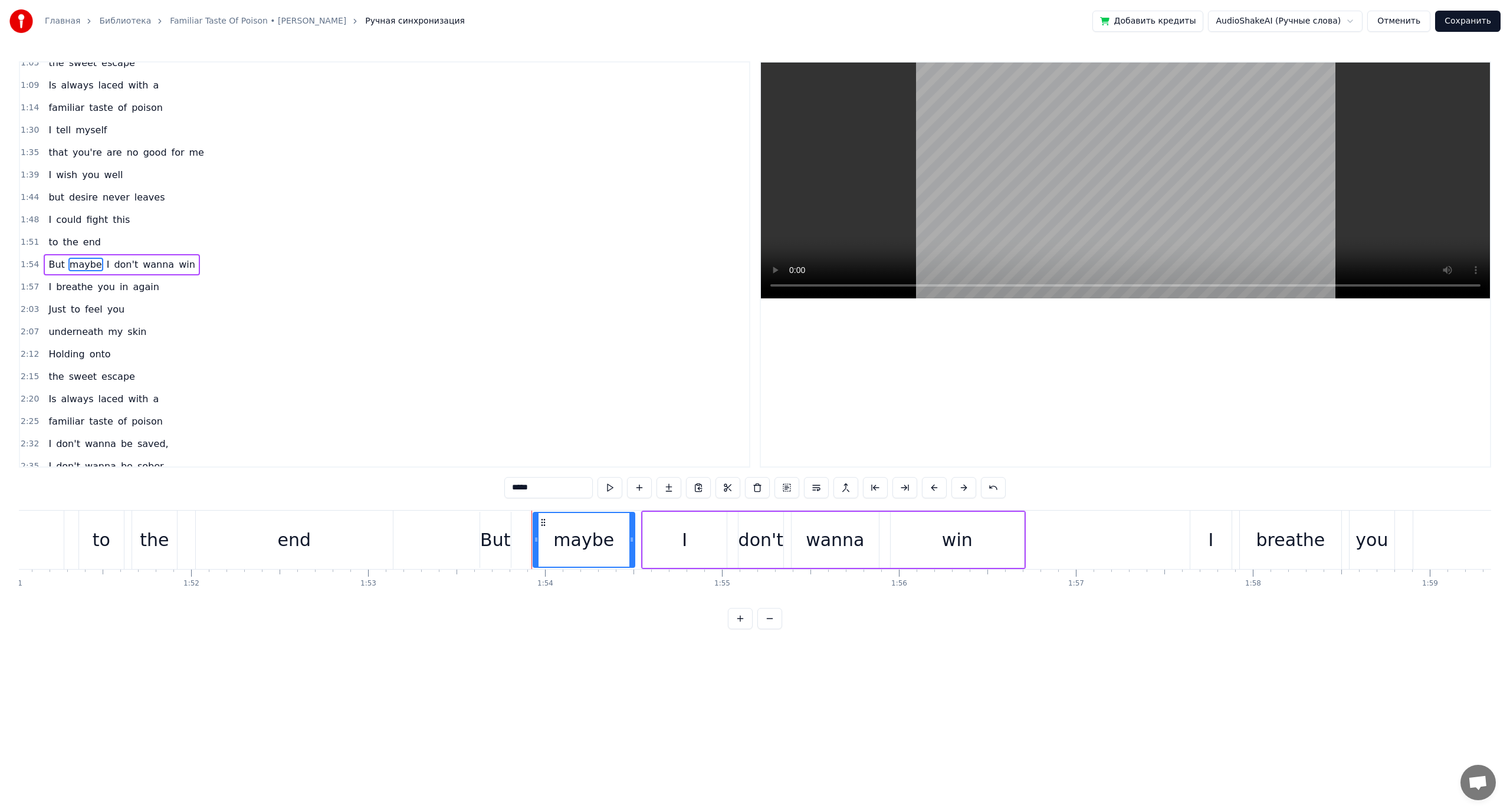
click at [70, 245] on span "the" at bounding box center [71, 242] width 18 height 14
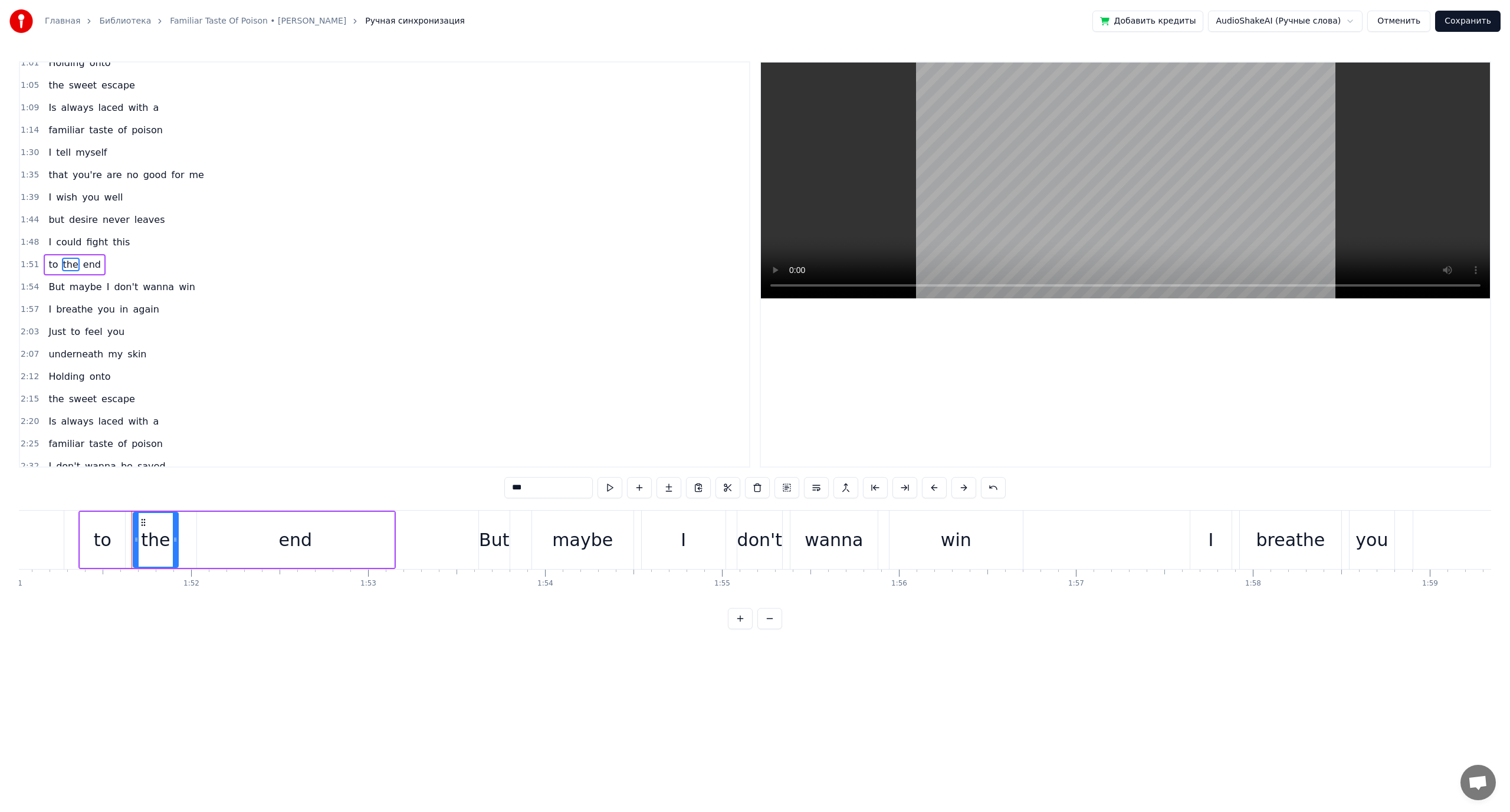
click at [106, 289] on span "I" at bounding box center [108, 287] width 5 height 14
type input "*"
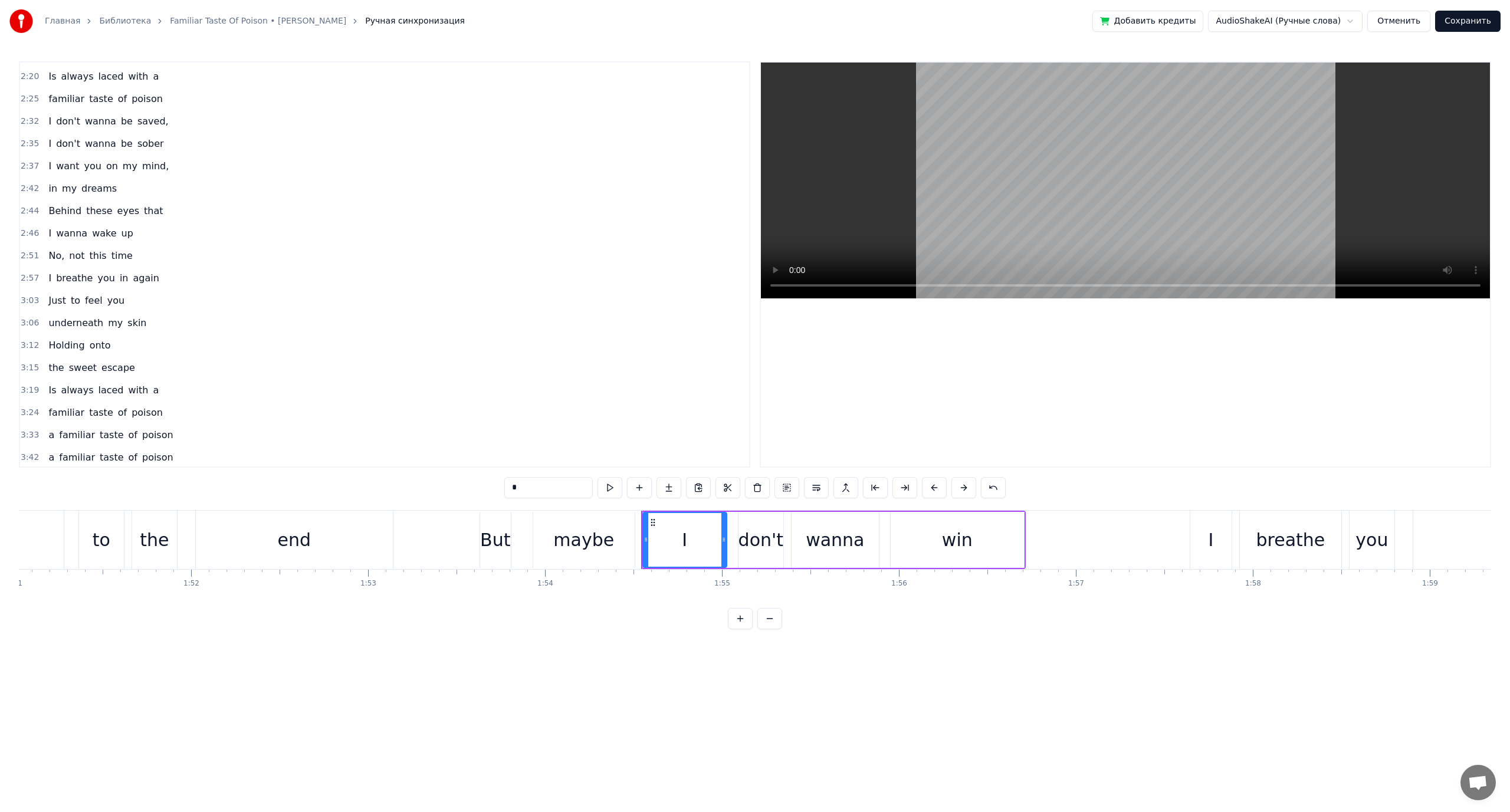
scroll to position [627, 0]
click at [1480, 23] on button "Сохранить" at bounding box center [1468, 21] width 66 height 21
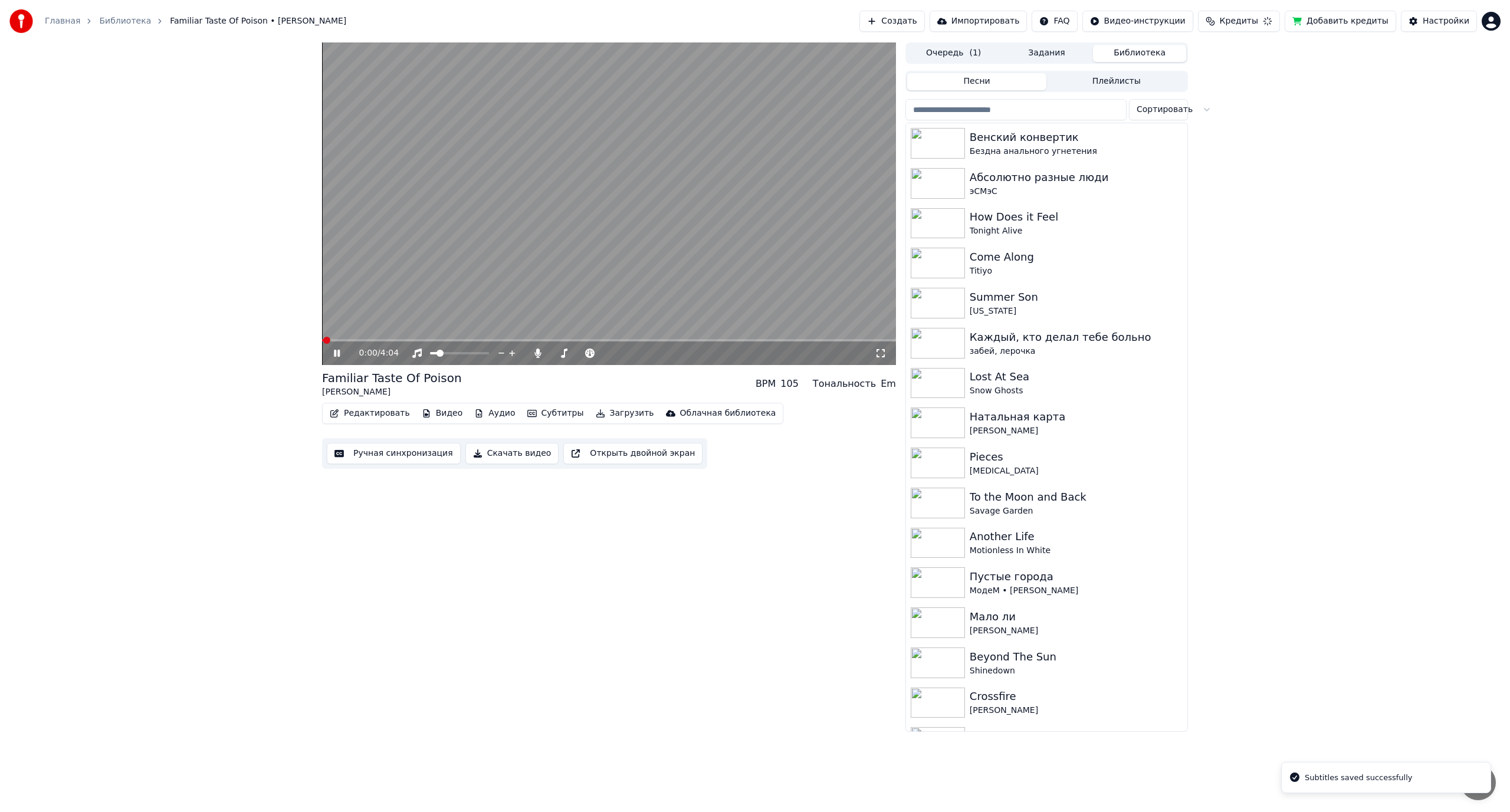
click at [525, 260] on video at bounding box center [609, 203] width 574 height 323
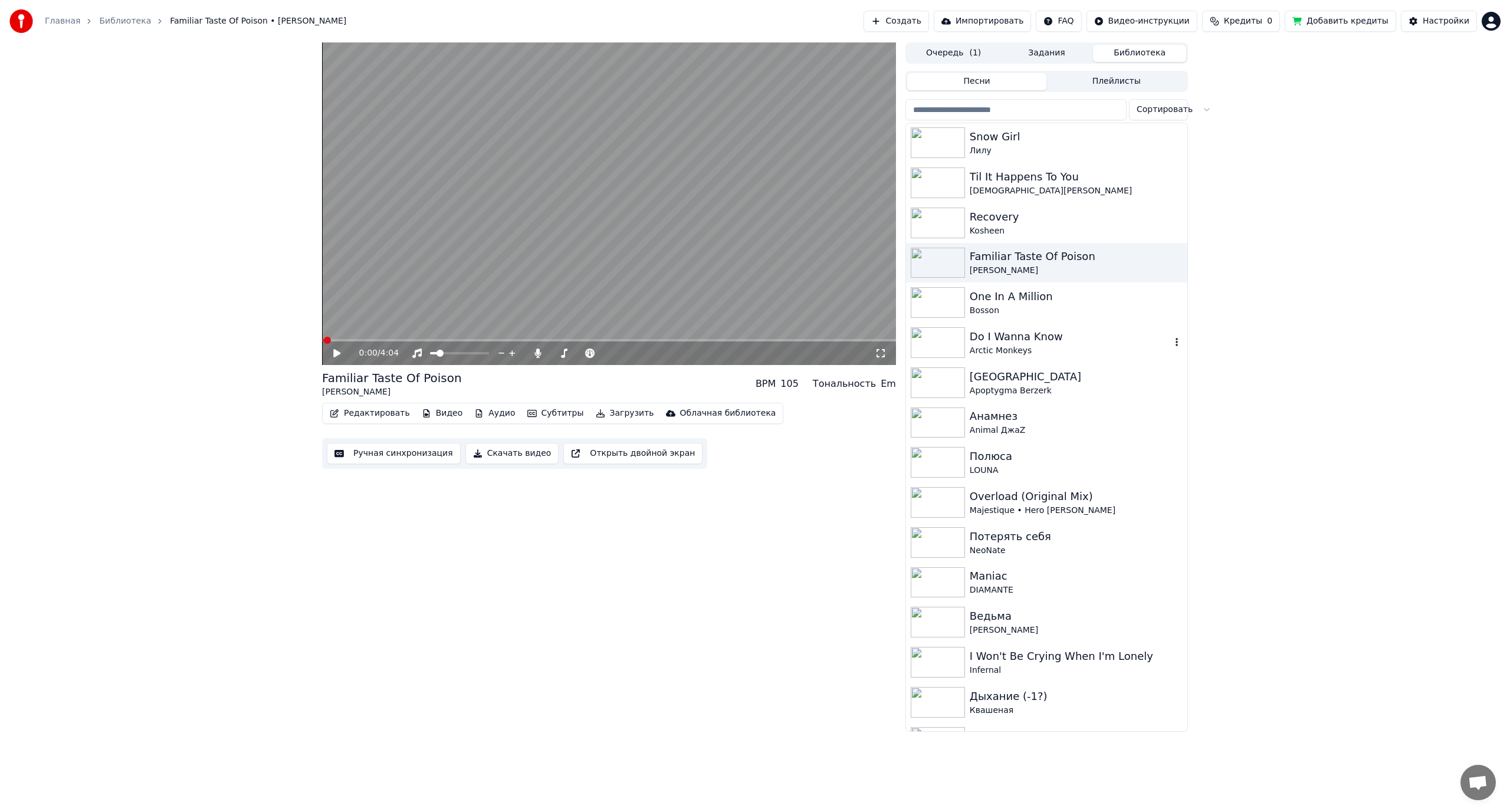
scroll to position [649, 0]
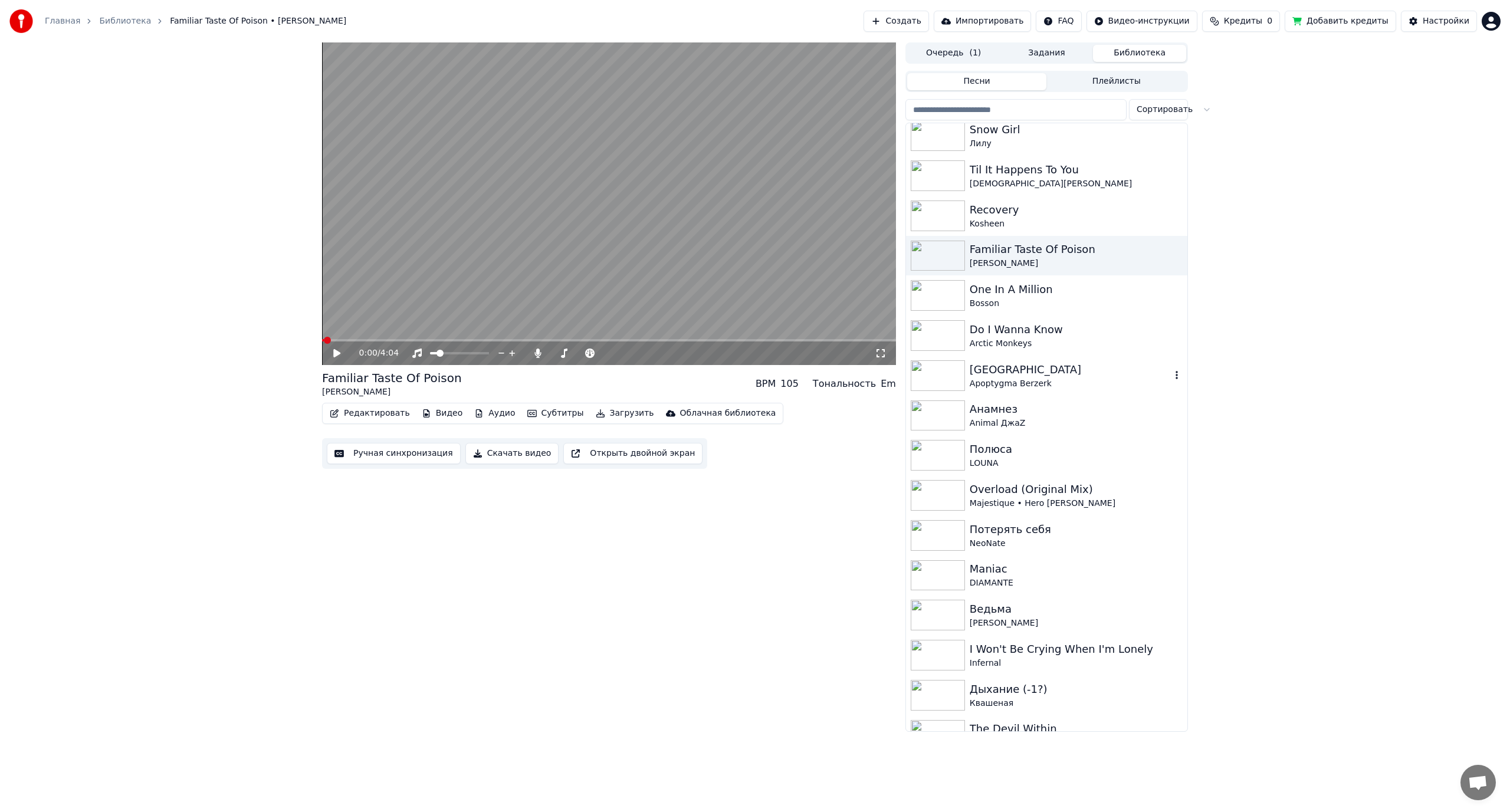
click at [1057, 380] on div "Apoptygma Berzerk" at bounding box center [1070, 384] width 201 height 12
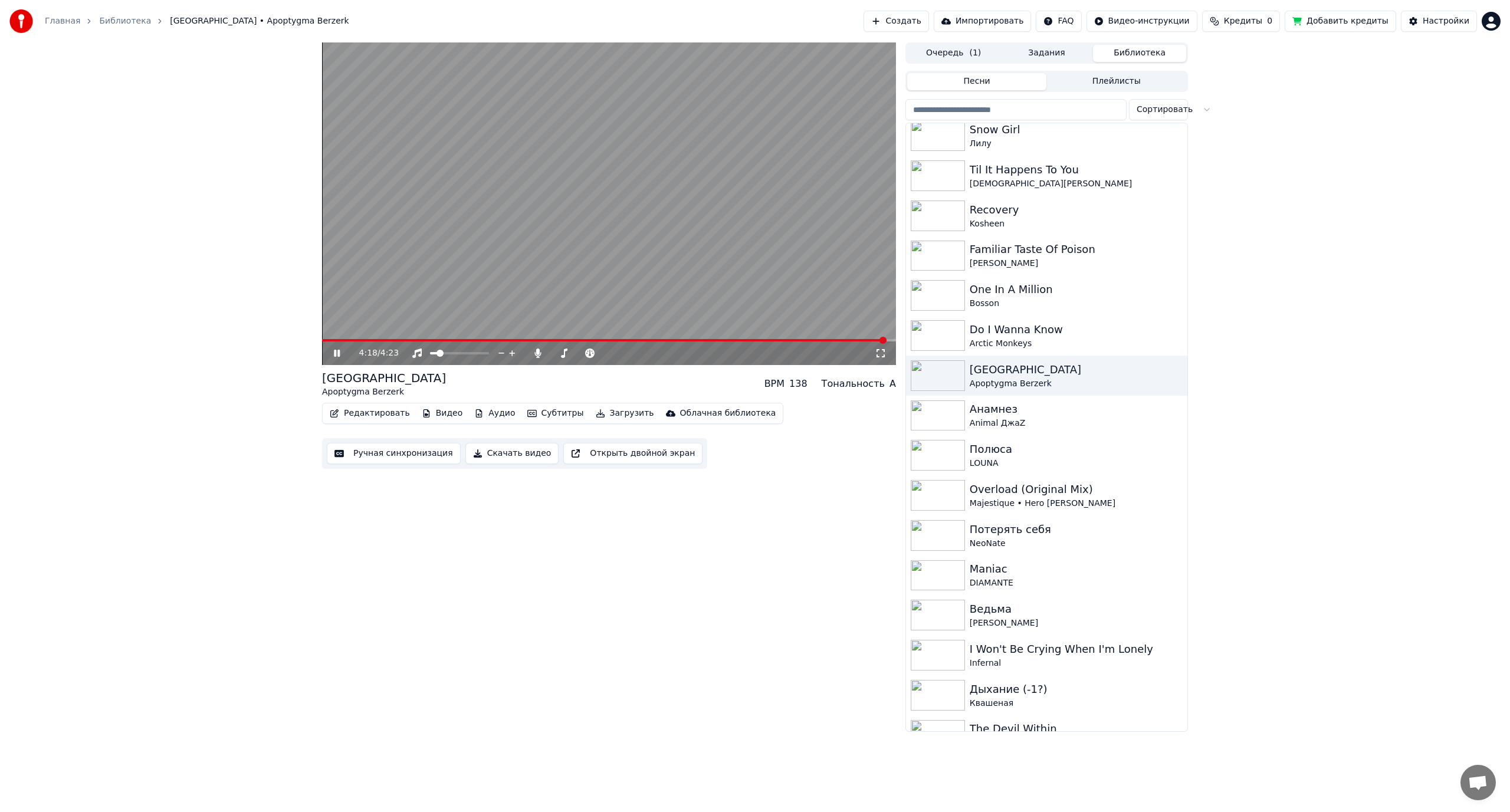
click at [414, 270] on video at bounding box center [609, 203] width 574 height 323
click at [379, 453] on button "Ручная синхронизация" at bounding box center [394, 453] width 134 height 21
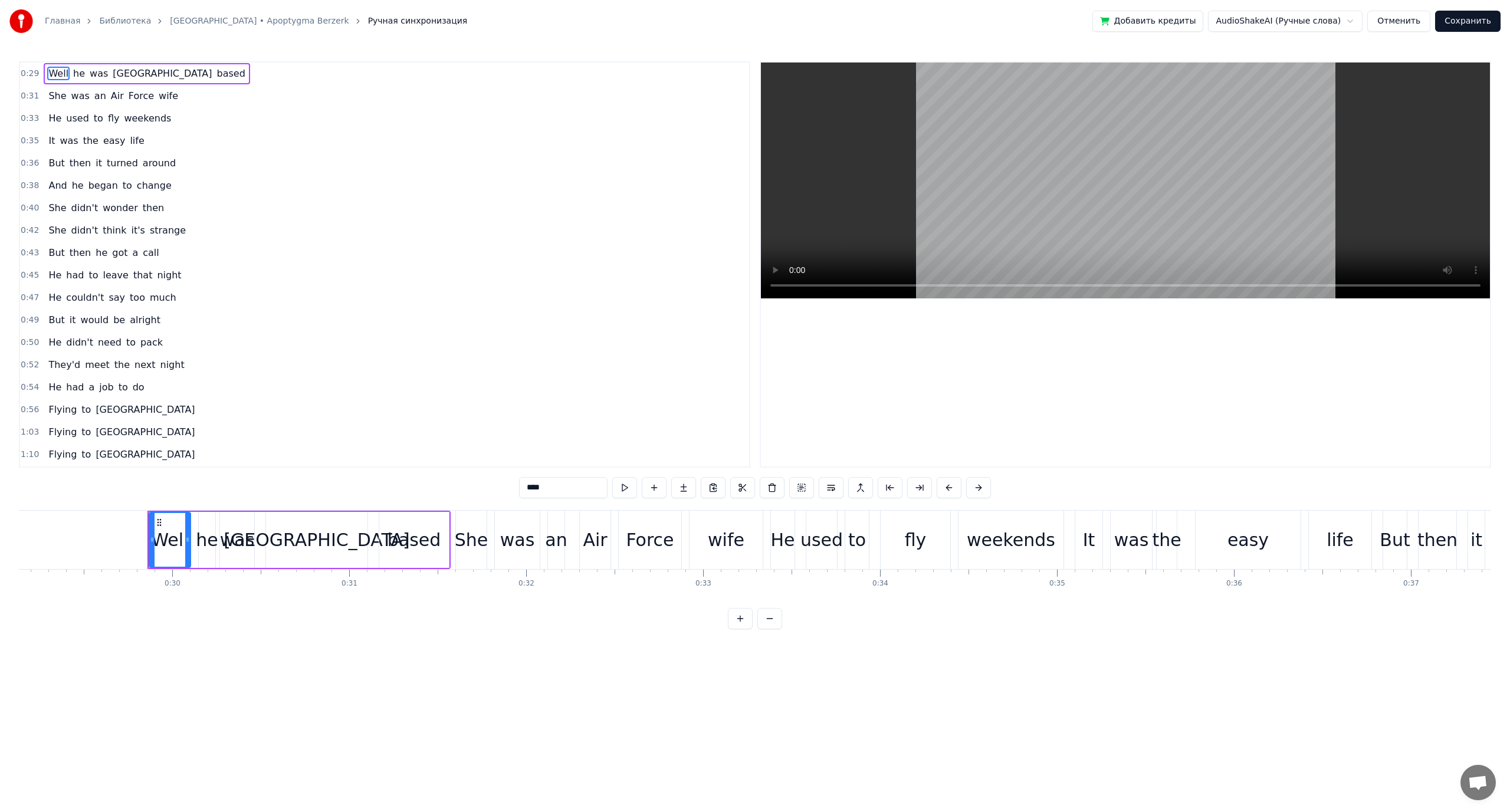
scroll to position [0, 5224]
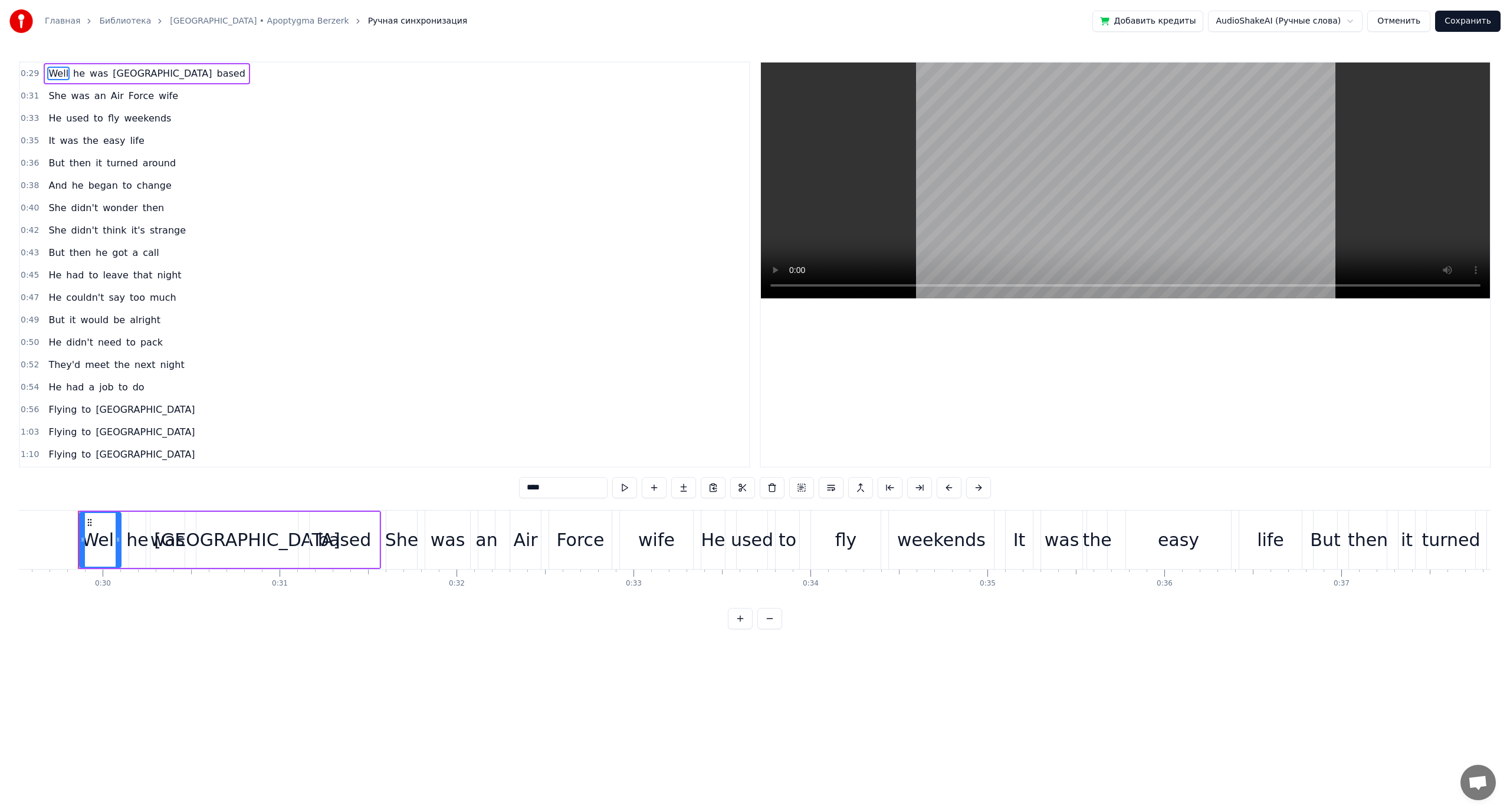
click at [93, 97] on span "an" at bounding box center [100, 95] width 14 height 14
type input "**"
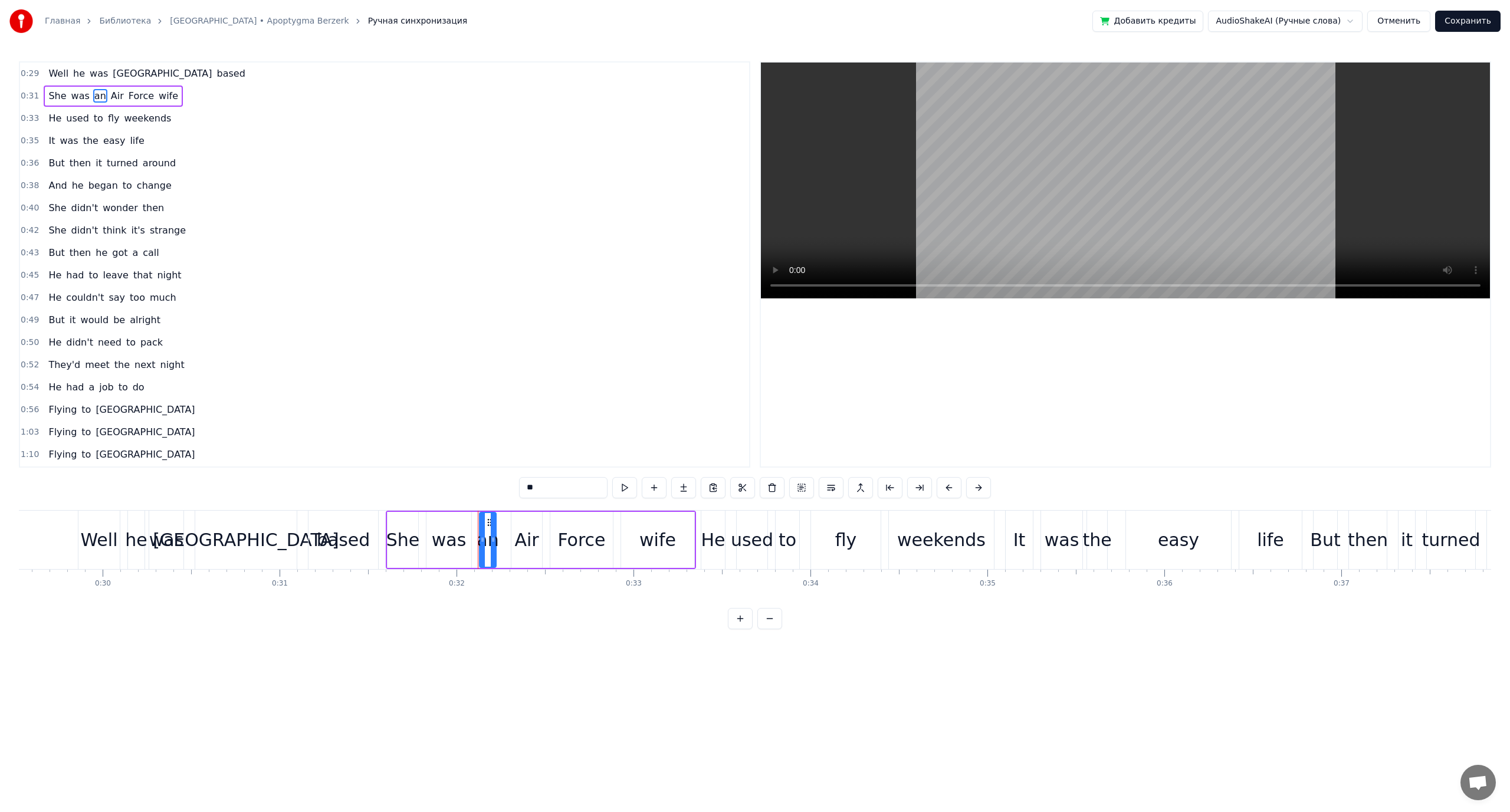
click at [111, 119] on div "He used to fly weekends" at bounding box center [109, 119] width 132 height 21
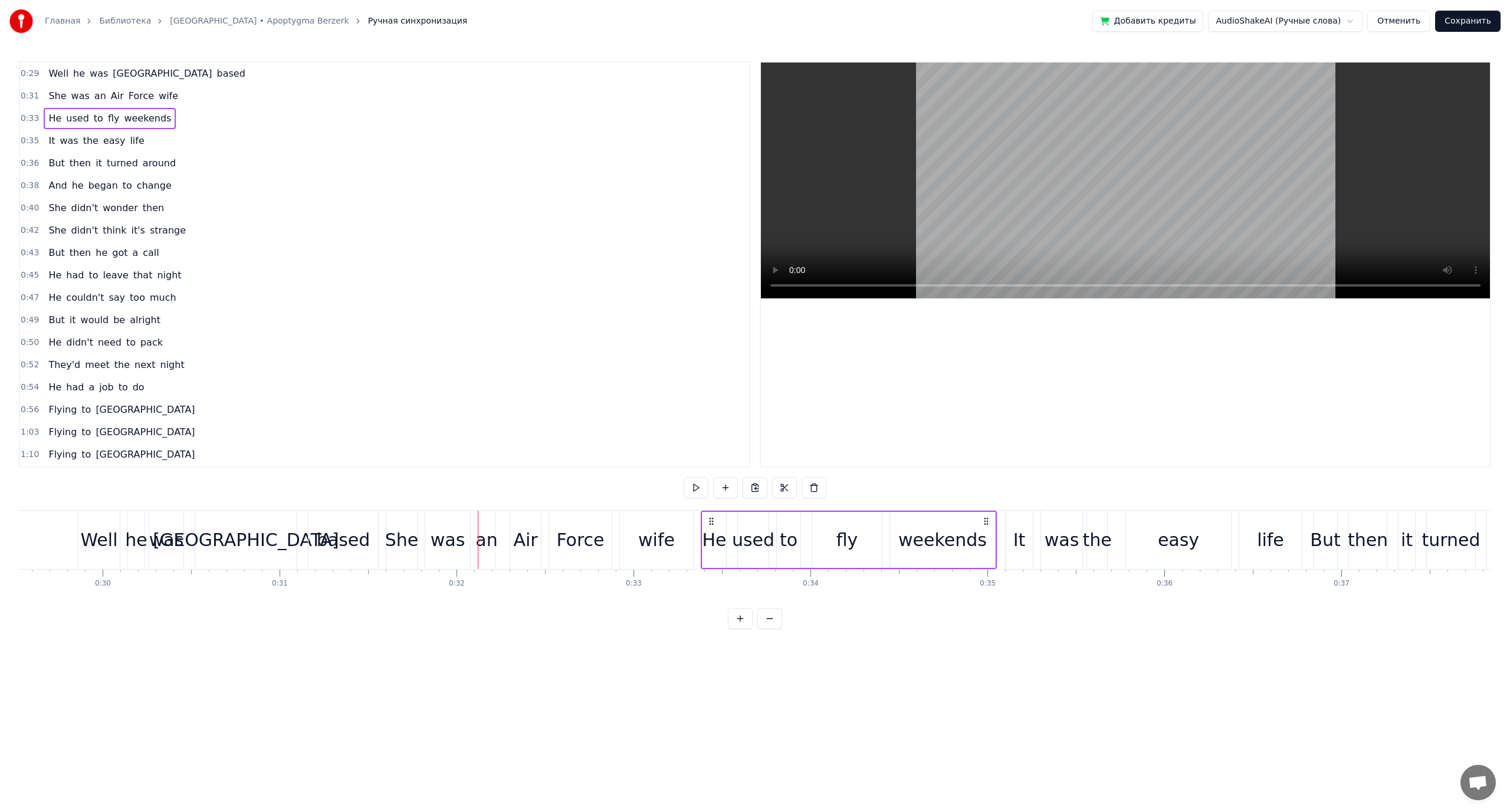
click at [141, 166] on span "around" at bounding box center [159, 163] width 35 height 14
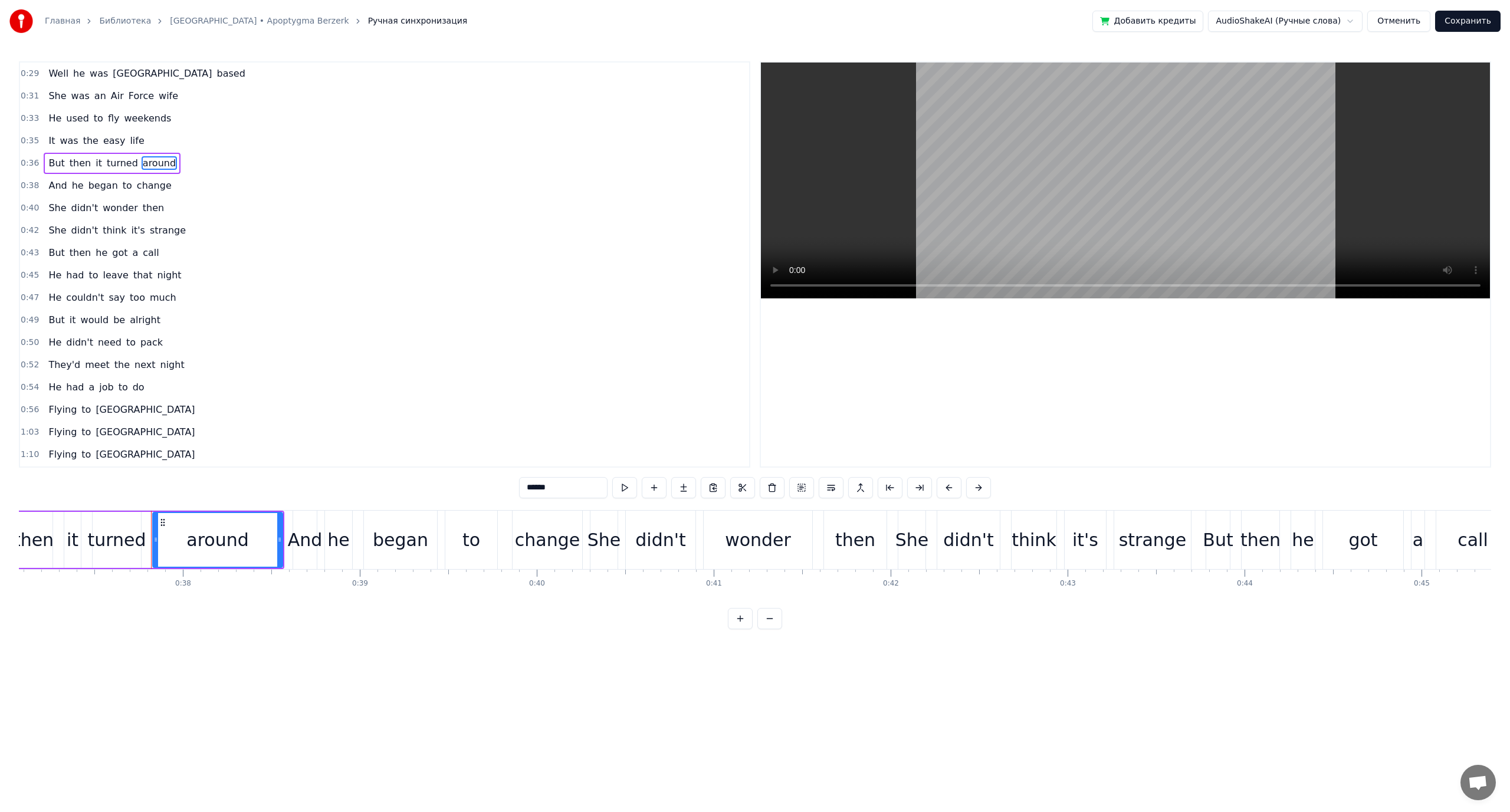
scroll to position [0, 6632]
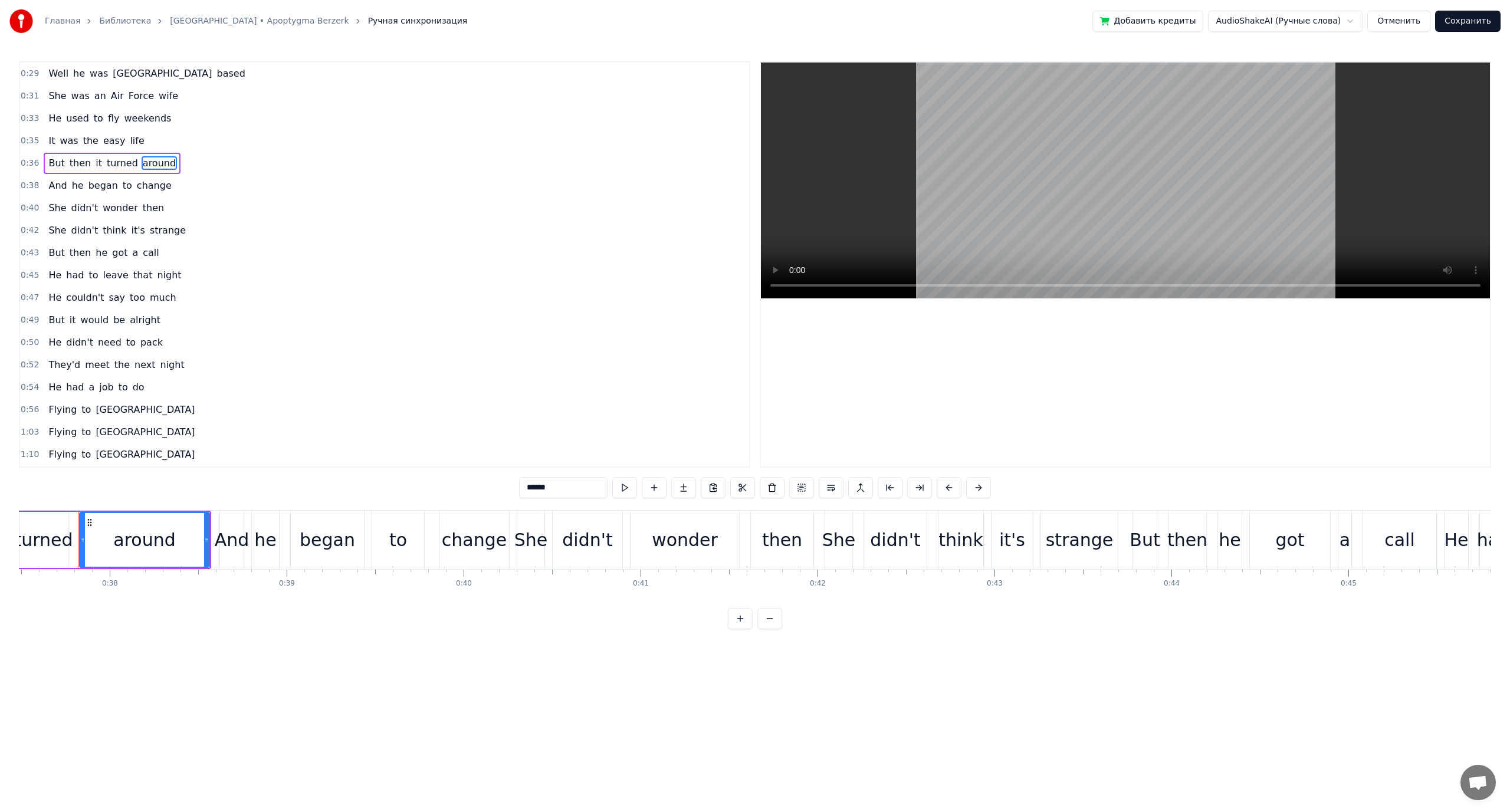
click at [128, 304] on span "too" at bounding box center [137, 297] width 18 height 14
type input "***"
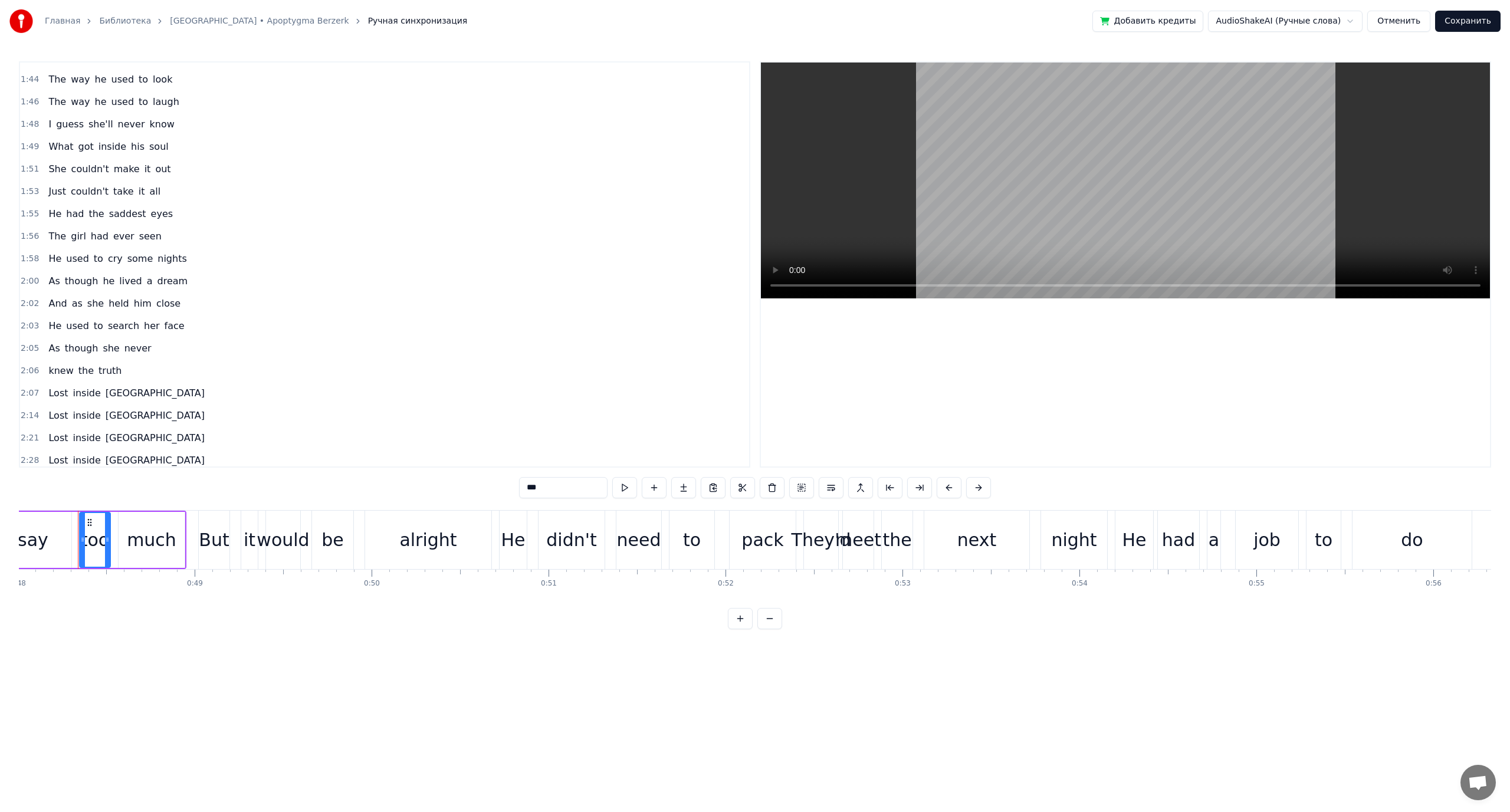
scroll to position [505, 0]
click at [107, 287] on span "search" at bounding box center [123, 286] width 33 height 14
click at [1083, 109] on video at bounding box center [1125, 180] width 729 height 236
click at [1100, 221] on video at bounding box center [1125, 180] width 729 height 236
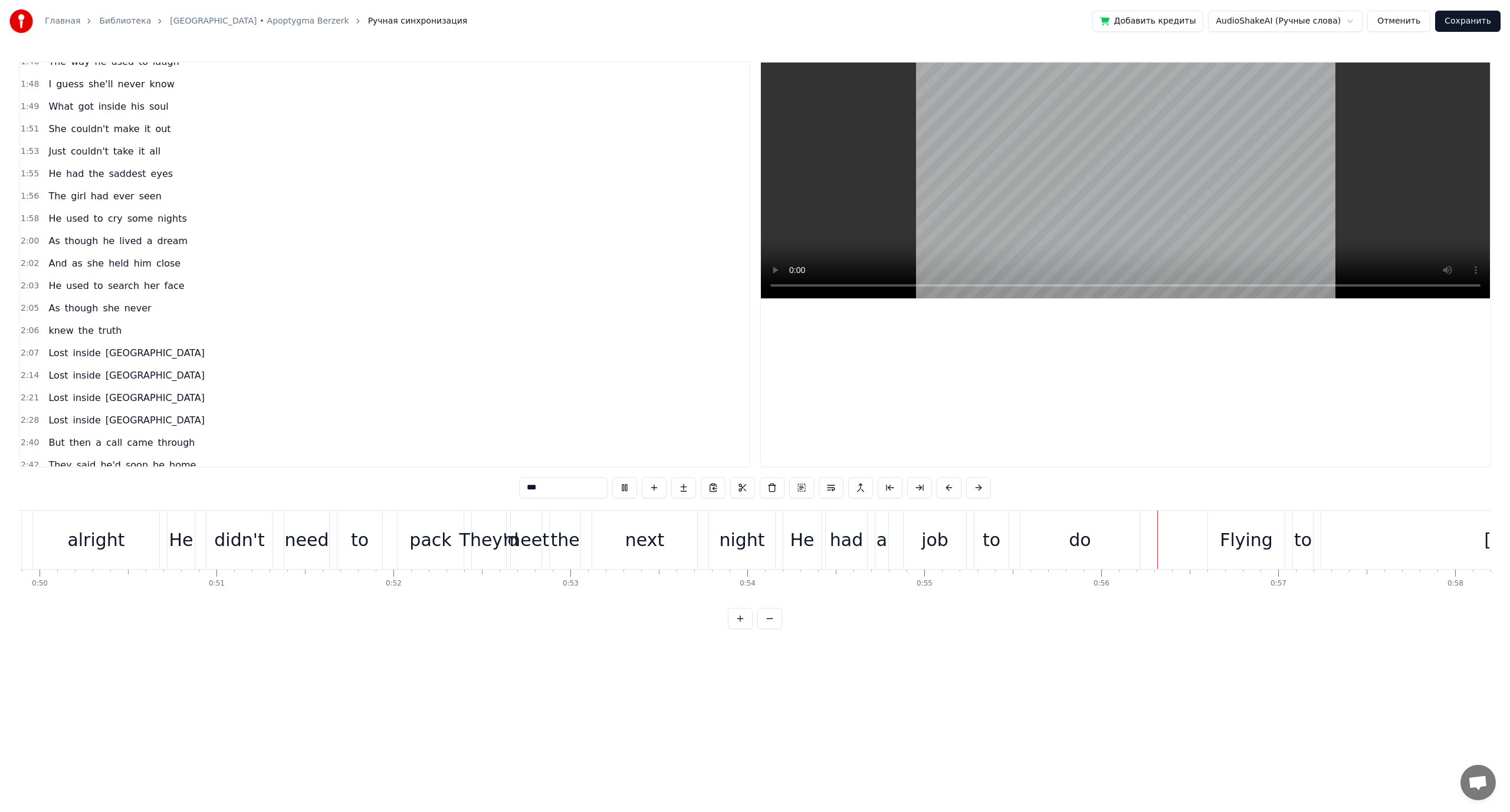
click at [992, 221] on video at bounding box center [1125, 180] width 729 height 236
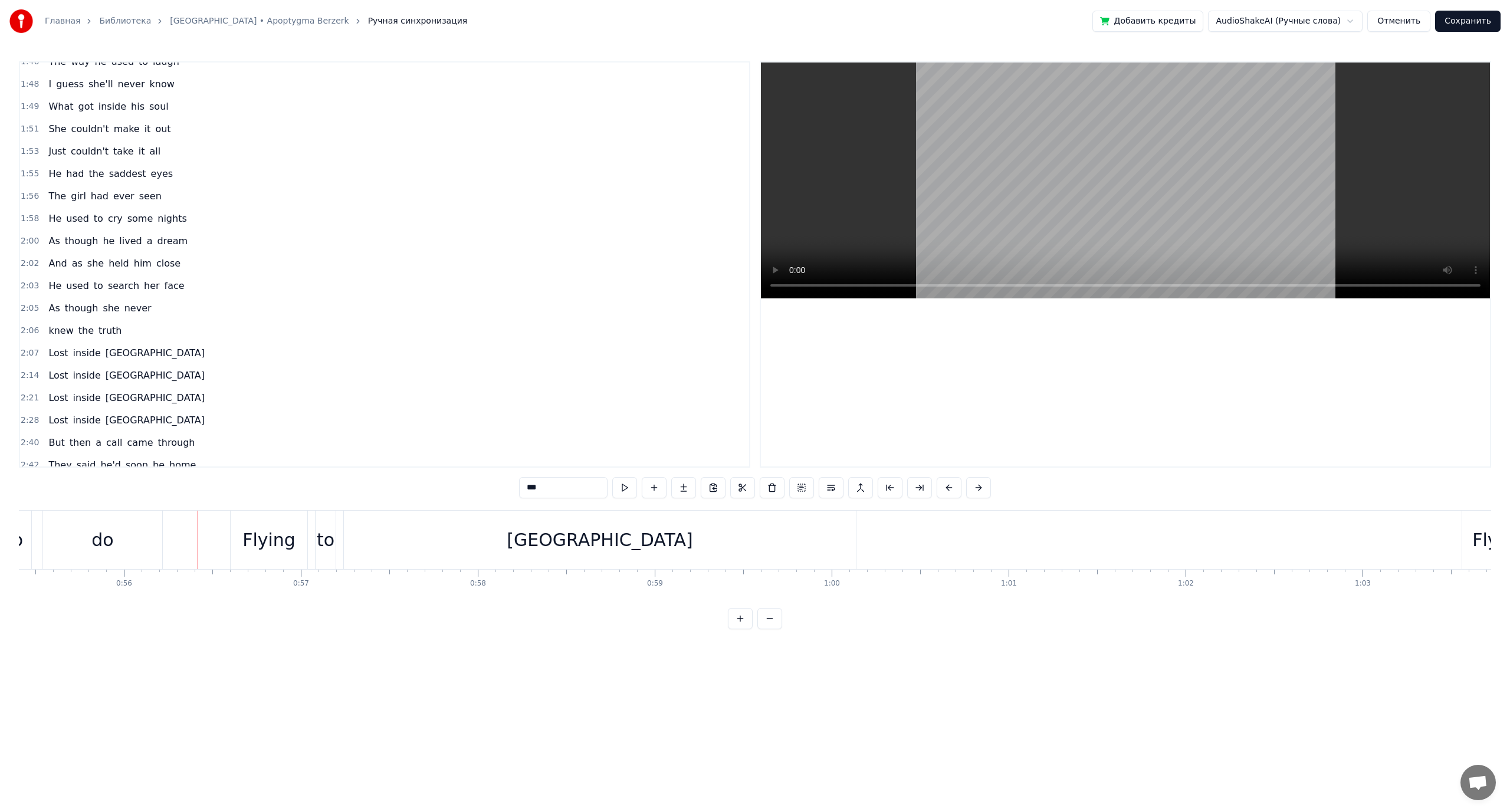
scroll to position [0, 9874]
click at [51, 312] on span "As" at bounding box center [54, 308] width 14 height 14
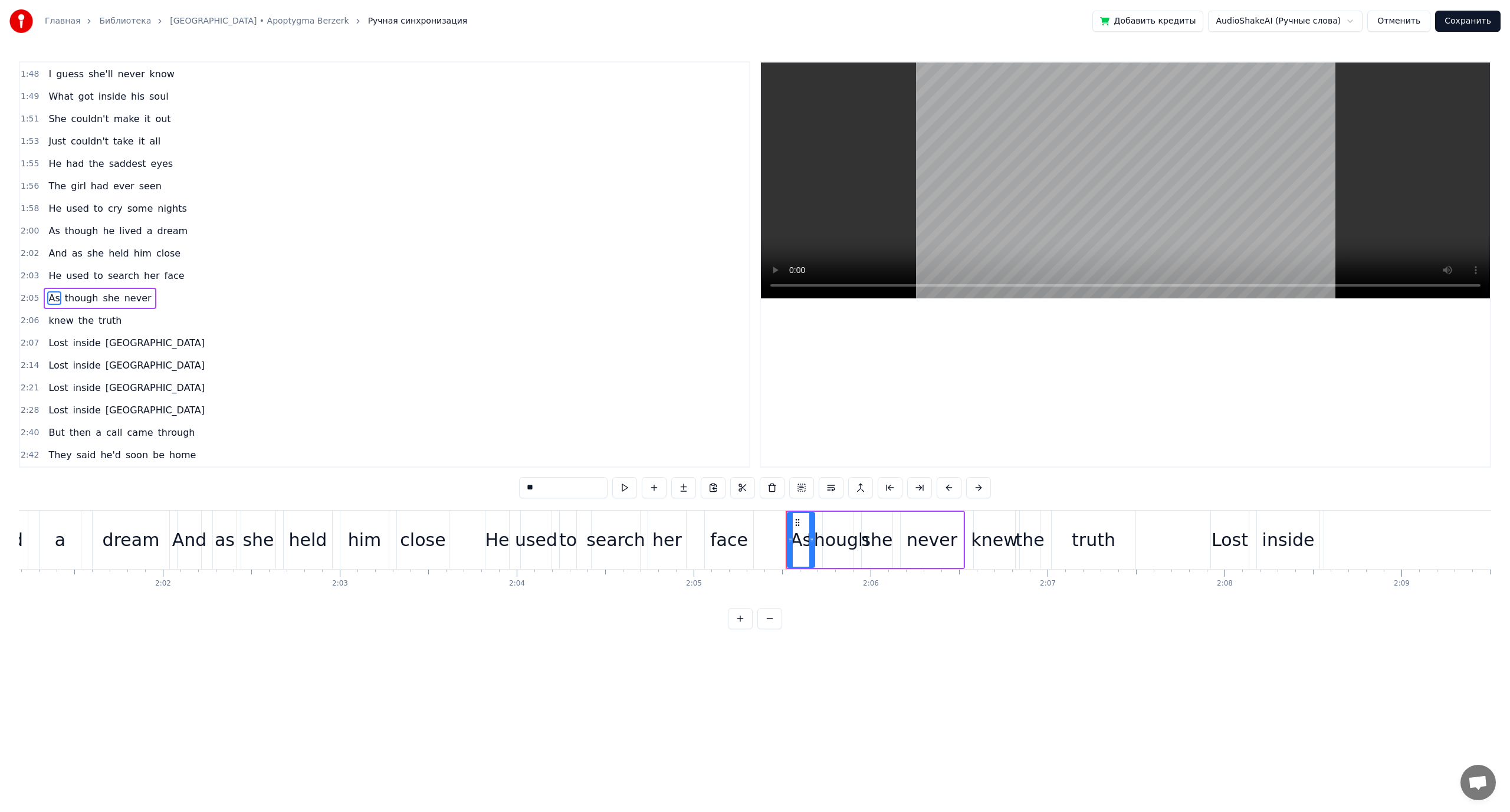
scroll to position [0, 22148]
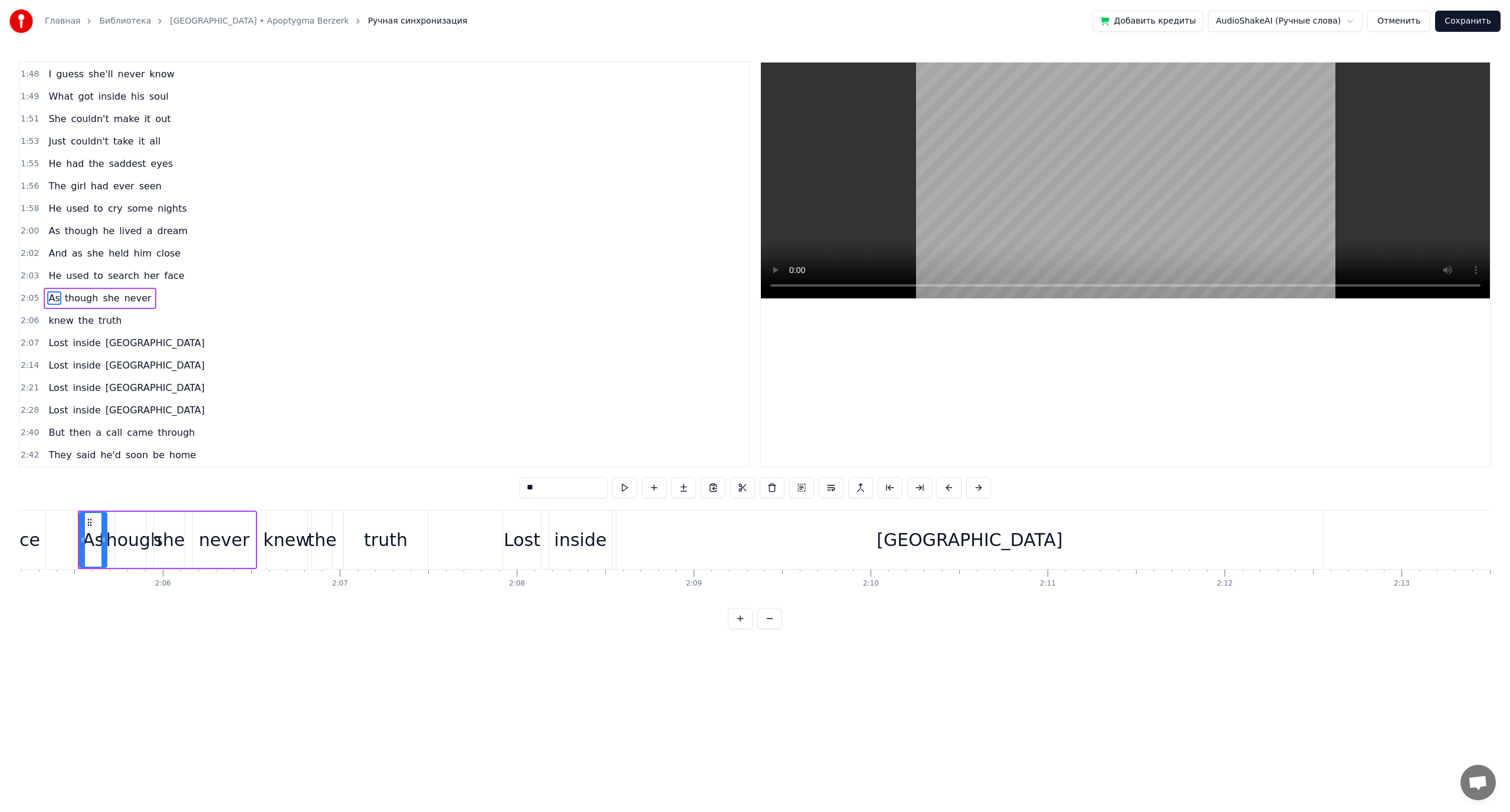
click at [65, 277] on span "used" at bounding box center [78, 276] width 25 height 14
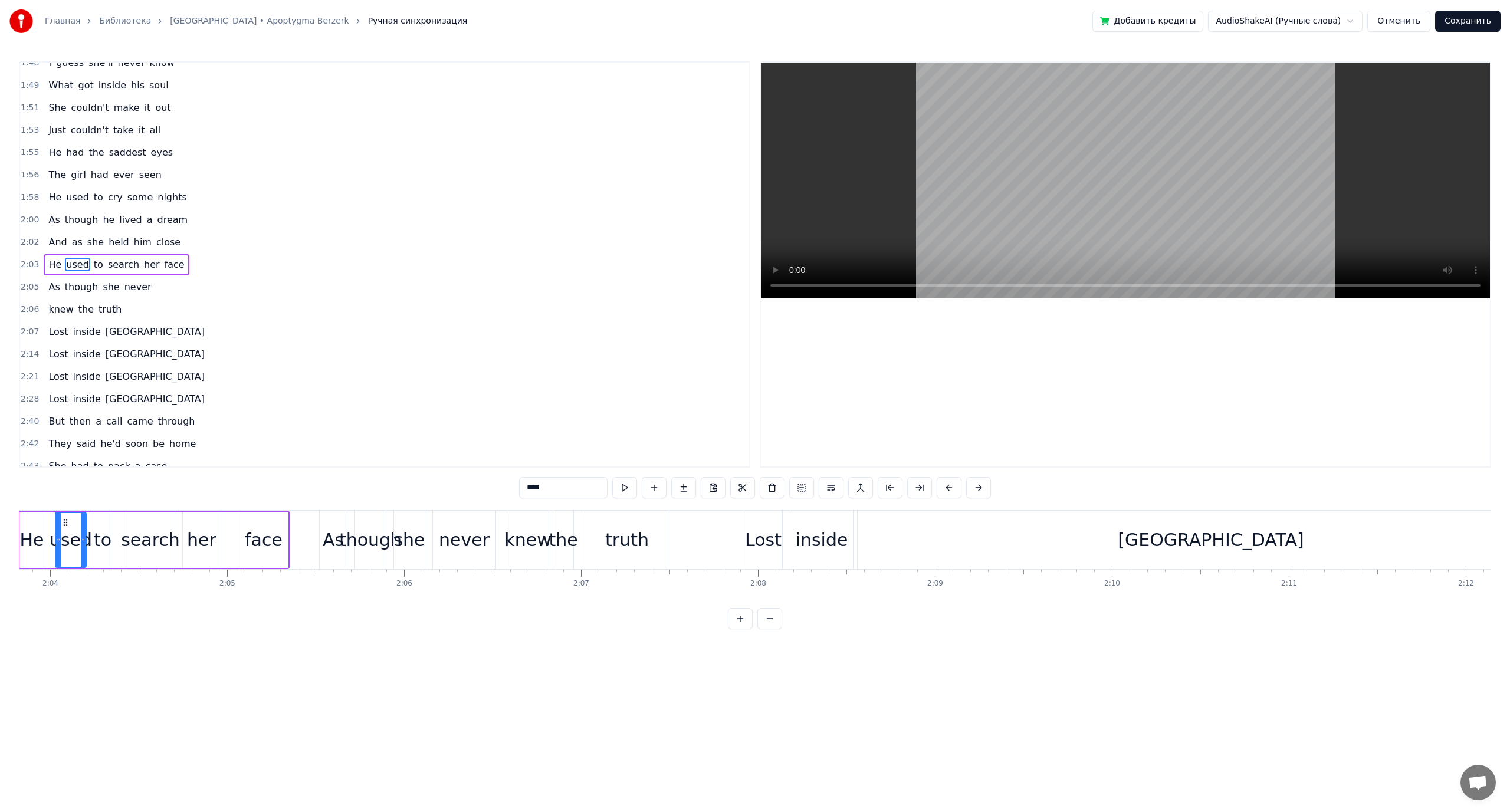
scroll to position [0, 21882]
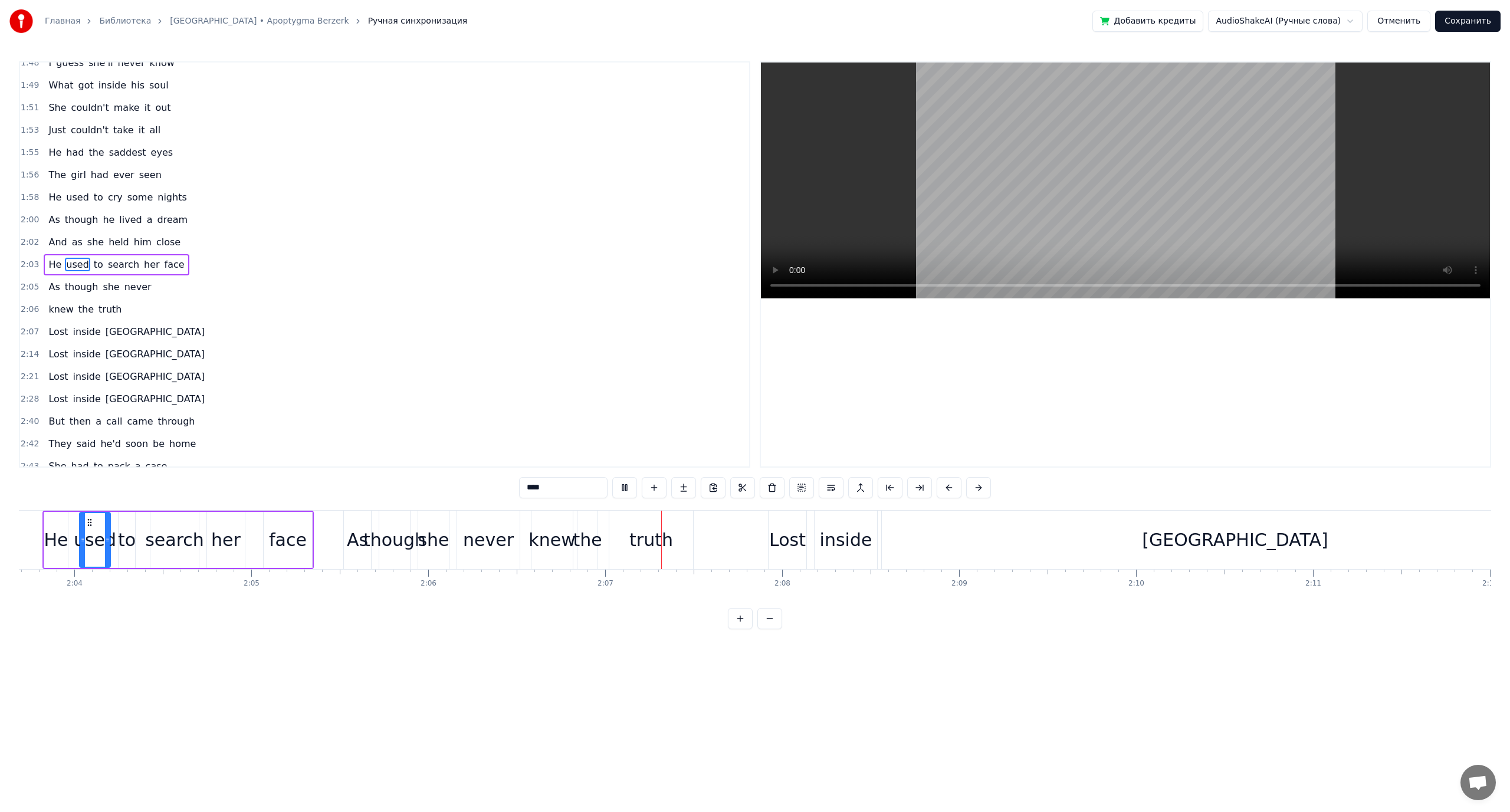
click at [958, 217] on video at bounding box center [1125, 180] width 729 height 236
click at [123, 285] on span "never" at bounding box center [138, 287] width 29 height 14
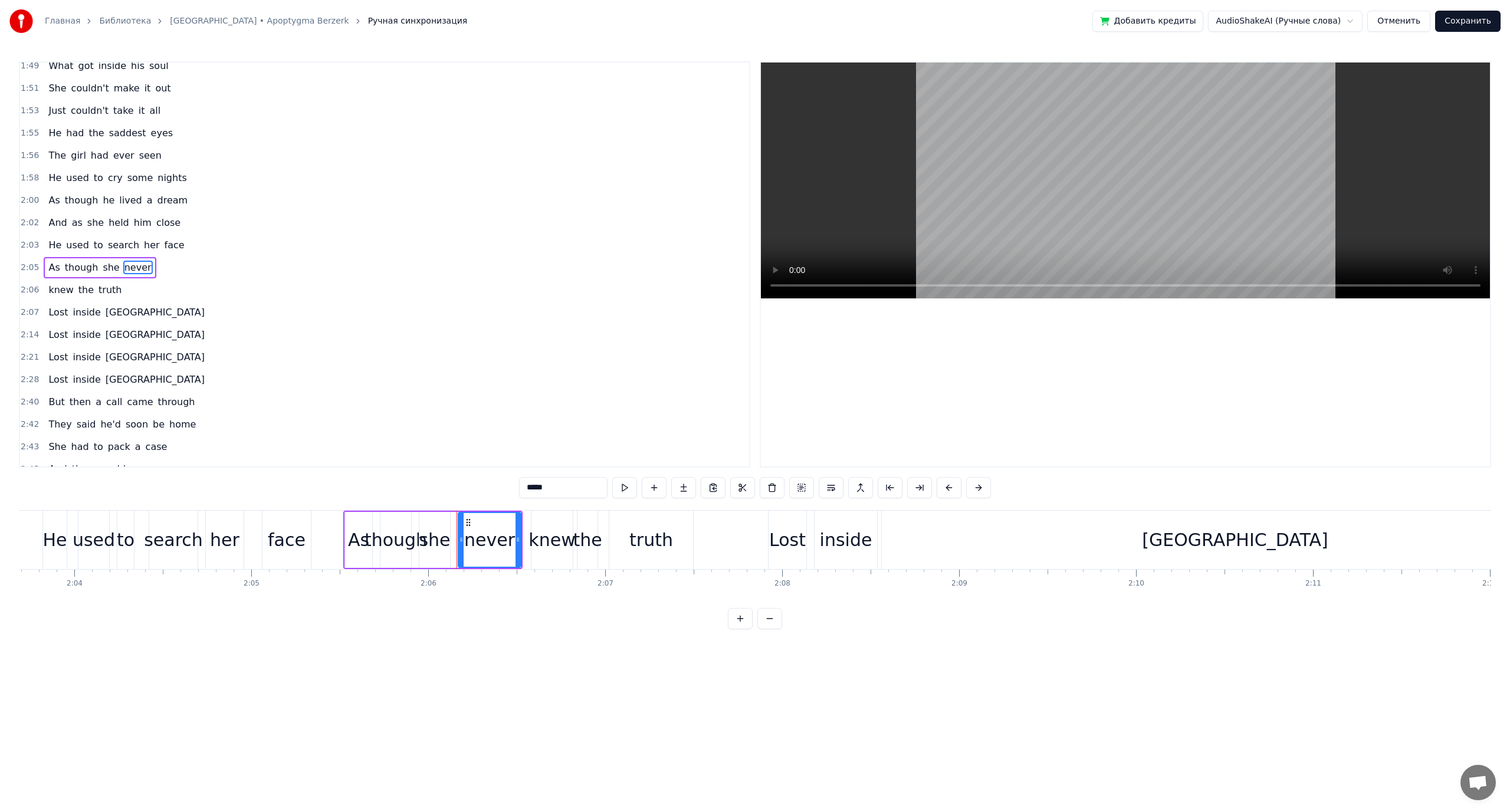
scroll to position [548, 0]
click at [857, 489] on button at bounding box center [860, 488] width 25 height 21
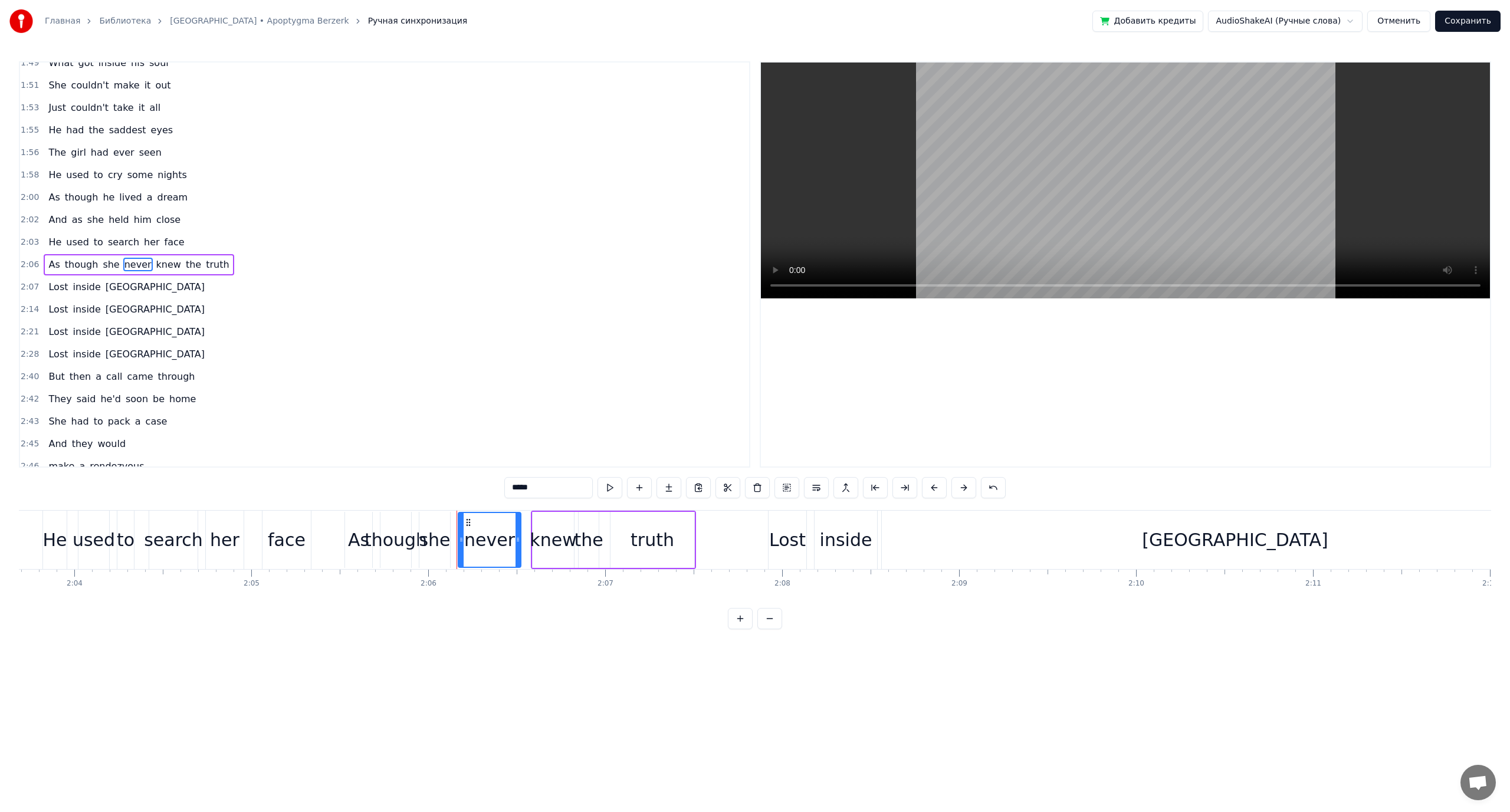
click at [157, 268] on span "knew" at bounding box center [168, 264] width 27 height 14
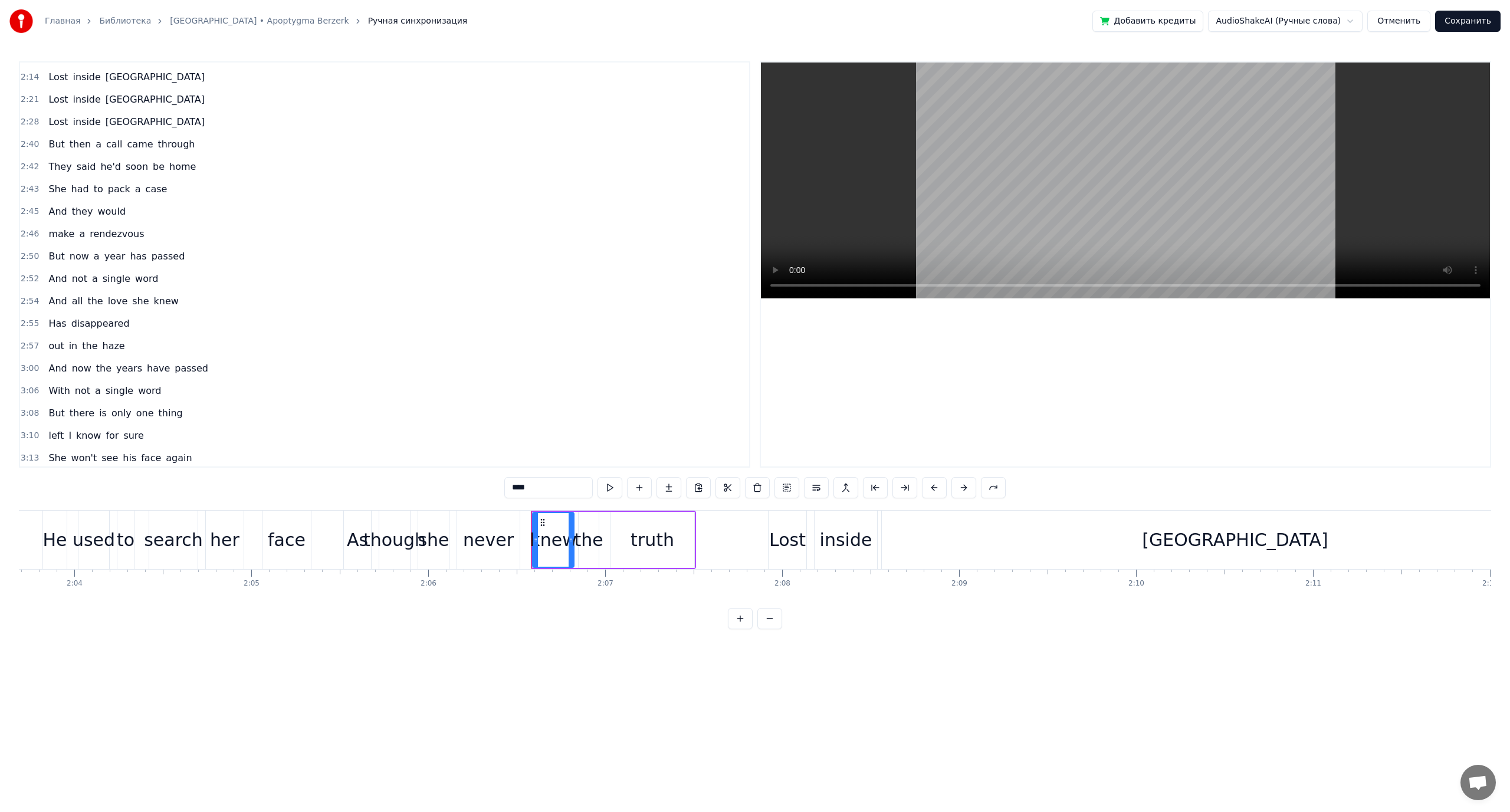
scroll to position [806, 0]
click at [104, 214] on span "would" at bounding box center [111, 208] width 30 height 14
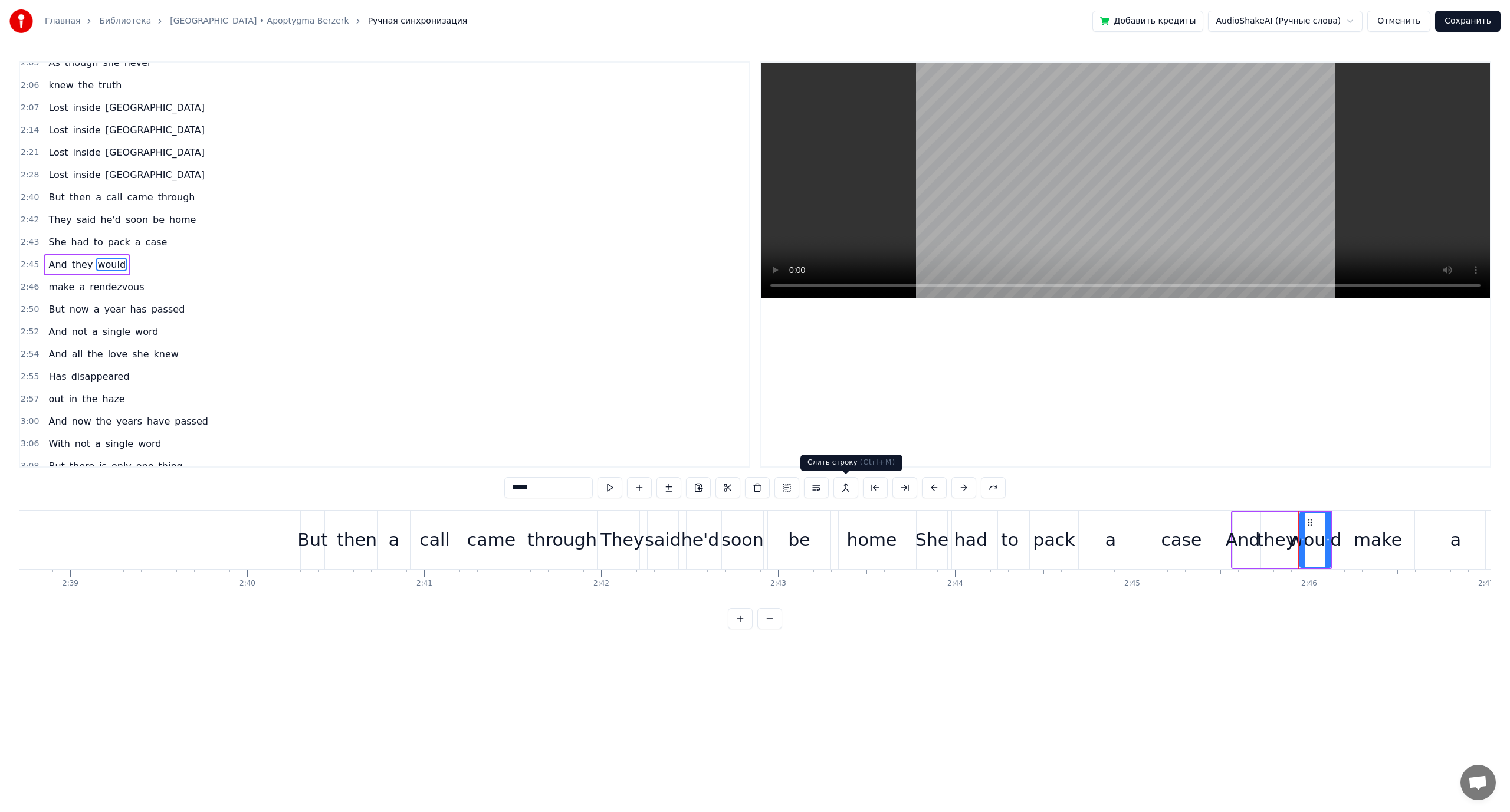
click at [848, 492] on button at bounding box center [846, 488] width 25 height 21
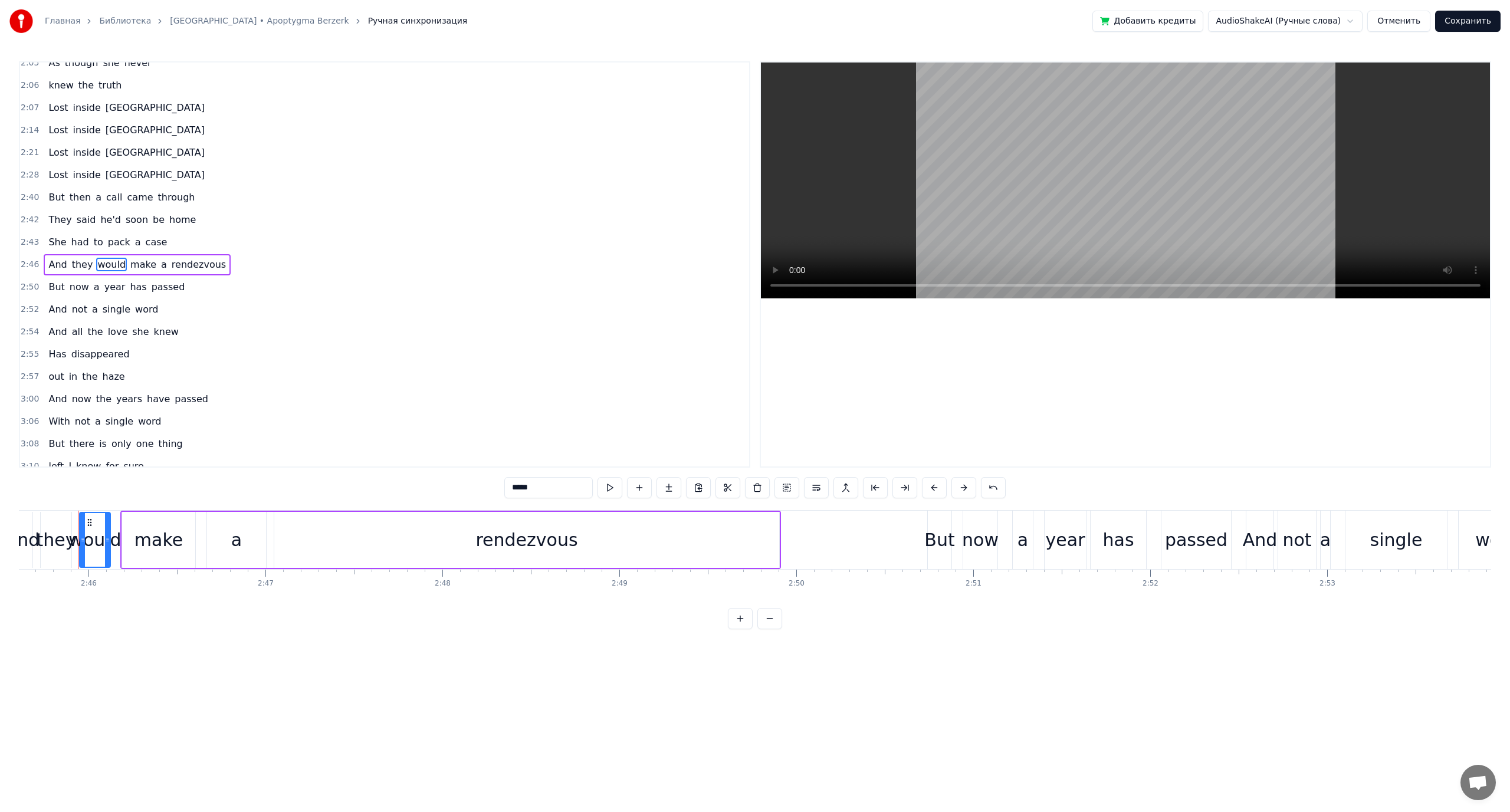
click at [182, 269] on span "rendezvous" at bounding box center [199, 264] width 57 height 14
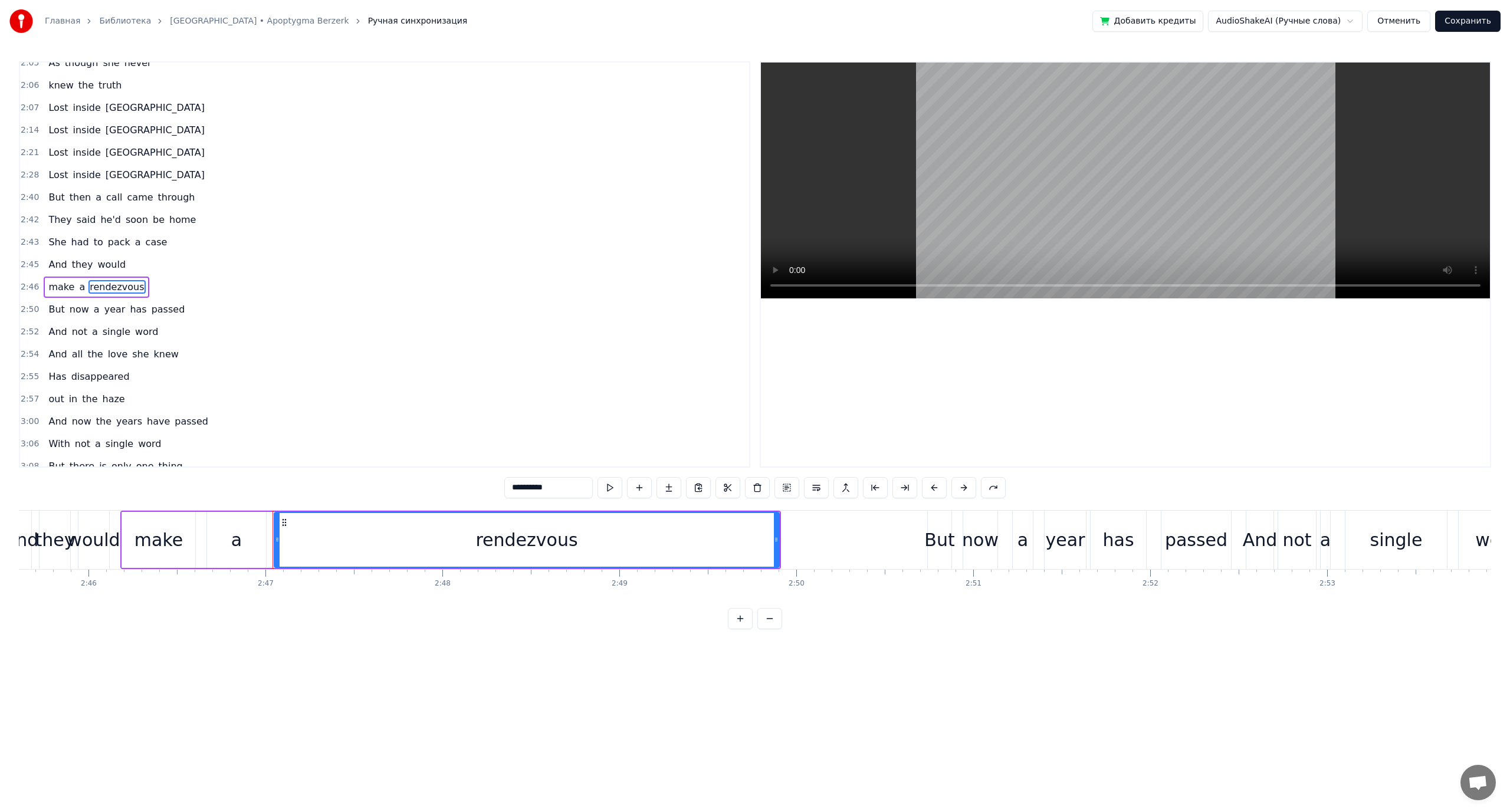
click at [105, 379] on span "disappeared" at bounding box center [101, 376] width 61 height 14
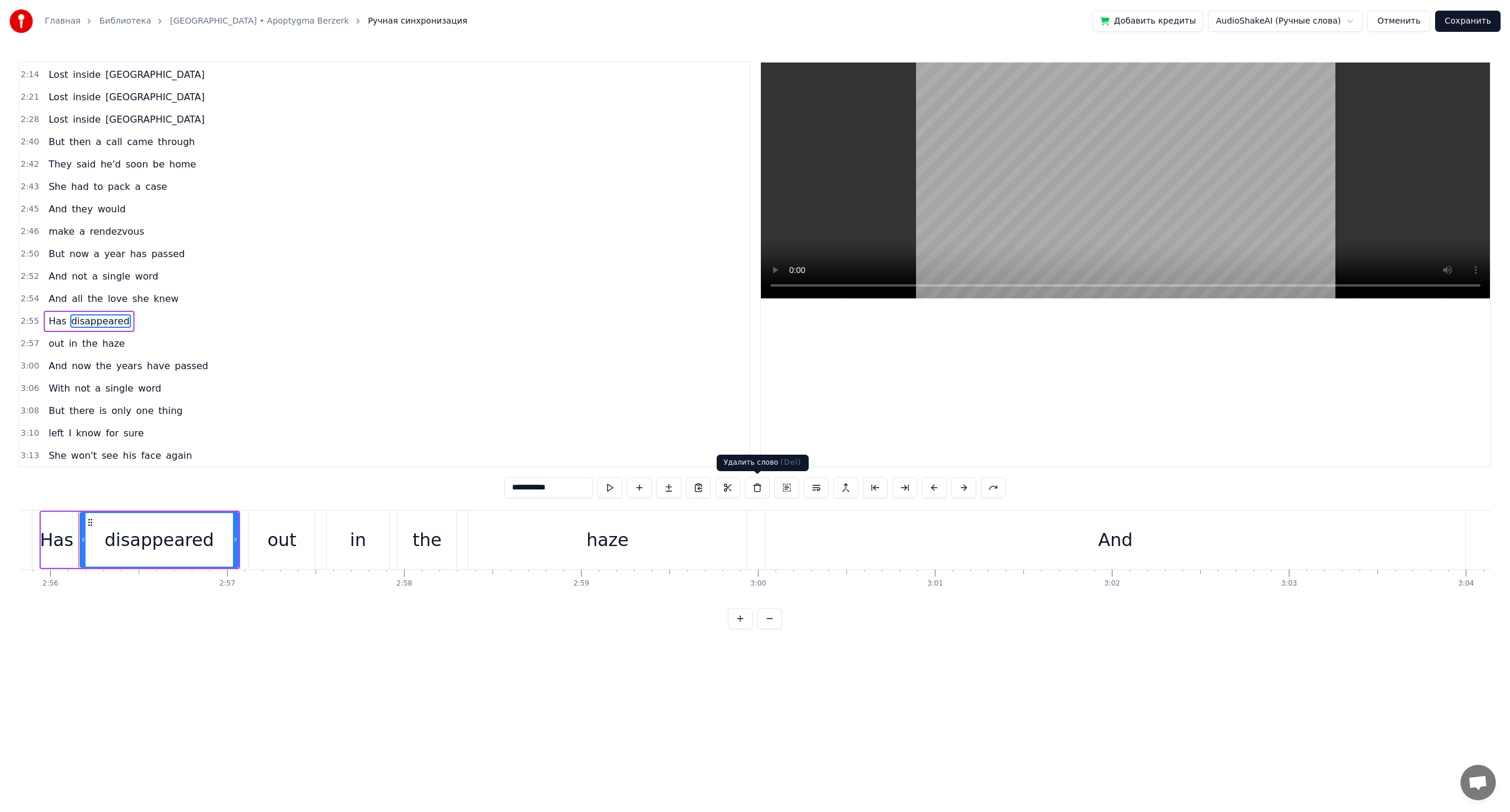
scroll to position [0, 31107]
click at [848, 491] on button at bounding box center [846, 488] width 25 height 21
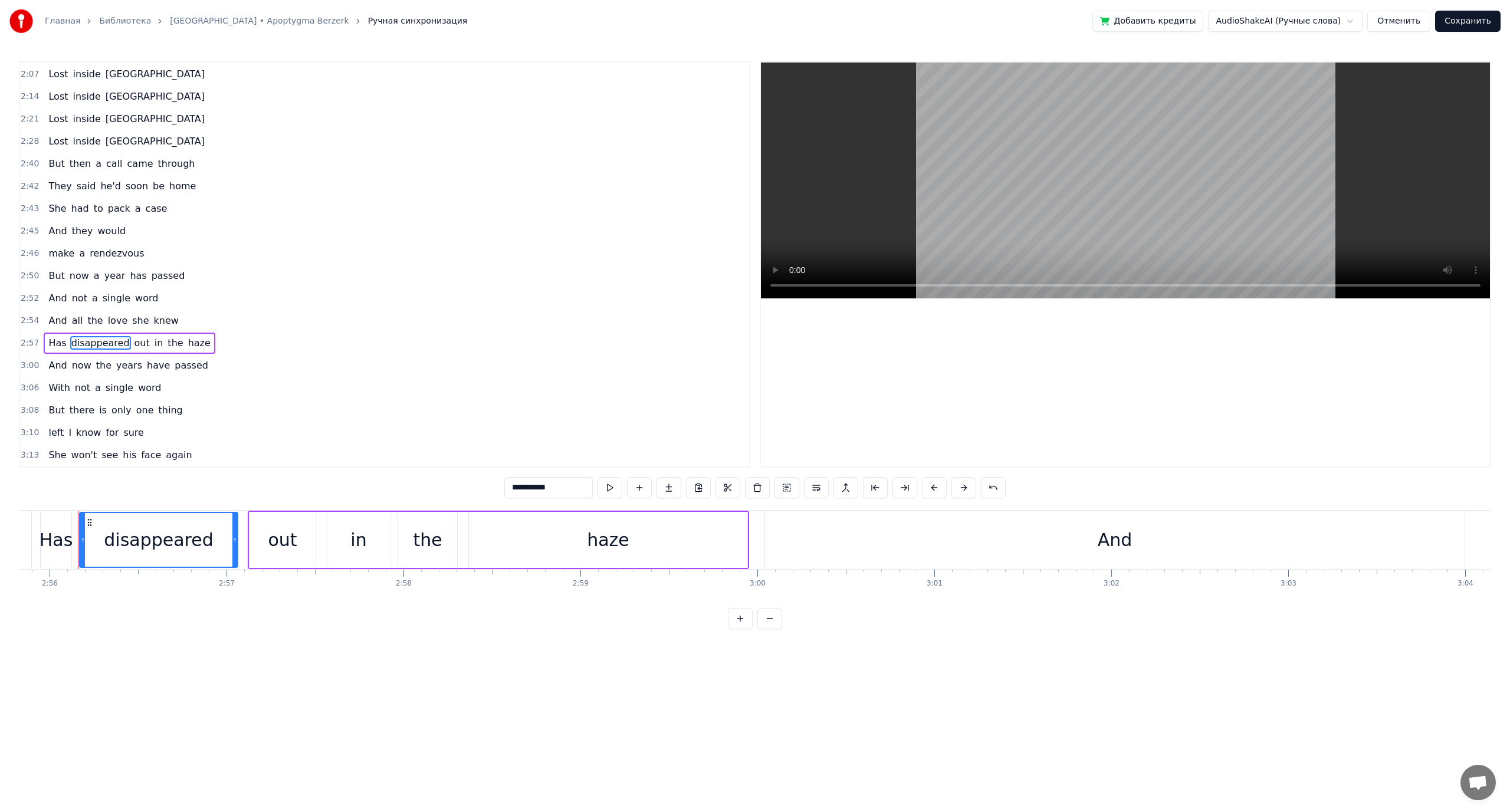
click at [133, 343] on span "out" at bounding box center [142, 342] width 18 height 14
click at [863, 535] on div "And" at bounding box center [1114, 540] width 699 height 58
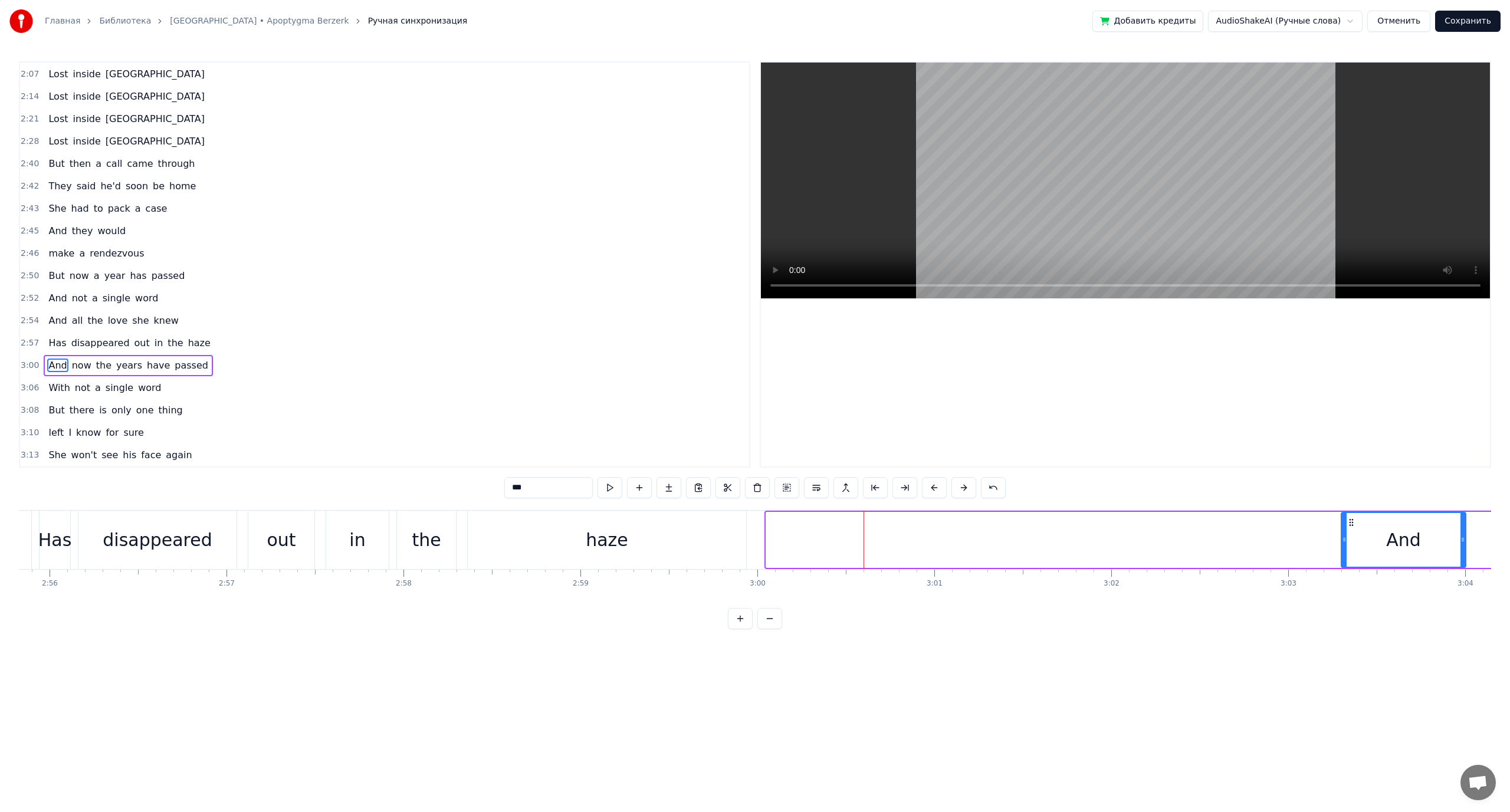
drag, startPoint x: 770, startPoint y: 540, endPoint x: 1345, endPoint y: 567, distance: 575.6
click at [1345, 567] on div "And" at bounding box center [1403, 540] width 126 height 56
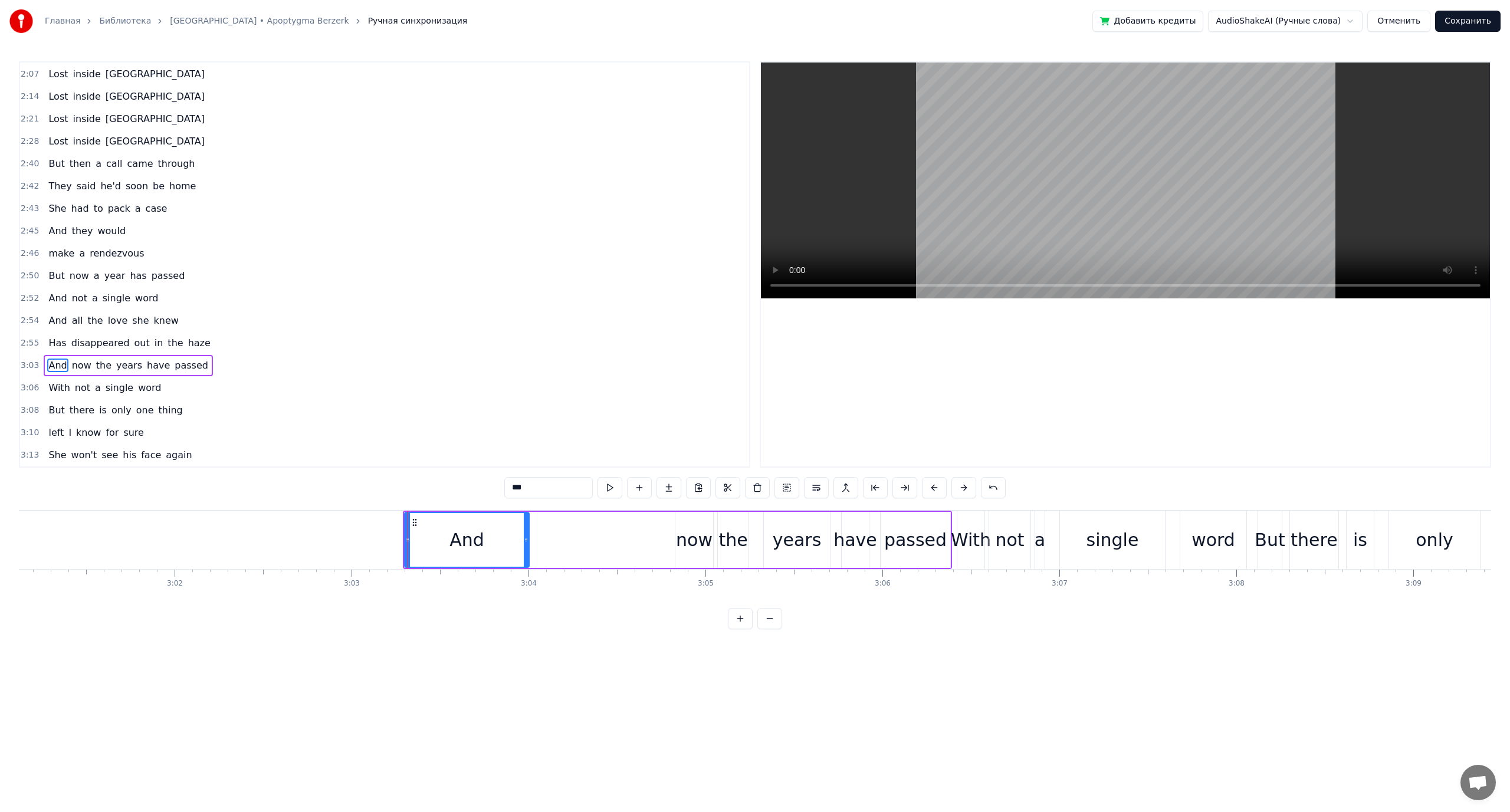
scroll to position [0, 31949]
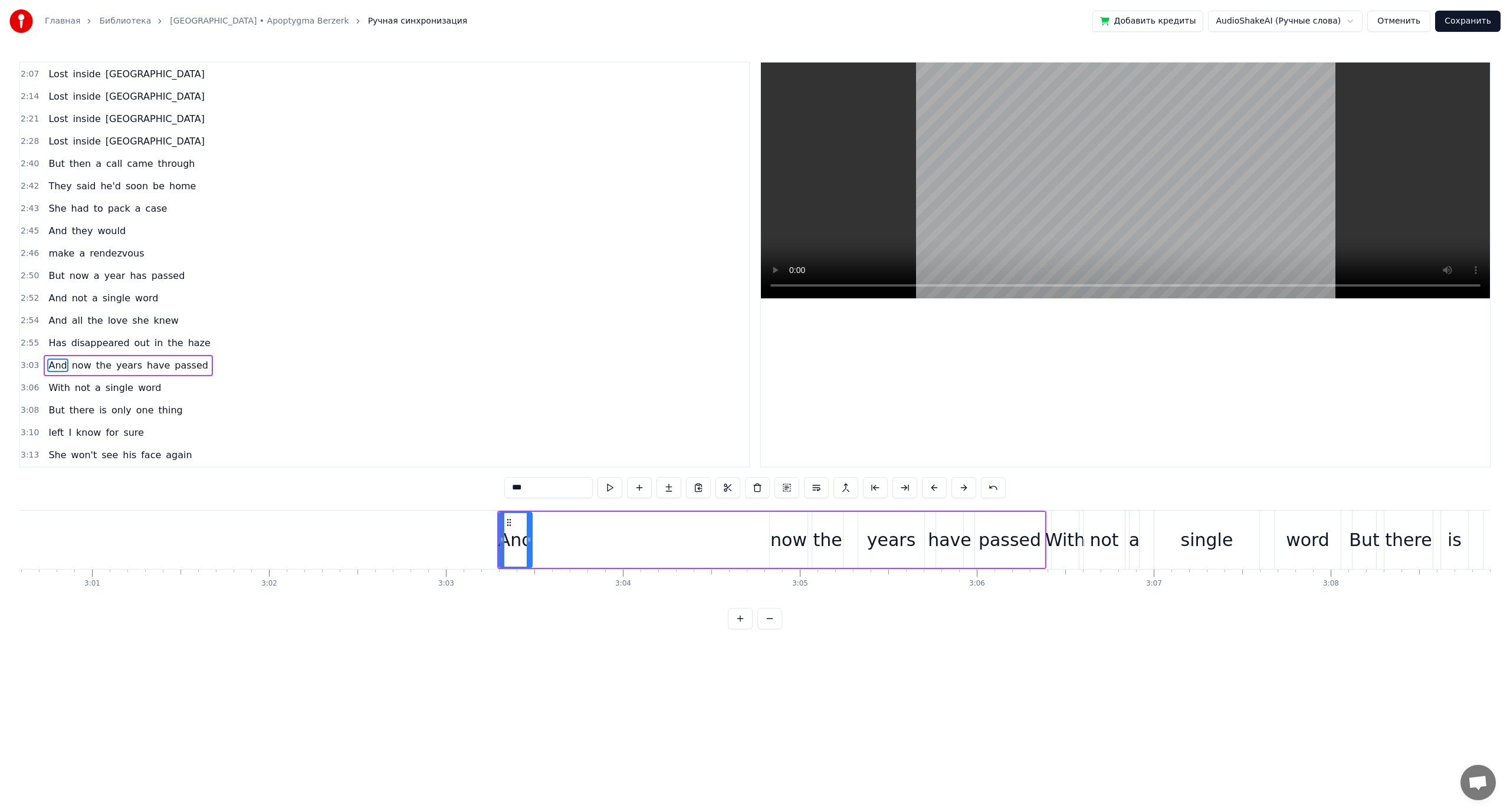
drag, startPoint x: 620, startPoint y: 539, endPoint x: 529, endPoint y: 542, distance: 91.0
click at [529, 542] on icon at bounding box center [529, 540] width 5 height 10
drag, startPoint x: 506, startPoint y: 521, endPoint x: 742, endPoint y: 530, distance: 236.2
click at [742, 530] on div "And" at bounding box center [752, 540] width 32 height 54
click at [1040, 596] on div "Well he was [GEOGRAPHIC_DATA] based She was an Air Force wife He used to fly we…" at bounding box center [755, 554] width 1472 height 88
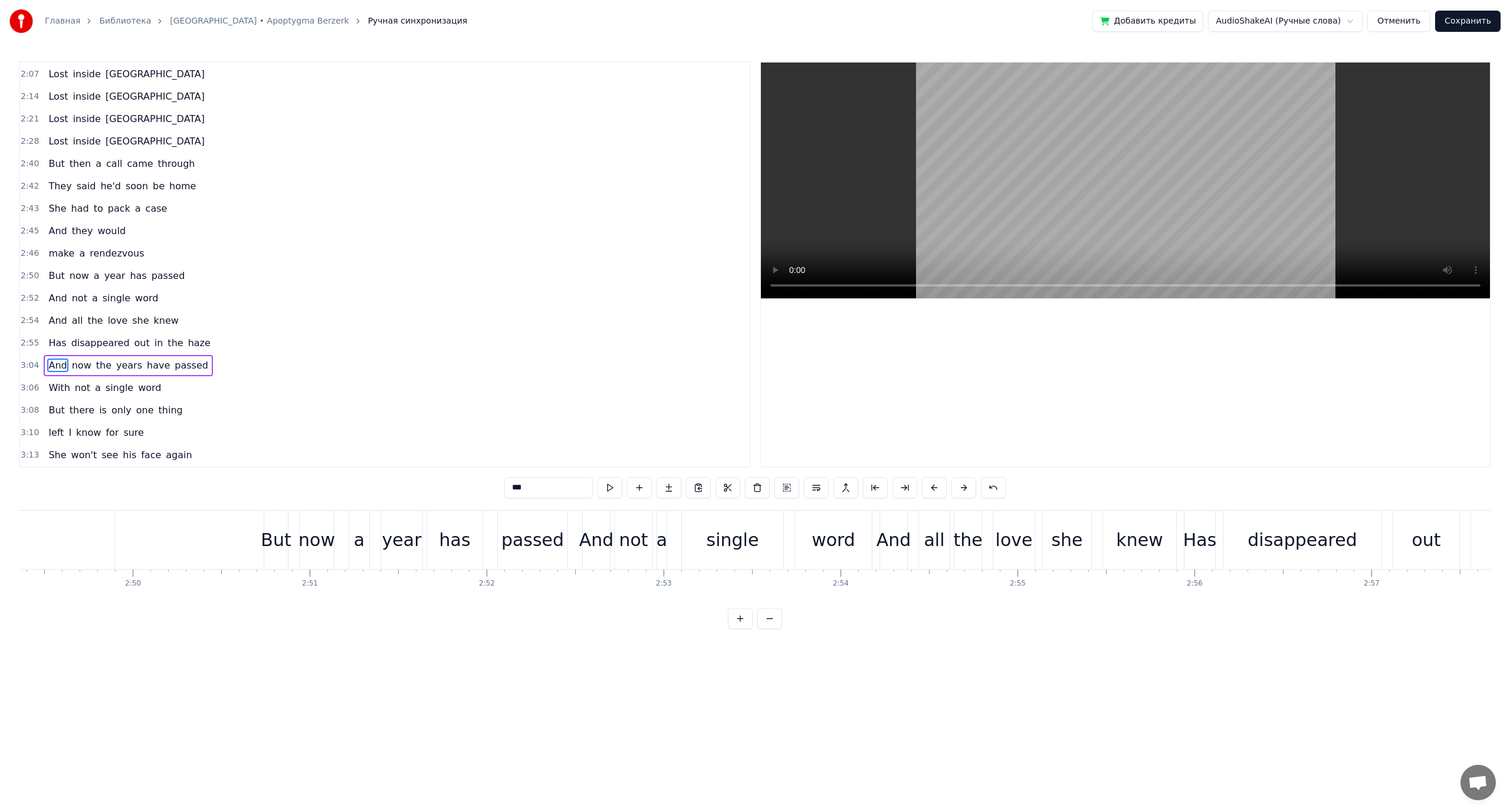
scroll to position [0, 29980]
click at [153, 342] on span "in" at bounding box center [159, 342] width 11 height 14
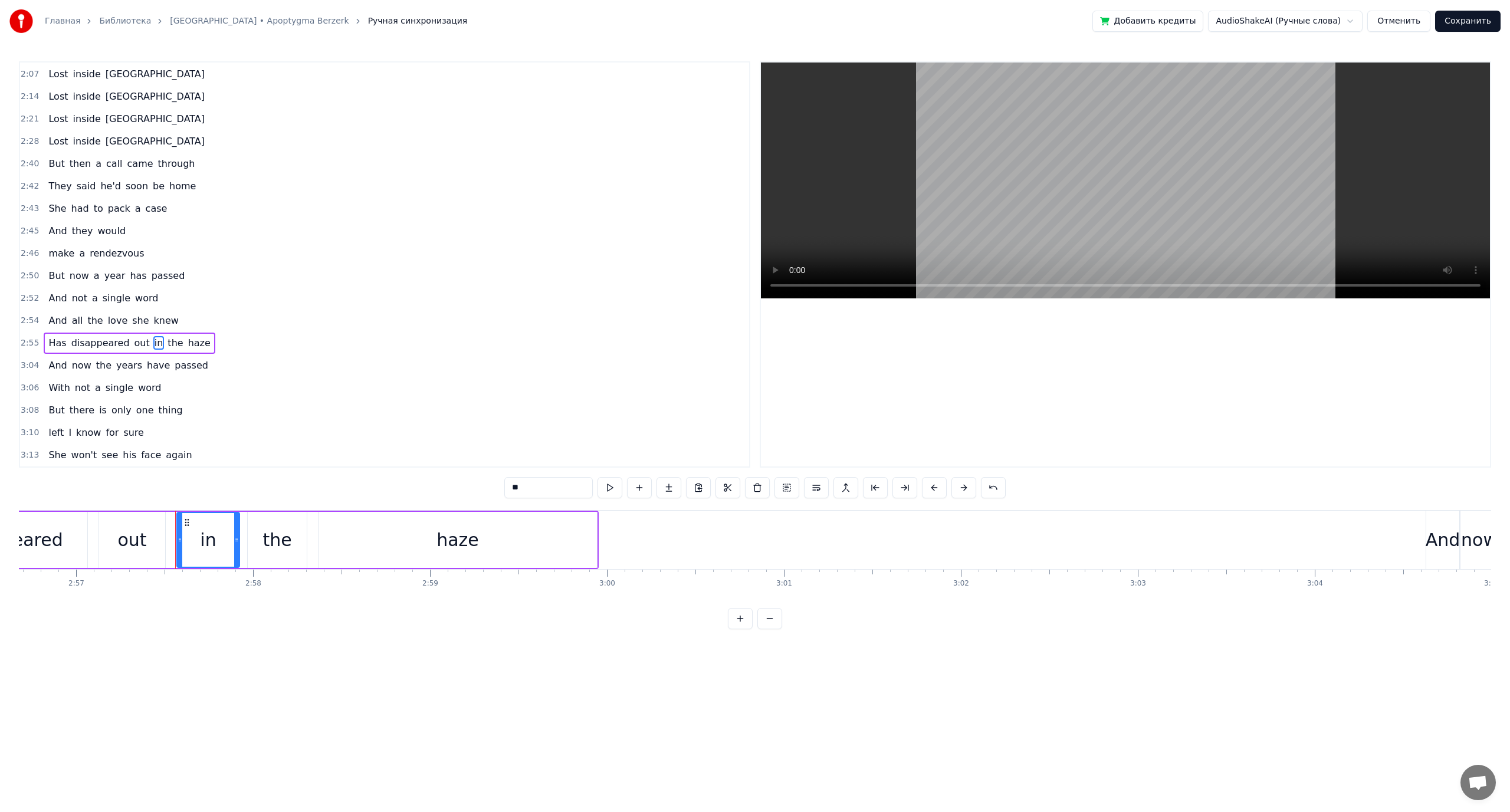
scroll to position [0, 31354]
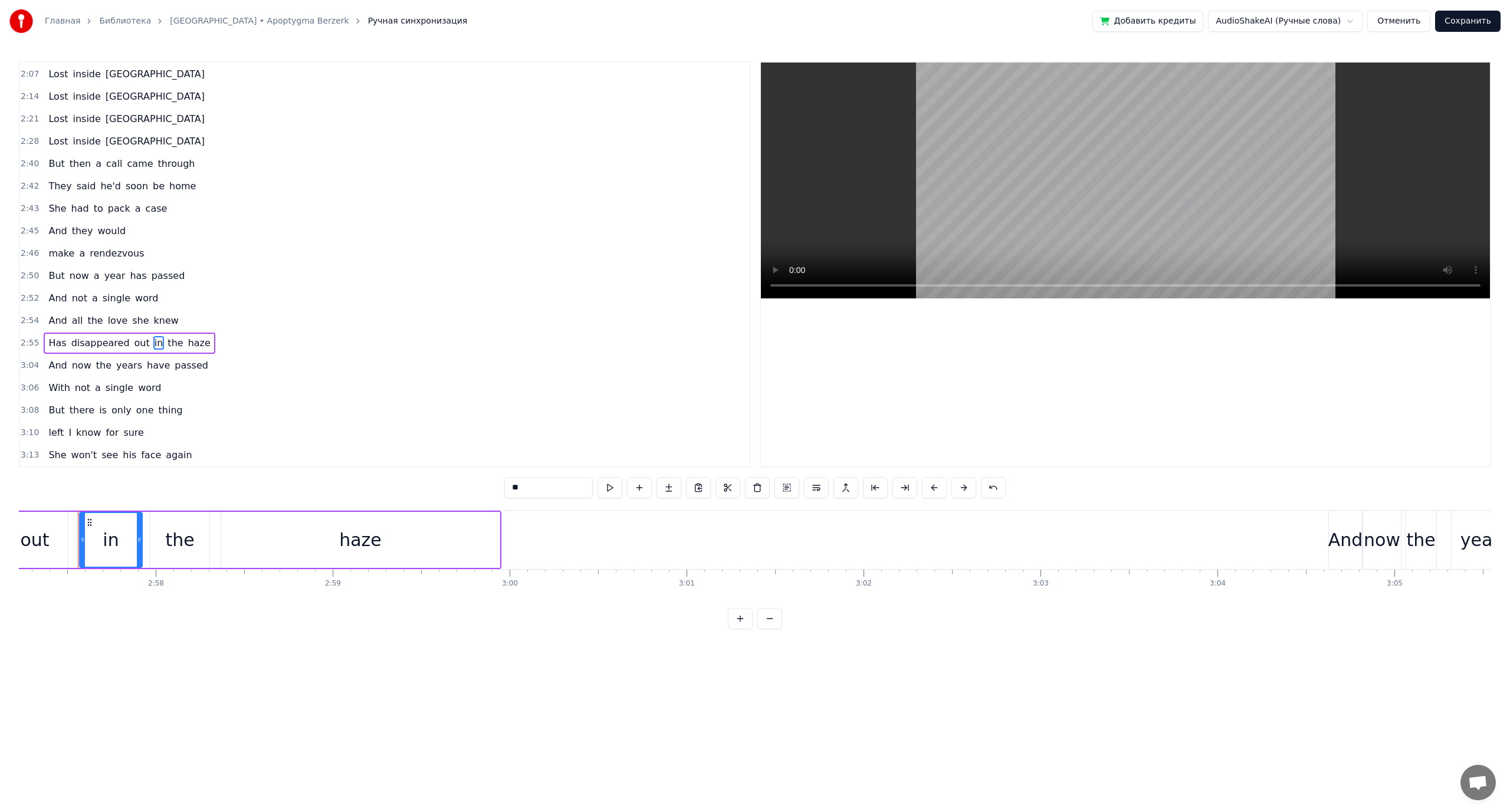
click at [60, 365] on span "And" at bounding box center [57, 365] width 21 height 14
type input "***"
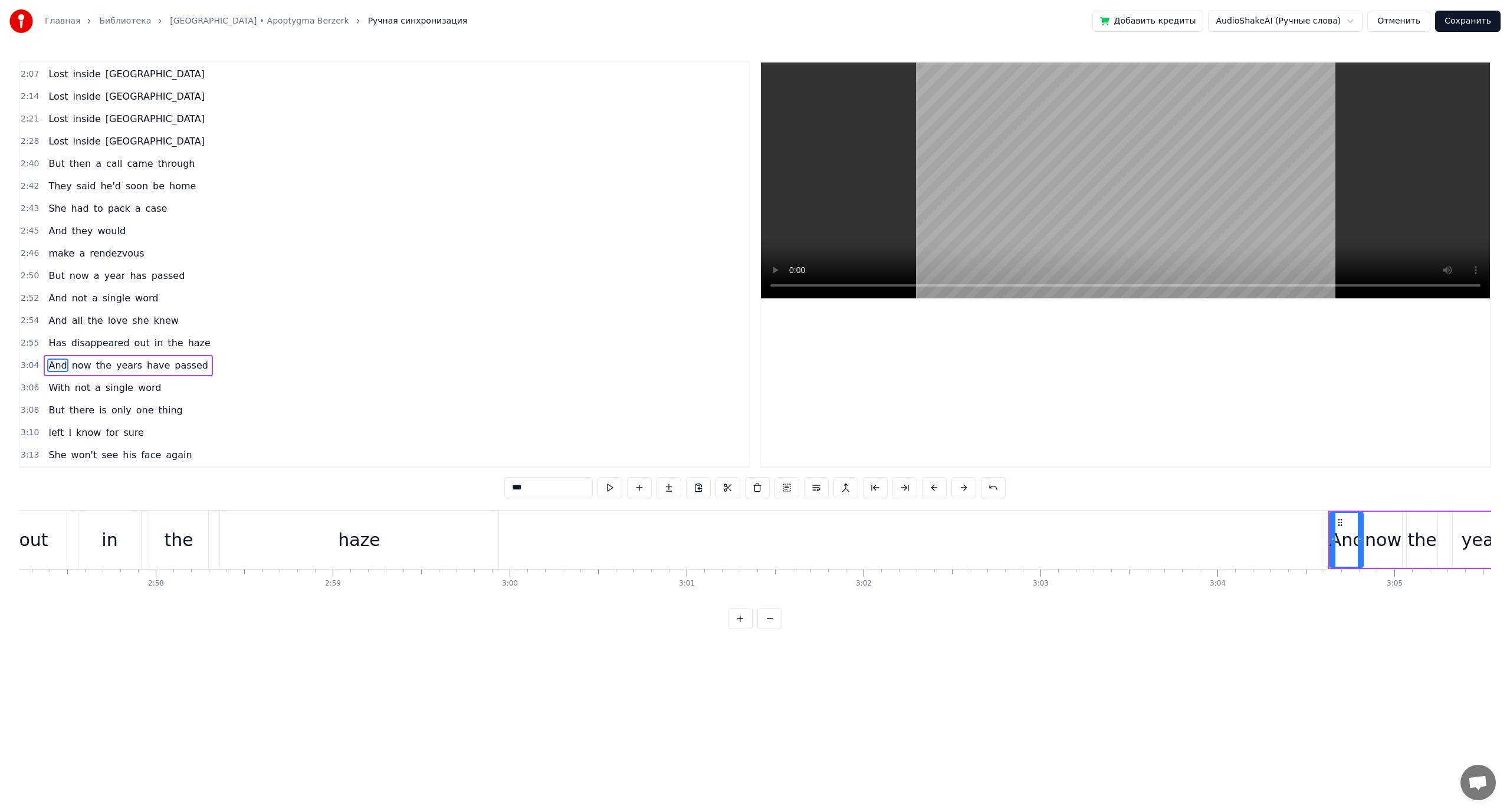
click at [1471, 24] on button "Сохранить" at bounding box center [1468, 21] width 66 height 21
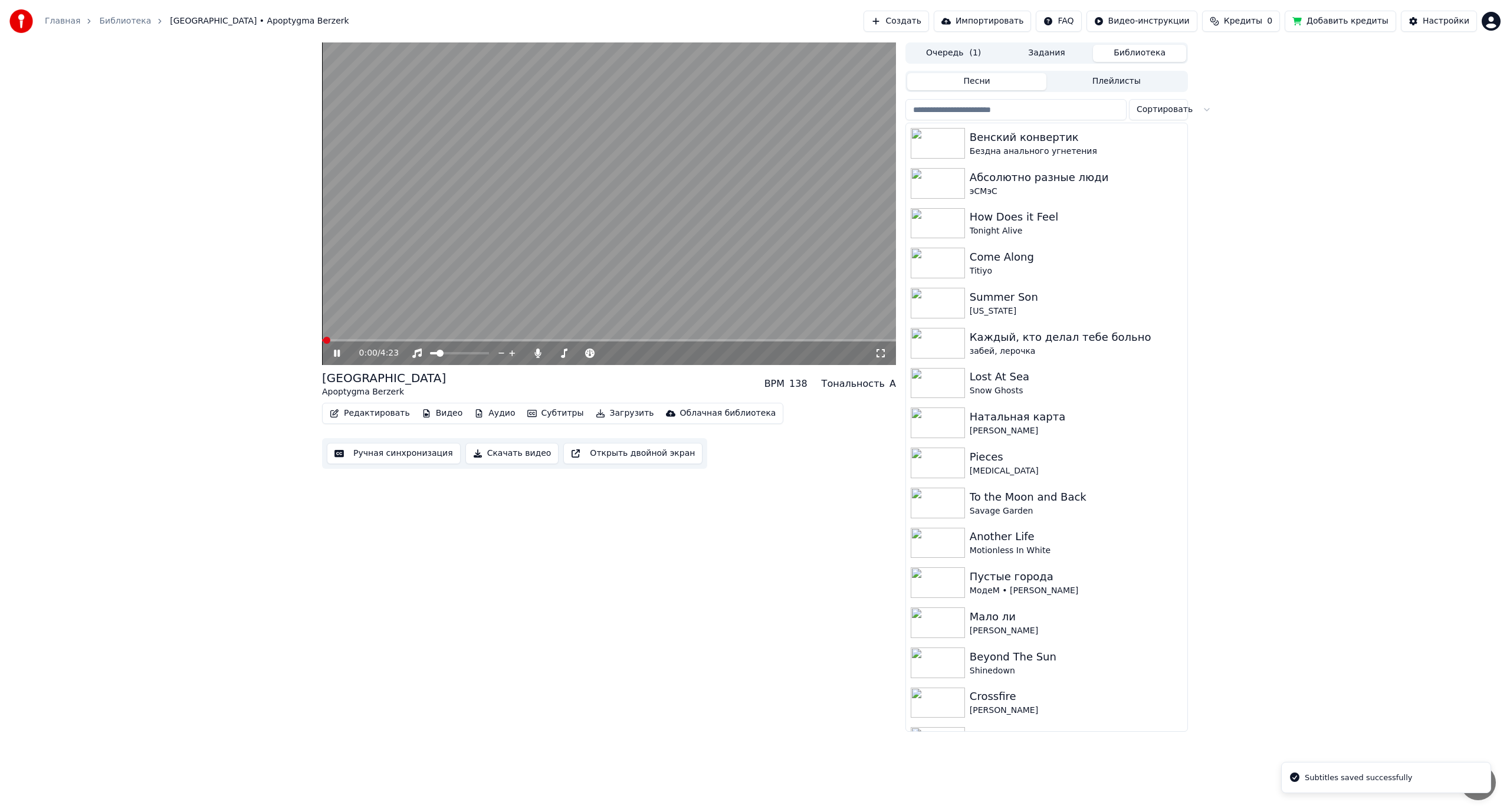
click at [585, 270] on video at bounding box center [609, 203] width 574 height 323
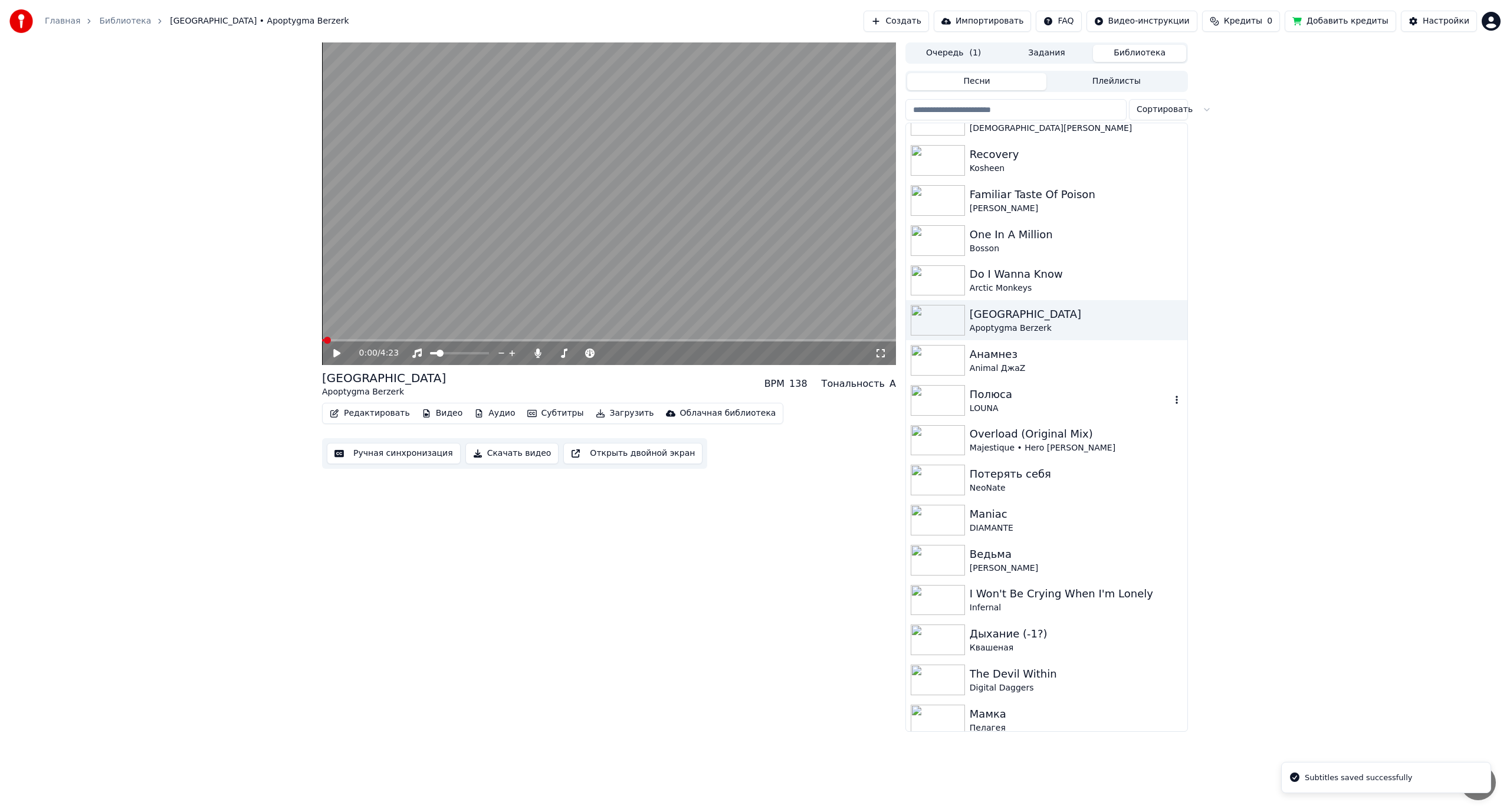
scroll to position [708, 0]
click at [965, 446] on div at bounding box center [940, 437] width 59 height 30
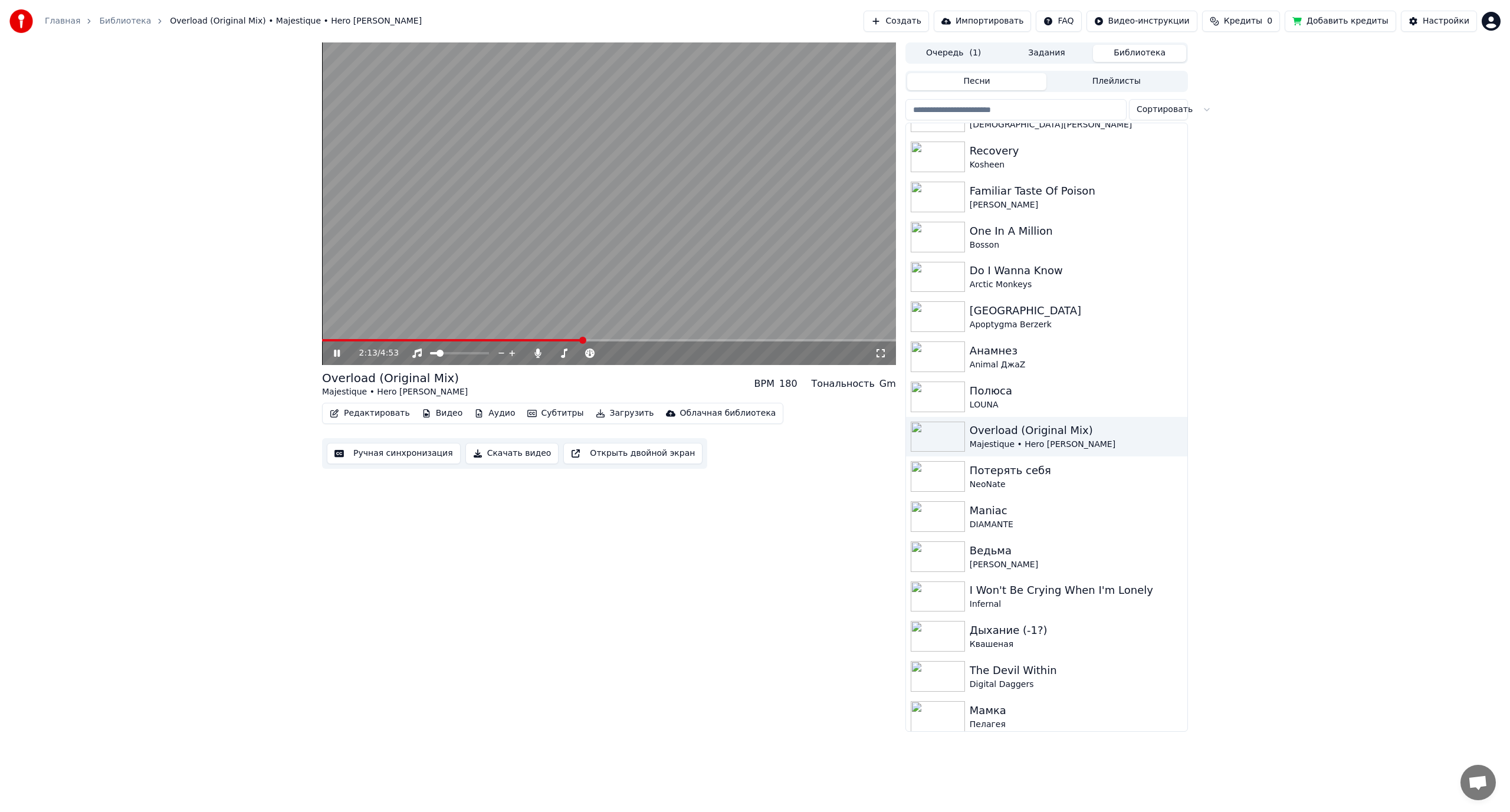
click at [629, 270] on video at bounding box center [609, 203] width 574 height 323
click at [392, 452] on button "Ручная синхронизация" at bounding box center [394, 453] width 134 height 21
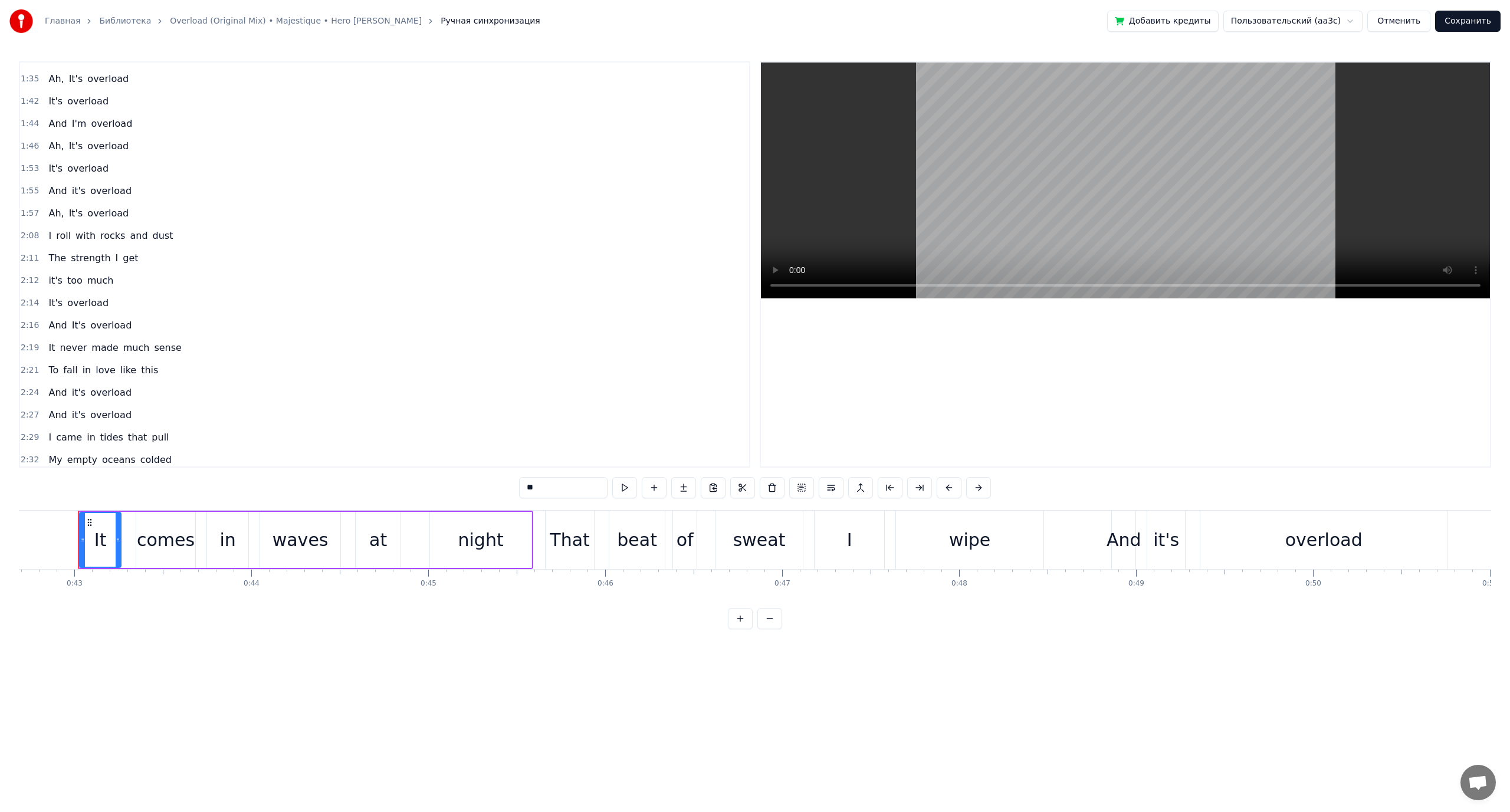
scroll to position [472, 0]
click at [122, 254] on span "get" at bounding box center [131, 251] width 18 height 14
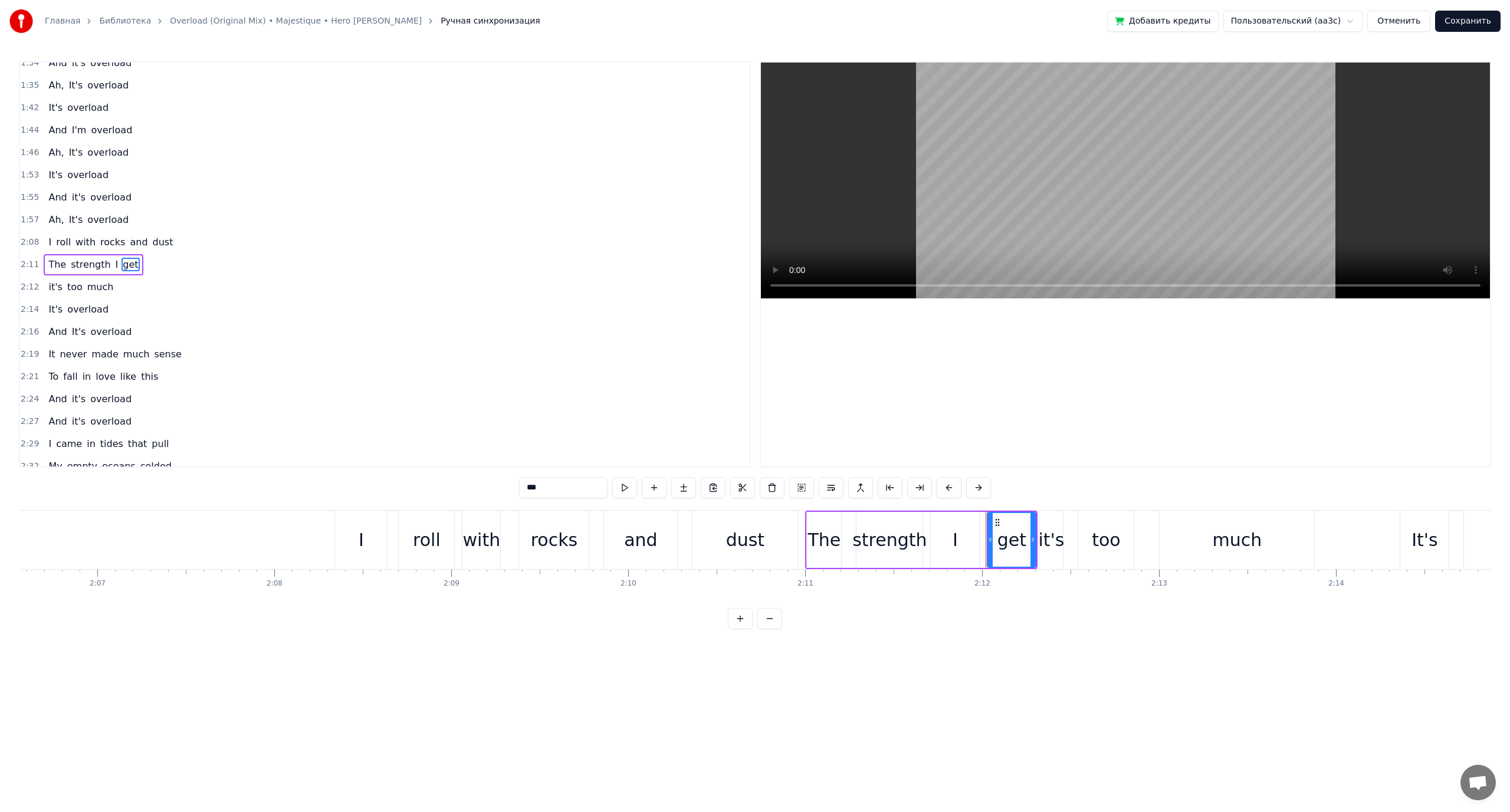
scroll to position [0, 23298]
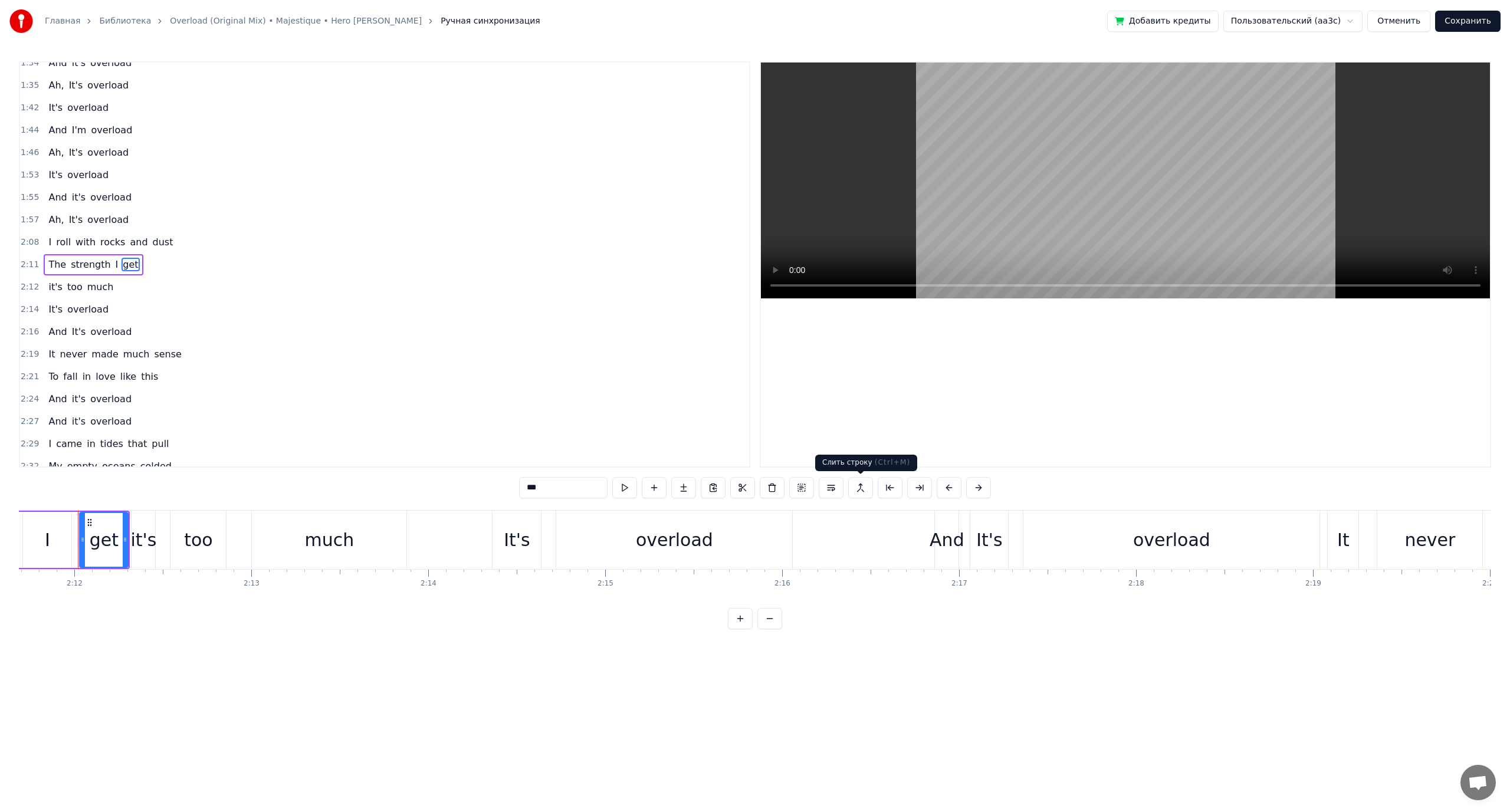
click at [857, 489] on button at bounding box center [860, 488] width 25 height 21
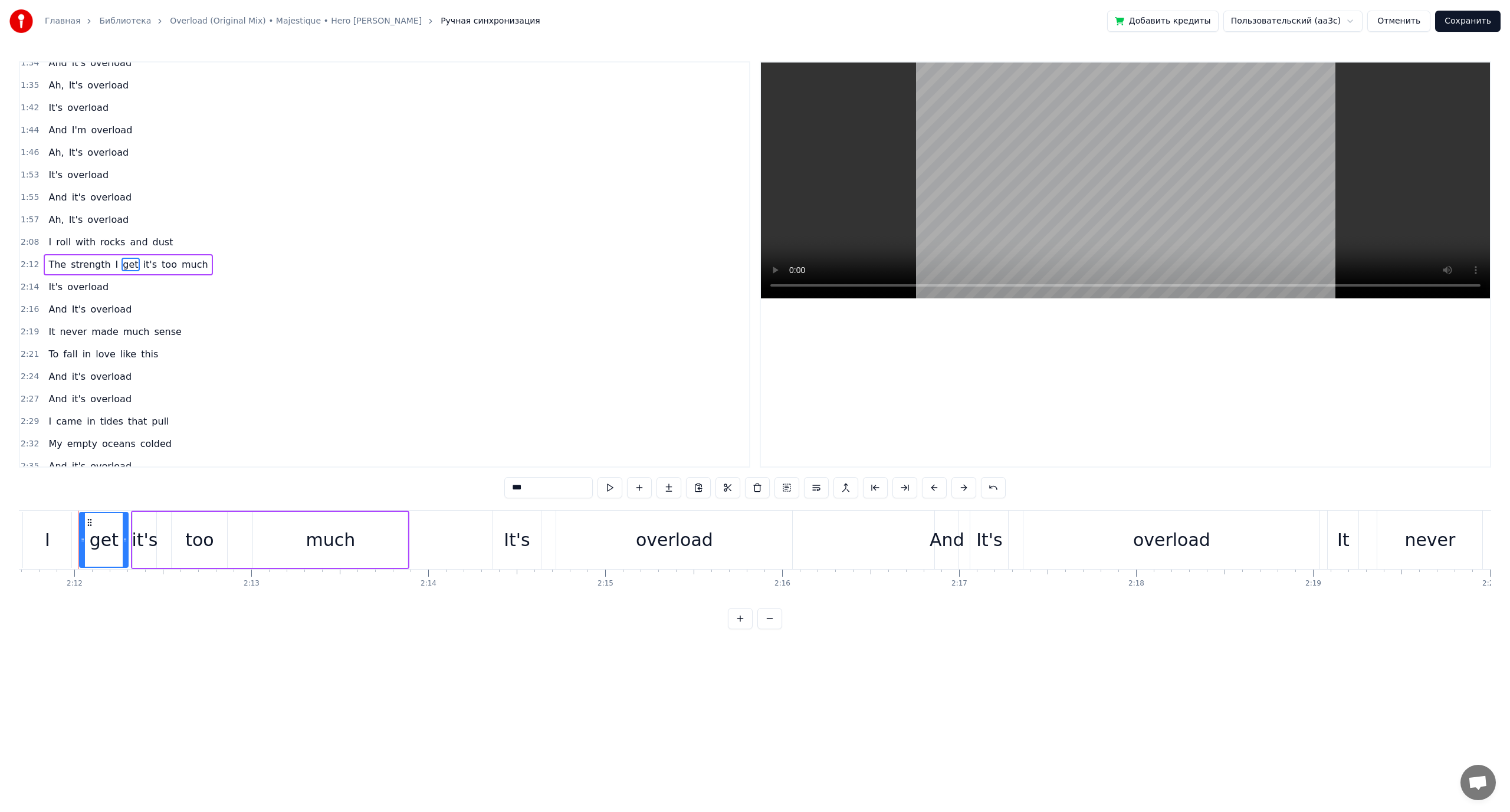
click at [142, 267] on span "it's" at bounding box center [150, 264] width 16 height 14
drag, startPoint x: 517, startPoint y: 489, endPoint x: 450, endPoint y: 488, distance: 67.0
click at [450, 488] on div "0:43 It comes in waves at night 0:45 That beat of sweat I wipe 0:48 And it's ov…" at bounding box center [755, 345] width 1472 height 568
click at [122, 261] on span "get" at bounding box center [131, 264] width 18 height 14
click at [85, 239] on span "with" at bounding box center [86, 242] width 23 height 14
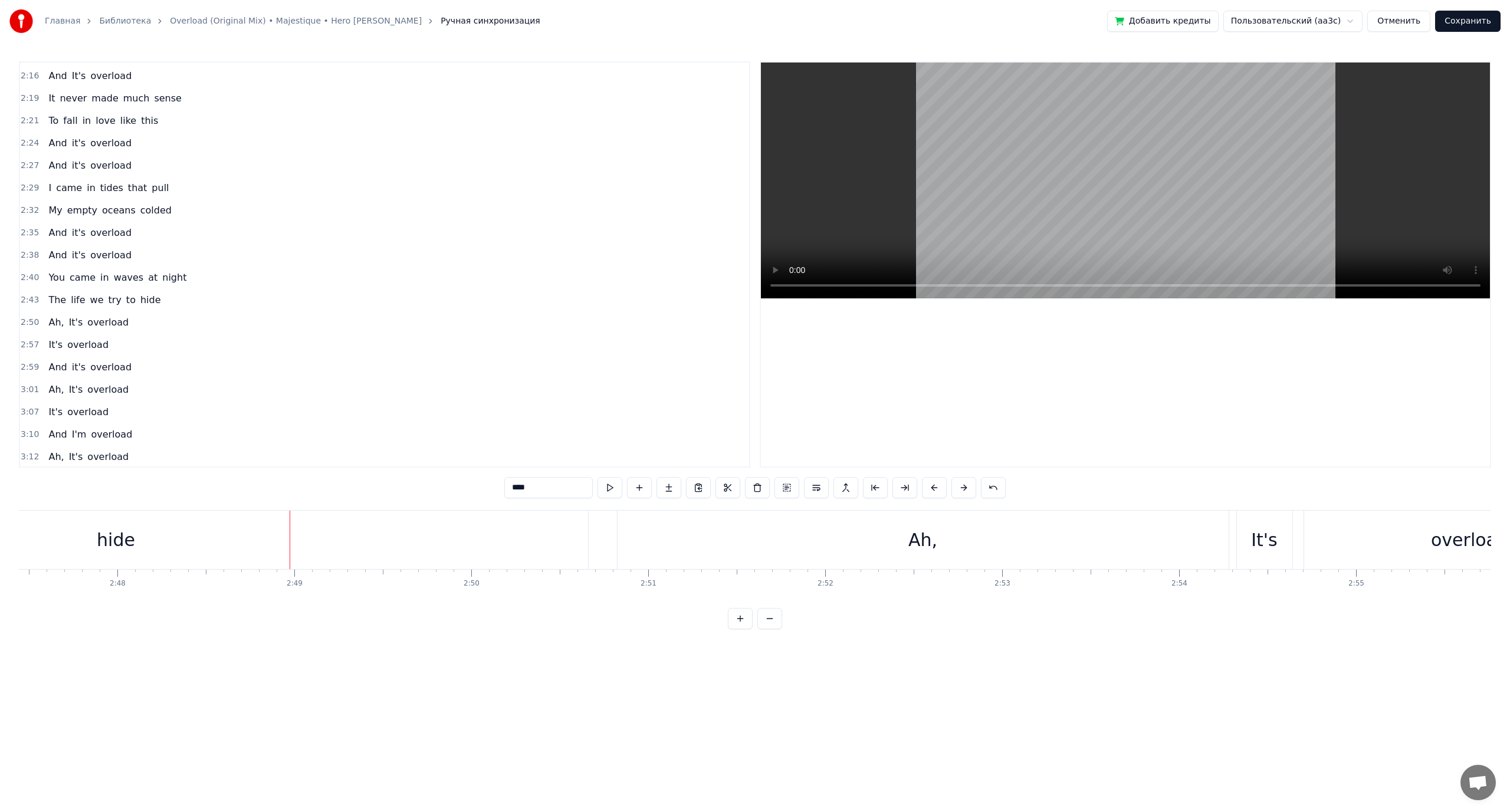
scroll to position [693, 0]
click at [139, 297] on span "hide" at bounding box center [150, 298] width 23 height 14
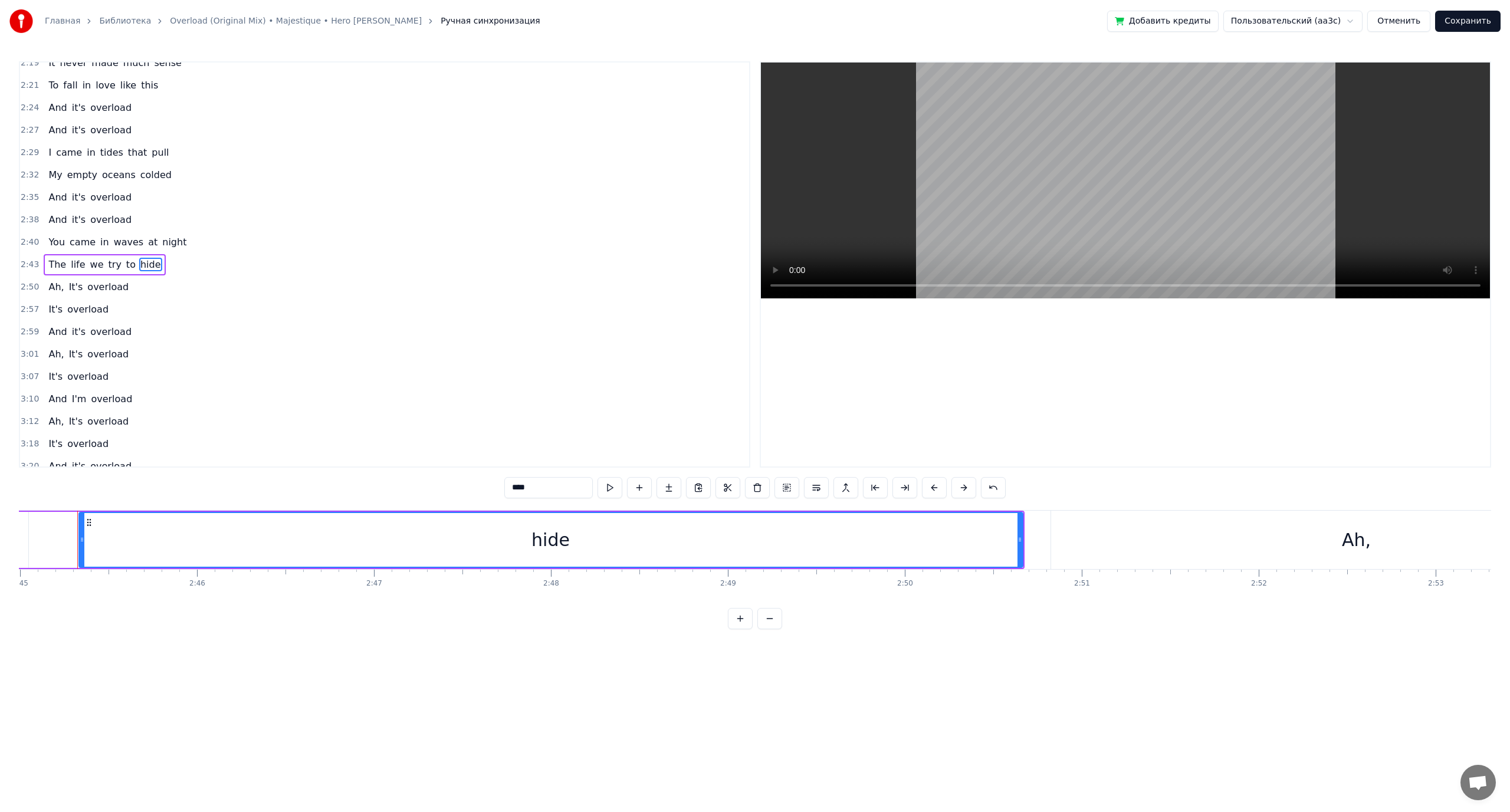
scroll to position [0, 29189]
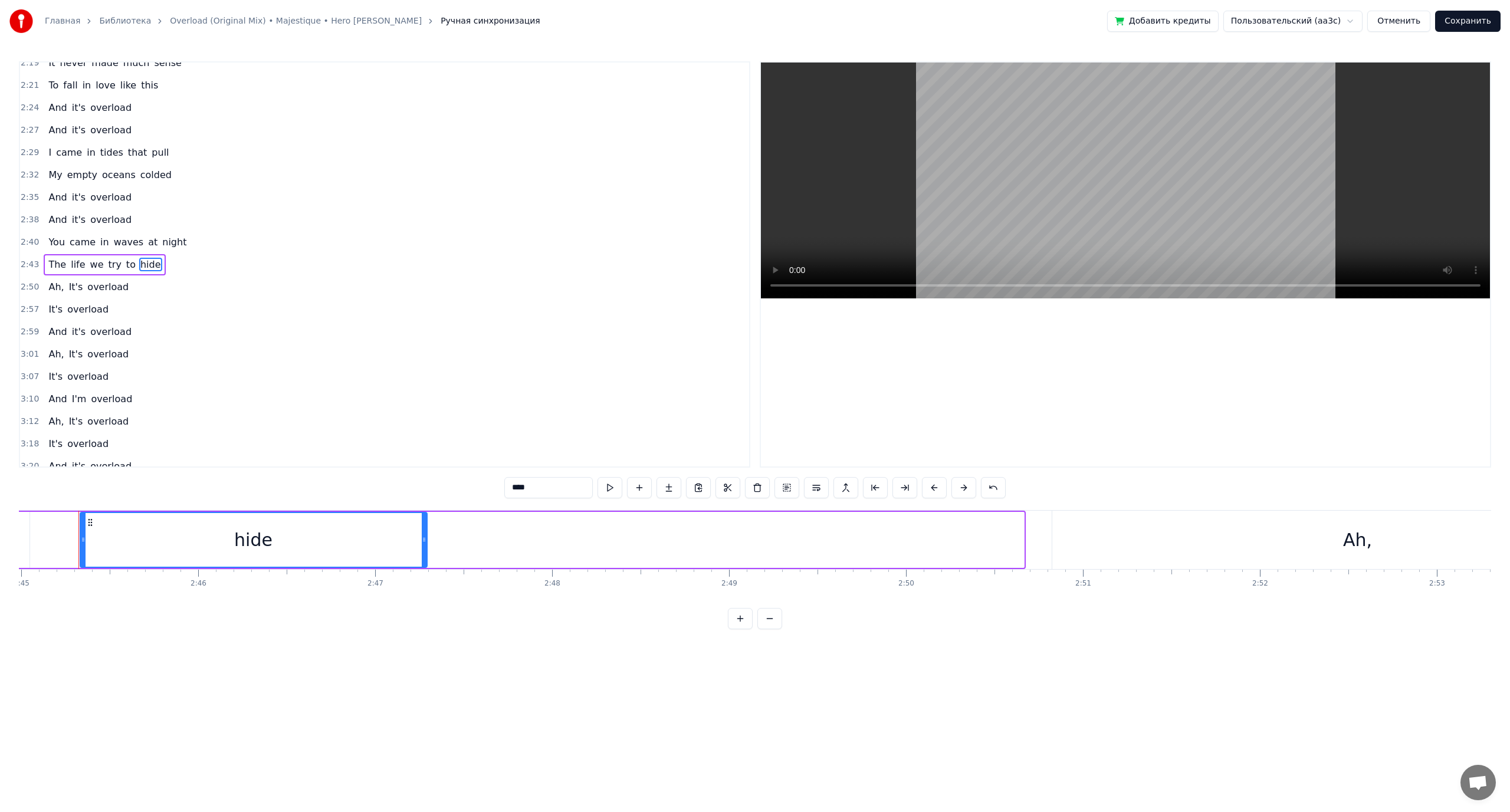
drag, startPoint x: 1021, startPoint y: 538, endPoint x: 425, endPoint y: 566, distance: 596.7
click at [425, 566] on div at bounding box center [424, 540] width 5 height 54
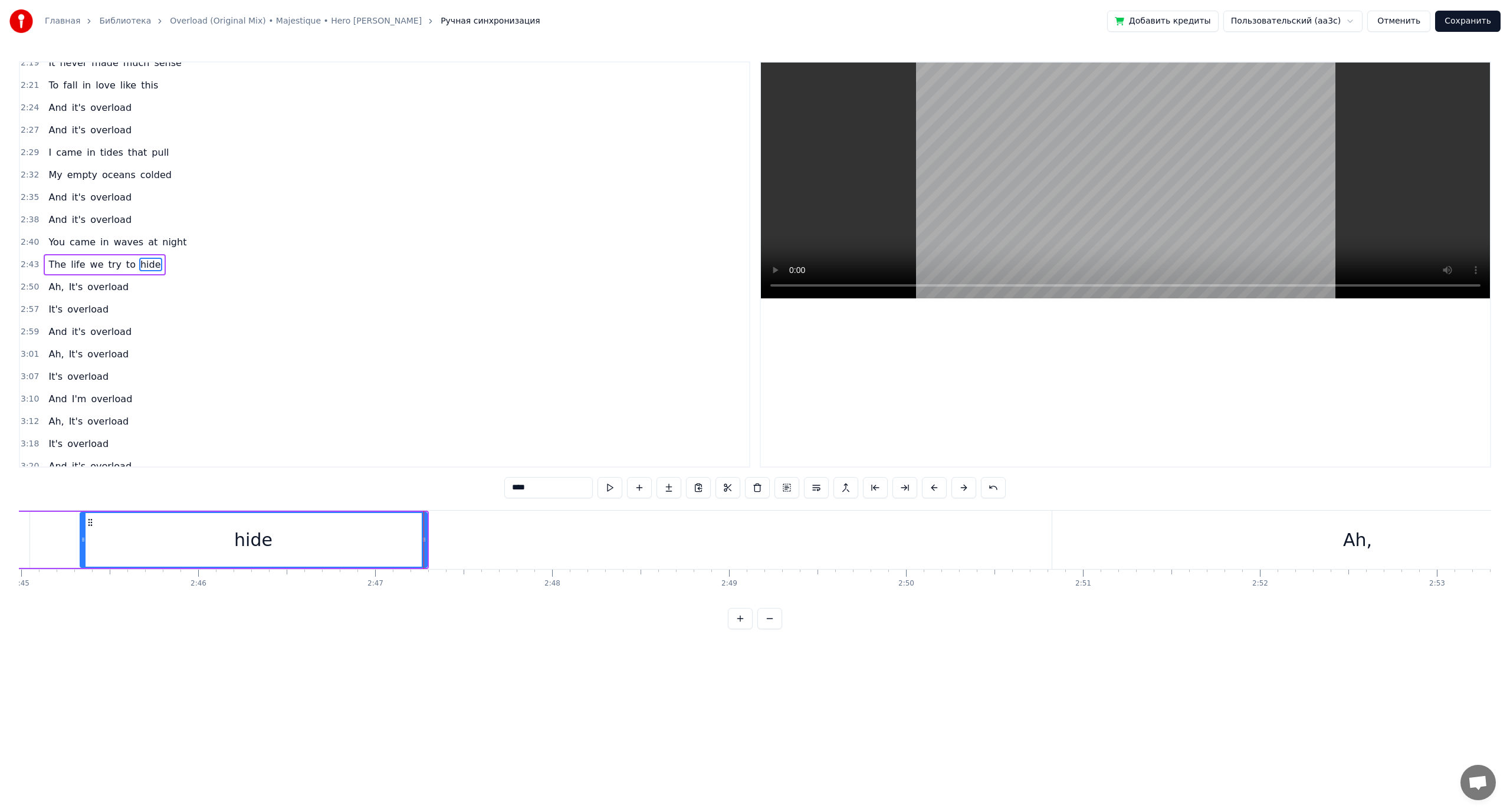
click at [609, 489] on button at bounding box center [610, 488] width 25 height 21
click at [90, 263] on span "we" at bounding box center [97, 264] width 16 height 14
type input "**"
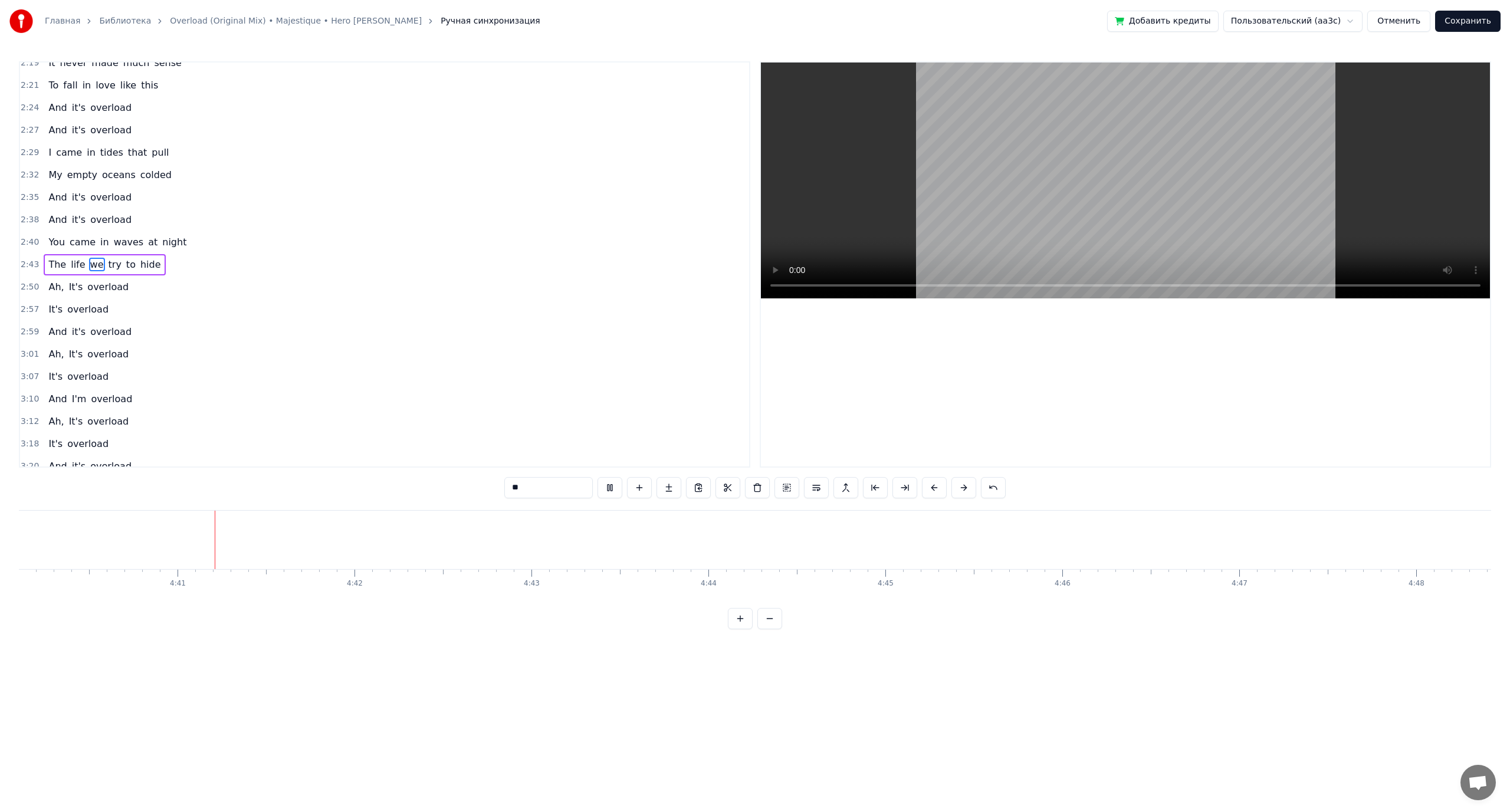
scroll to position [0, 49564]
click at [1476, 19] on button "Сохранить" at bounding box center [1468, 21] width 66 height 21
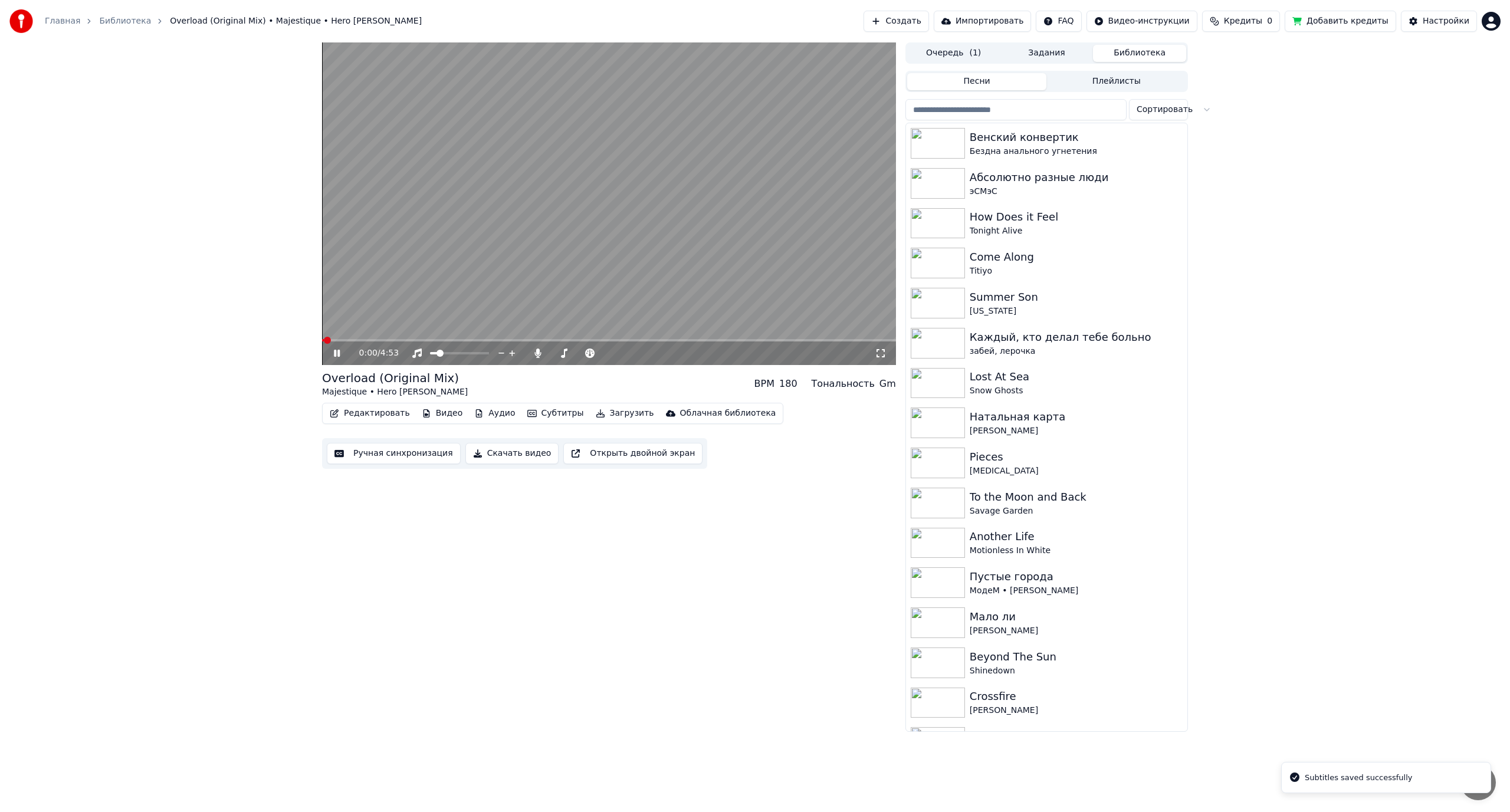
click at [465, 258] on video at bounding box center [609, 203] width 574 height 323
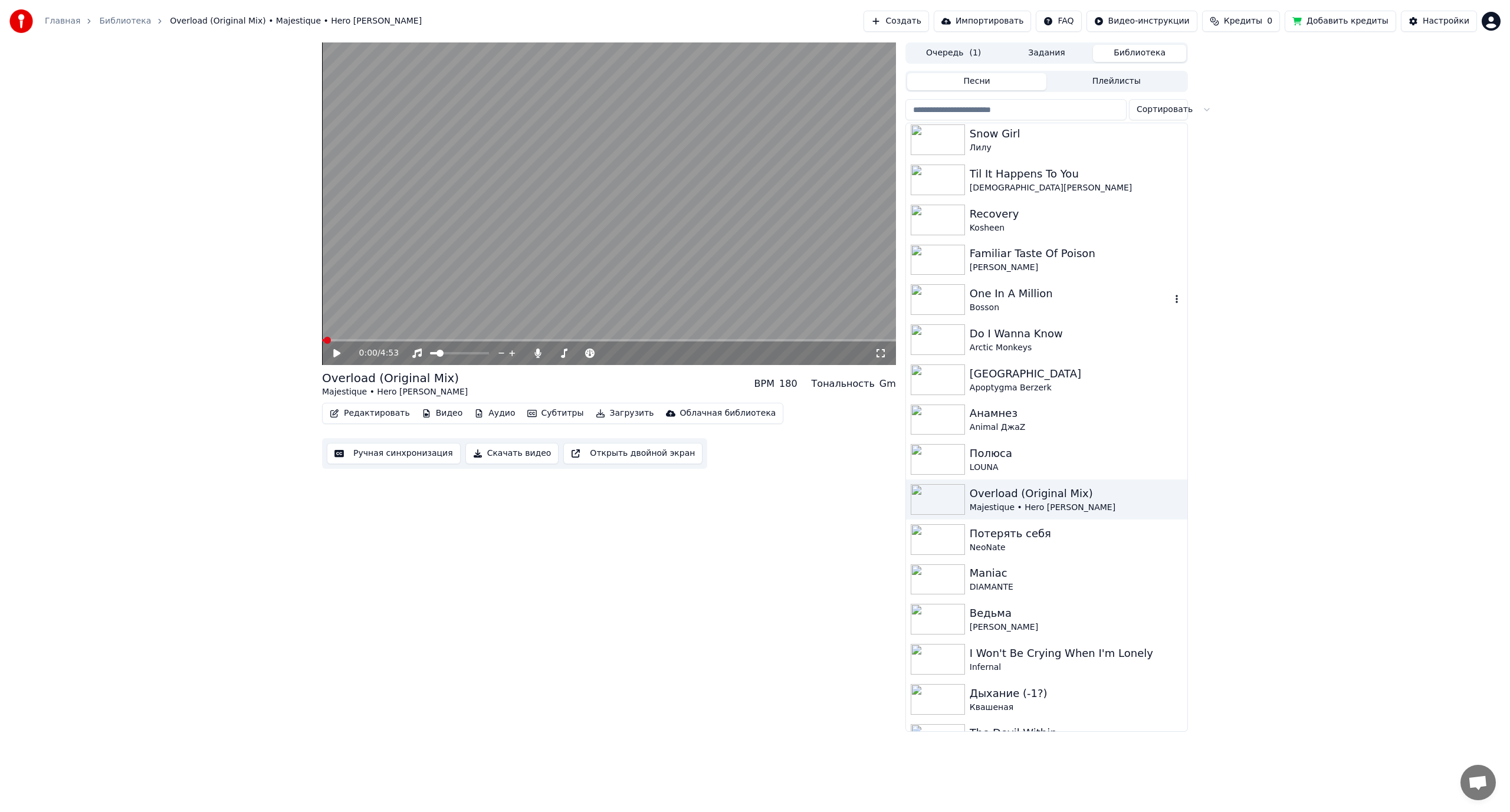
scroll to position [767, 0]
